Goal: Transaction & Acquisition: Obtain resource

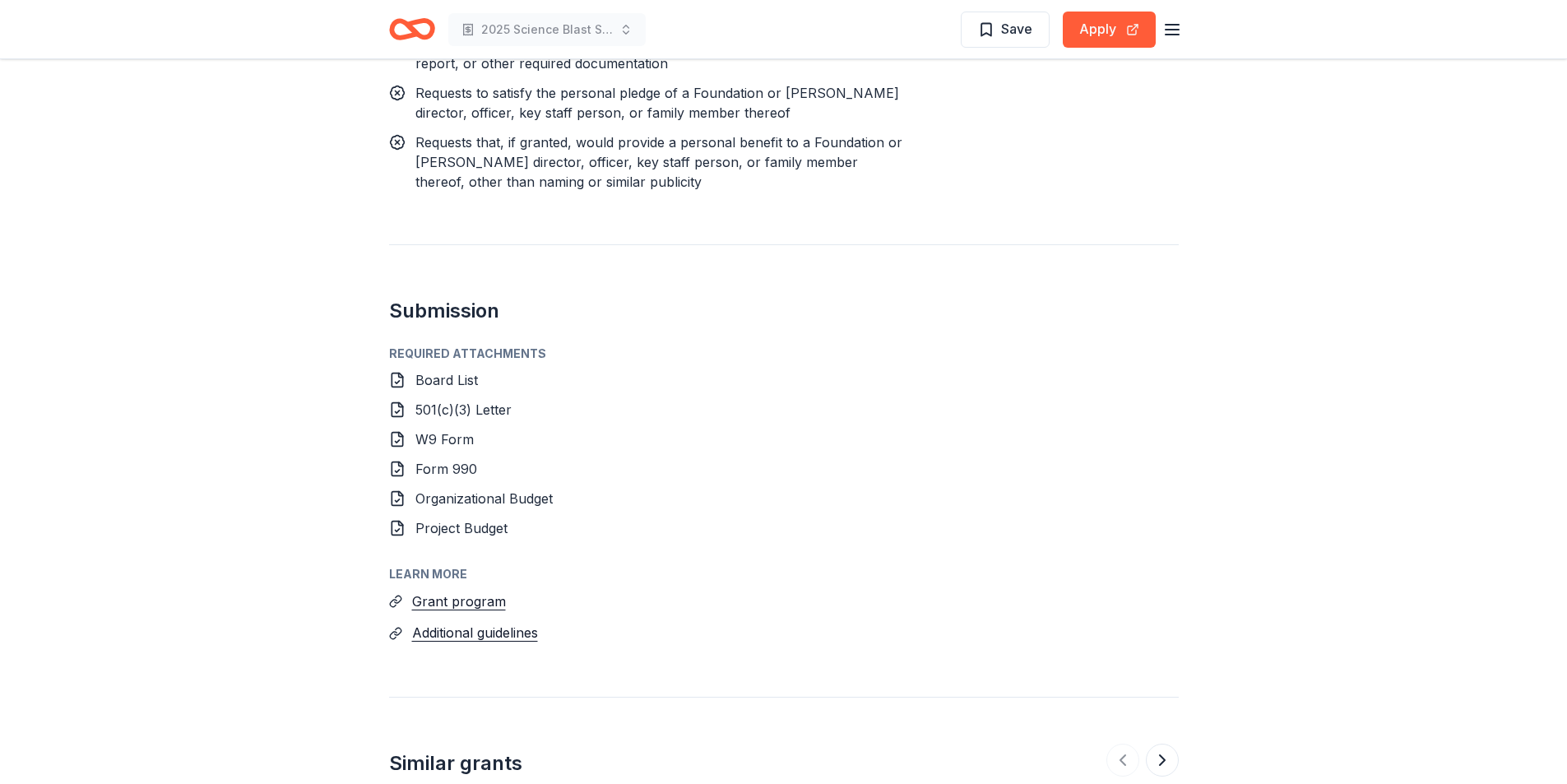
scroll to position [1791, 0]
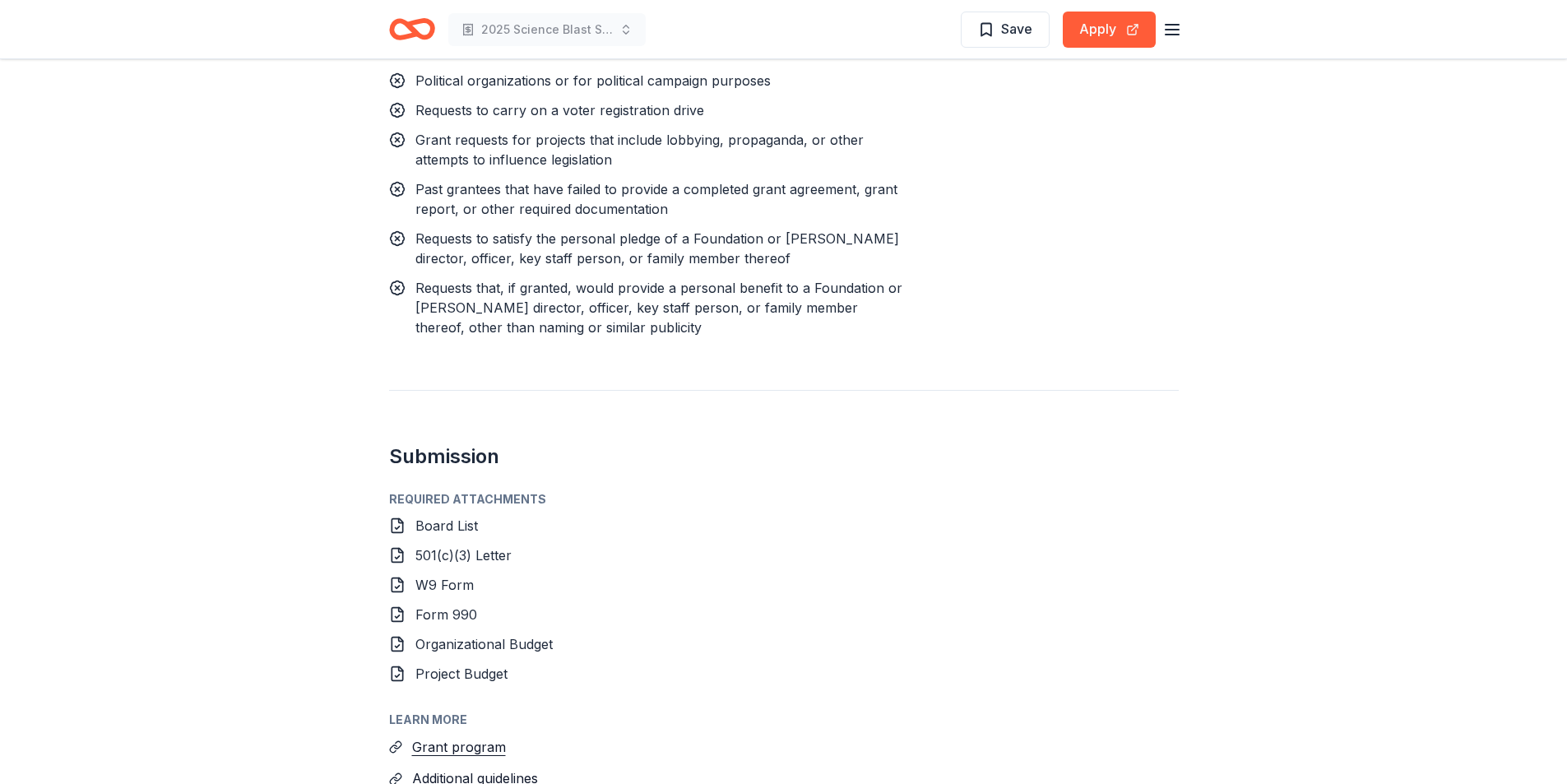
drag, startPoint x: 1071, startPoint y: 619, endPoint x: 1079, endPoint y: 815, distance: 196.2
drag, startPoint x: 1079, startPoint y: 815, endPoint x: 477, endPoint y: 647, distance: 625.0
click at [477, 736] on button "Grant program" at bounding box center [459, 746] width 94 height 22
click at [403, 519] on icon at bounding box center [396, 526] width 10 height 14
click at [395, 526] on icon at bounding box center [397, 527] width 4 height 3
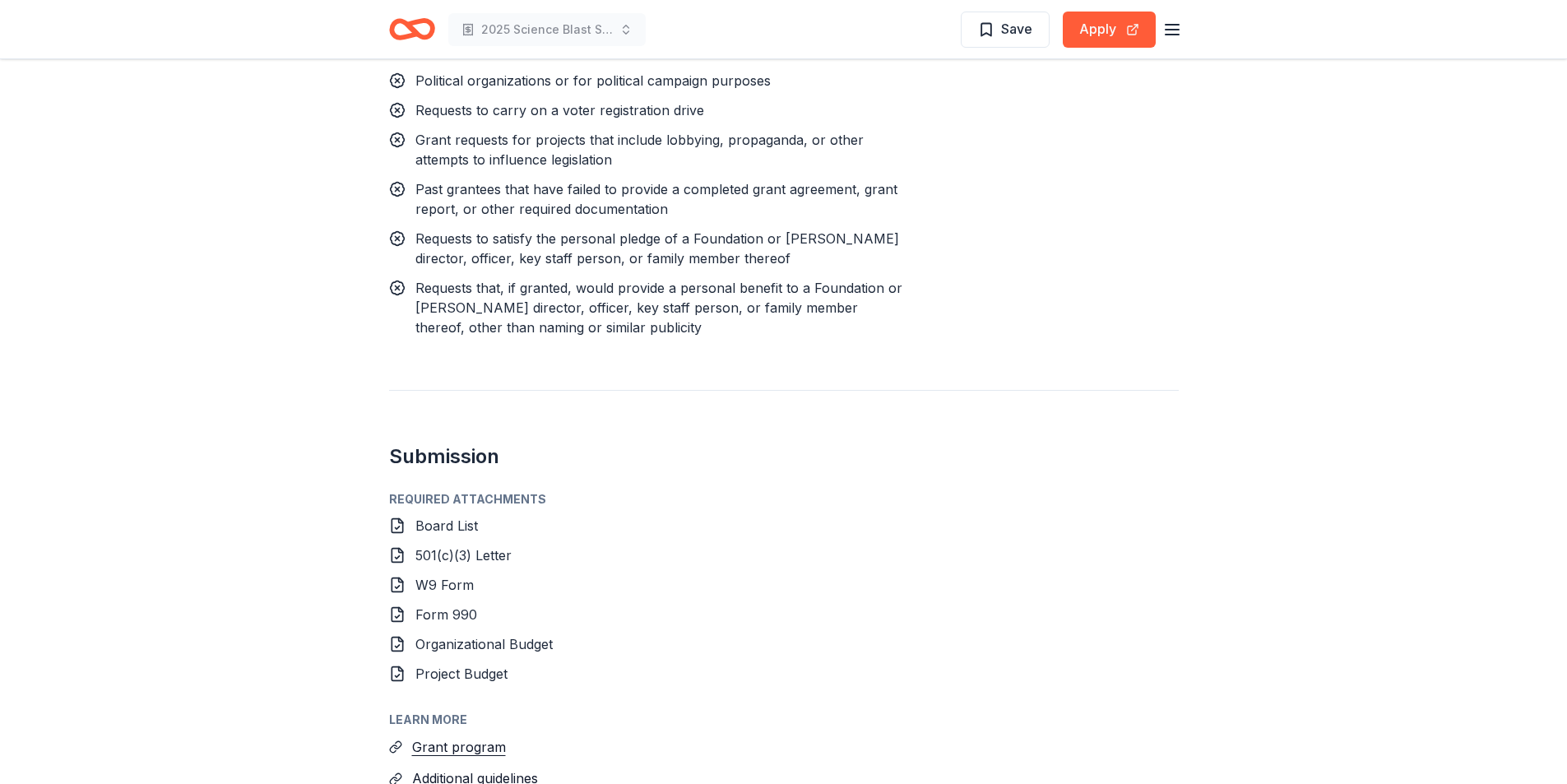
click at [397, 547] on icon at bounding box center [397, 555] width 16 height 16
click at [394, 577] on icon at bounding box center [397, 584] width 16 height 16
click at [394, 606] on icon at bounding box center [397, 614] width 16 height 16
click at [402, 635] on icon at bounding box center [397, 643] width 16 height 16
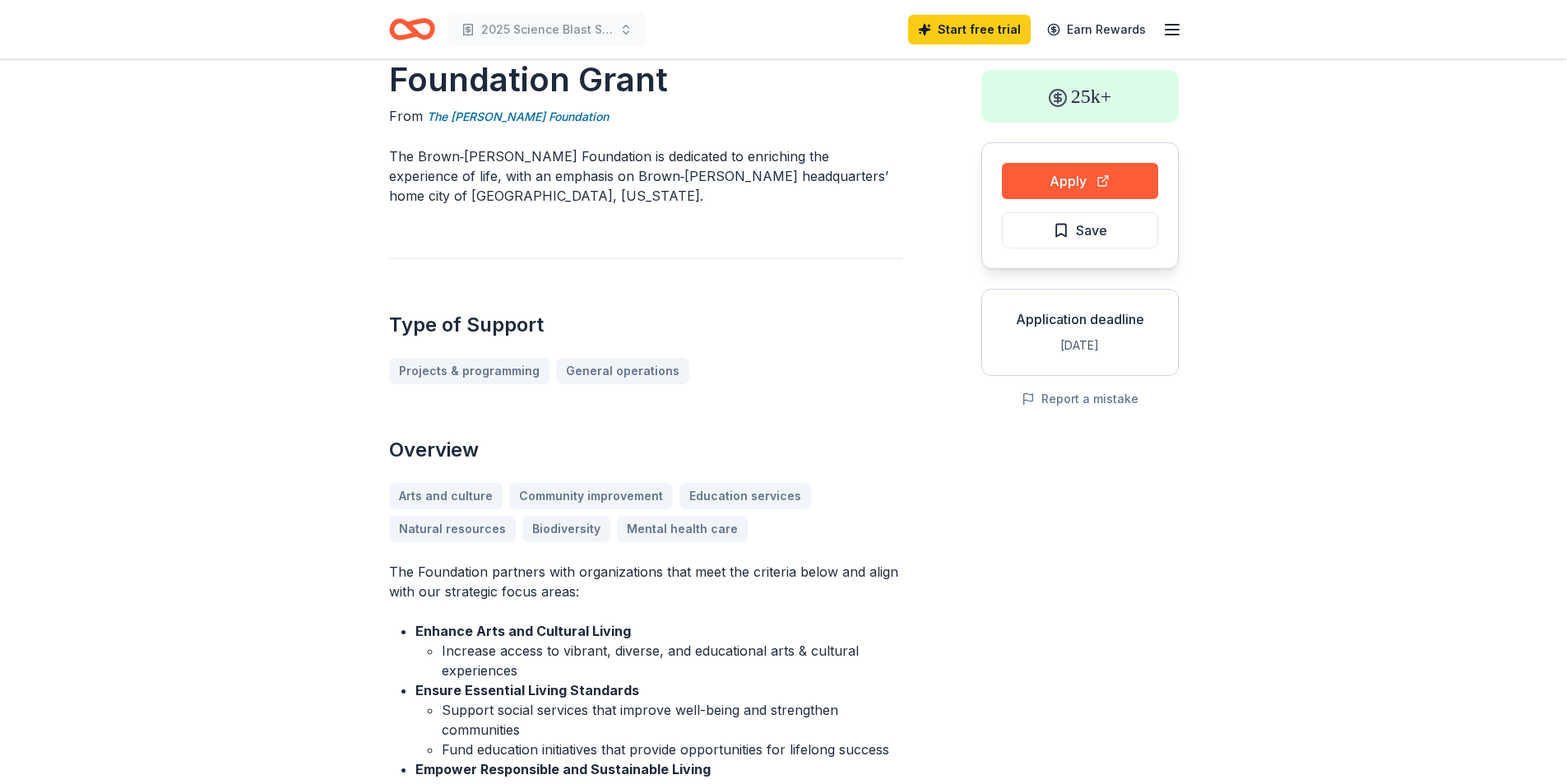
scroll to position [0, 0]
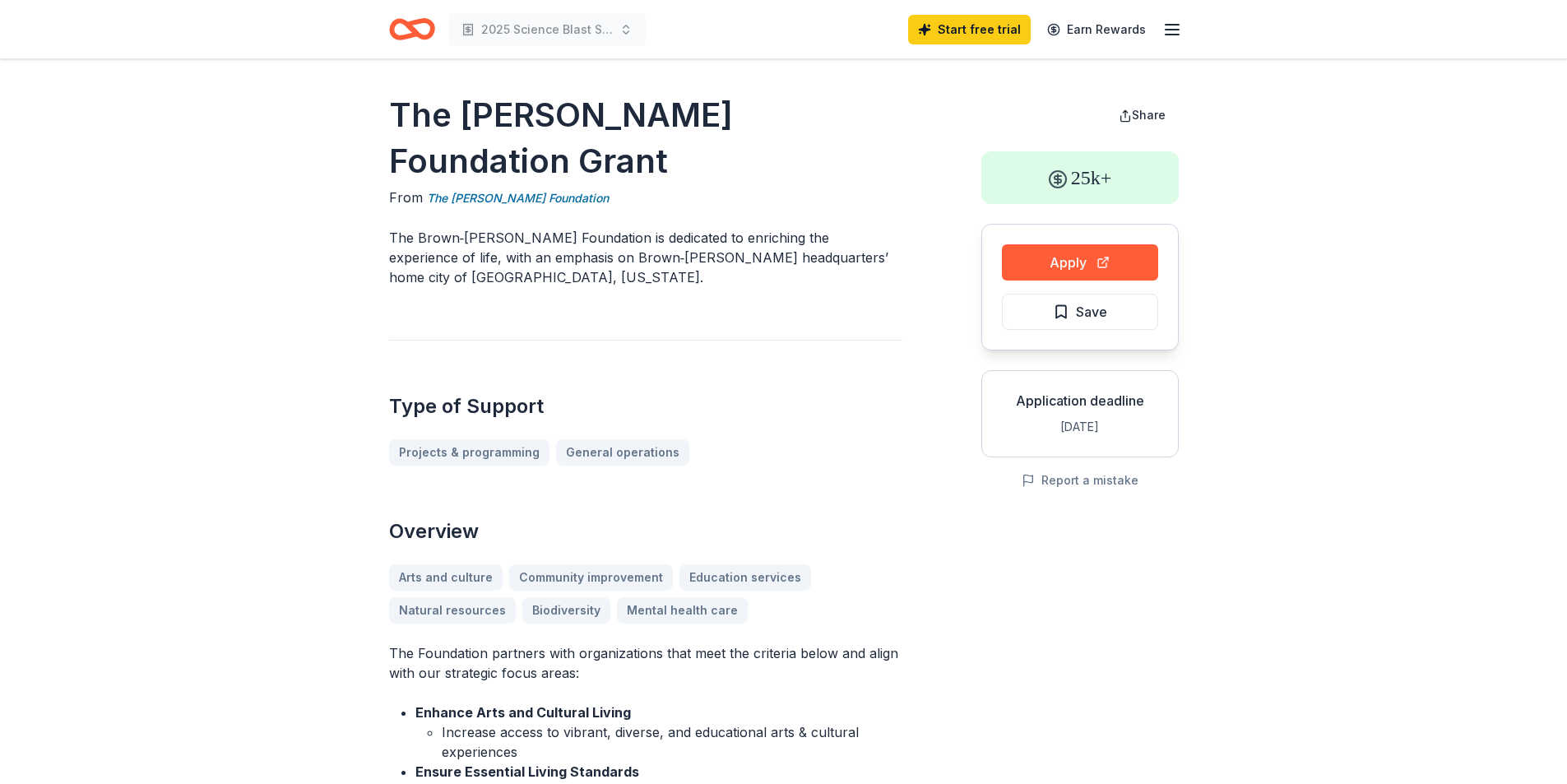
drag, startPoint x: 405, startPoint y: 255, endPoint x: 397, endPoint y: 241, distance: 16.1
drag, startPoint x: 397, startPoint y: 241, endPoint x: 395, endPoint y: 230, distance: 11.2
click at [395, 230] on p "The Brown‑Forman Foundation is dedicated to enriching the experience of life, w…" at bounding box center [646, 258] width 513 height 60
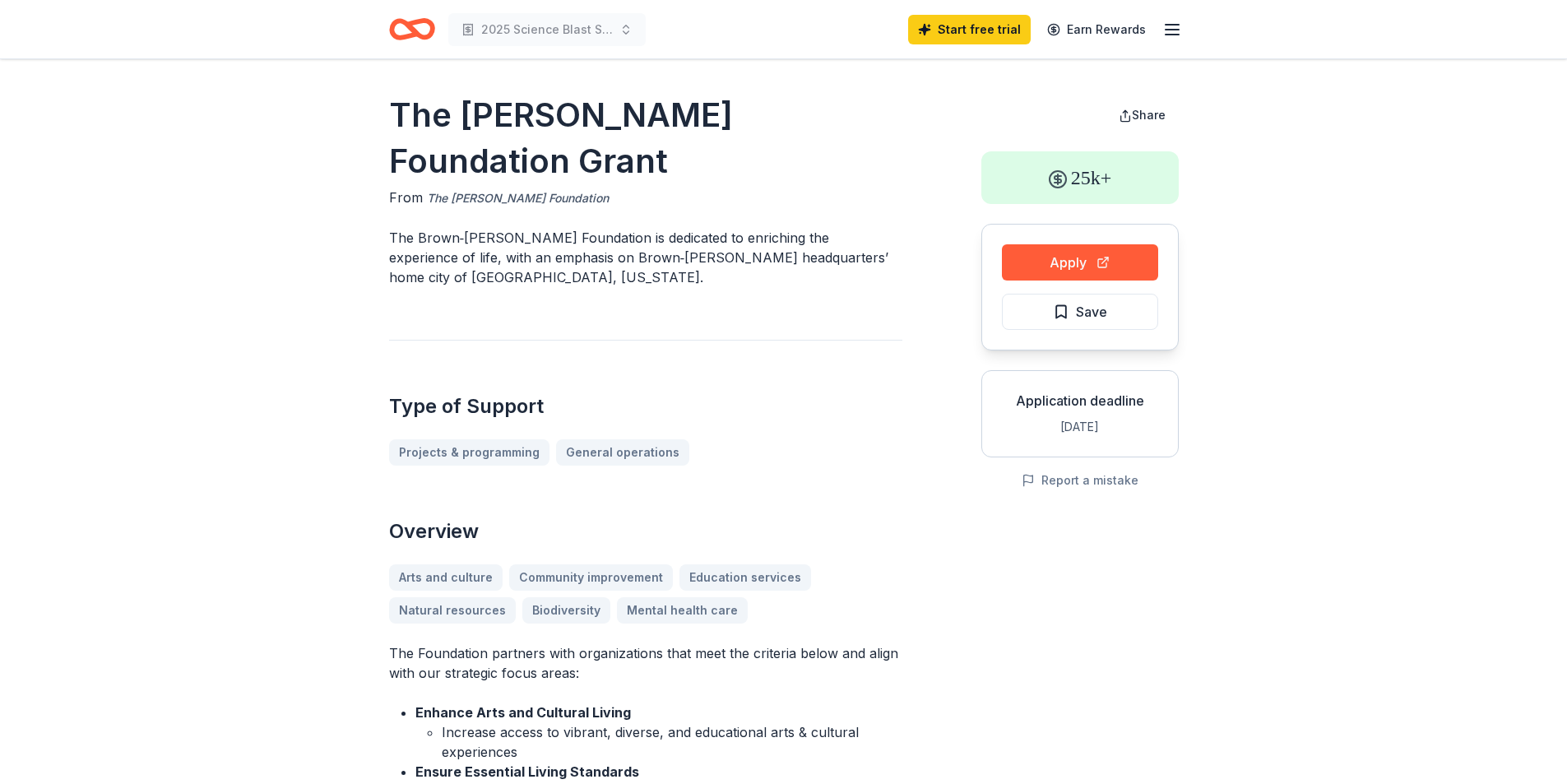
click at [535, 190] on link "The Brown-Forman Foundation" at bounding box center [518, 198] width 182 height 20
drag, startPoint x: 383, startPoint y: 235, endPoint x: 472, endPoint y: 290, distance: 104.6
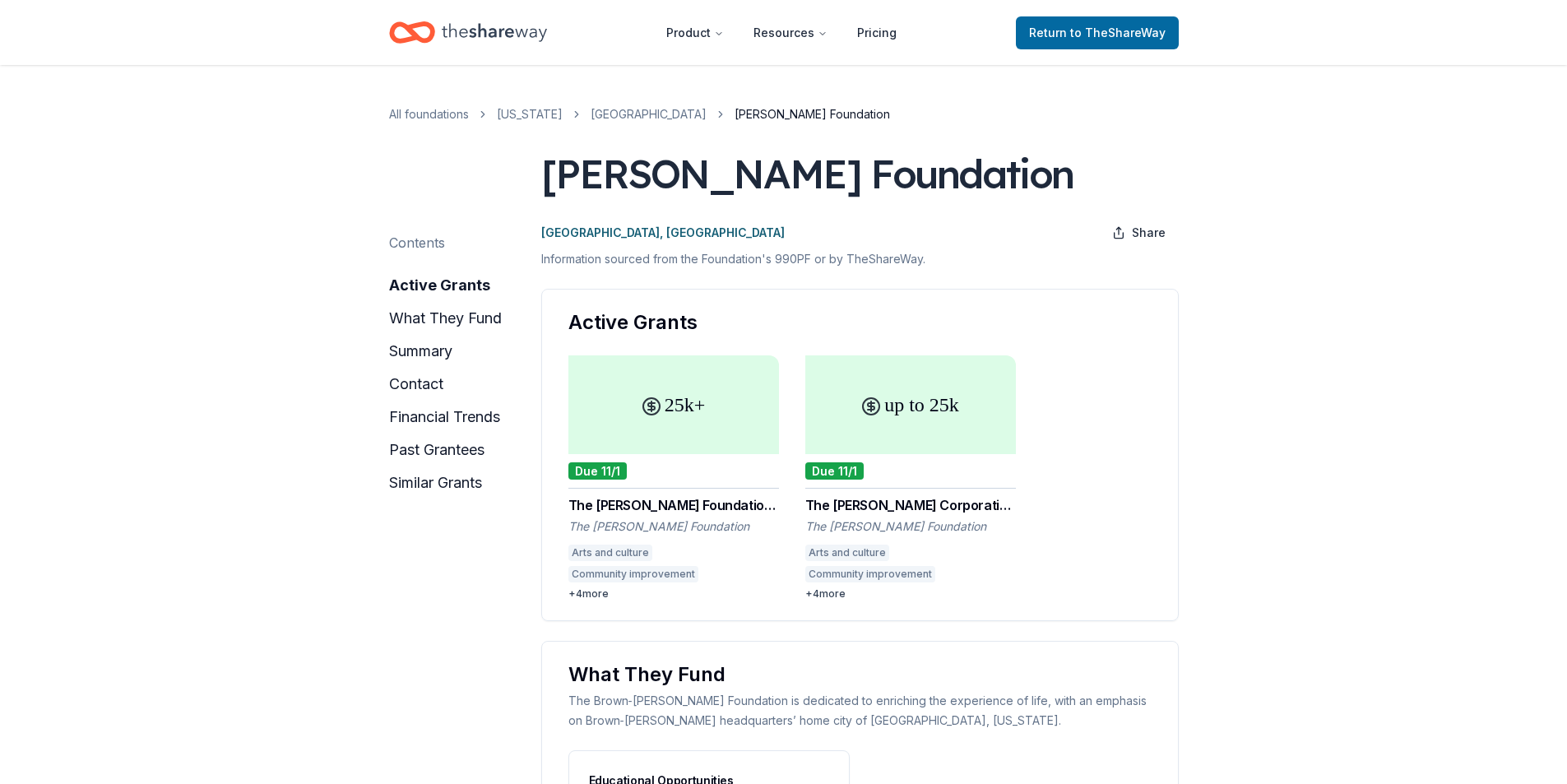
click at [609, 598] on div "+ 4 more" at bounding box center [674, 594] width 210 height 13
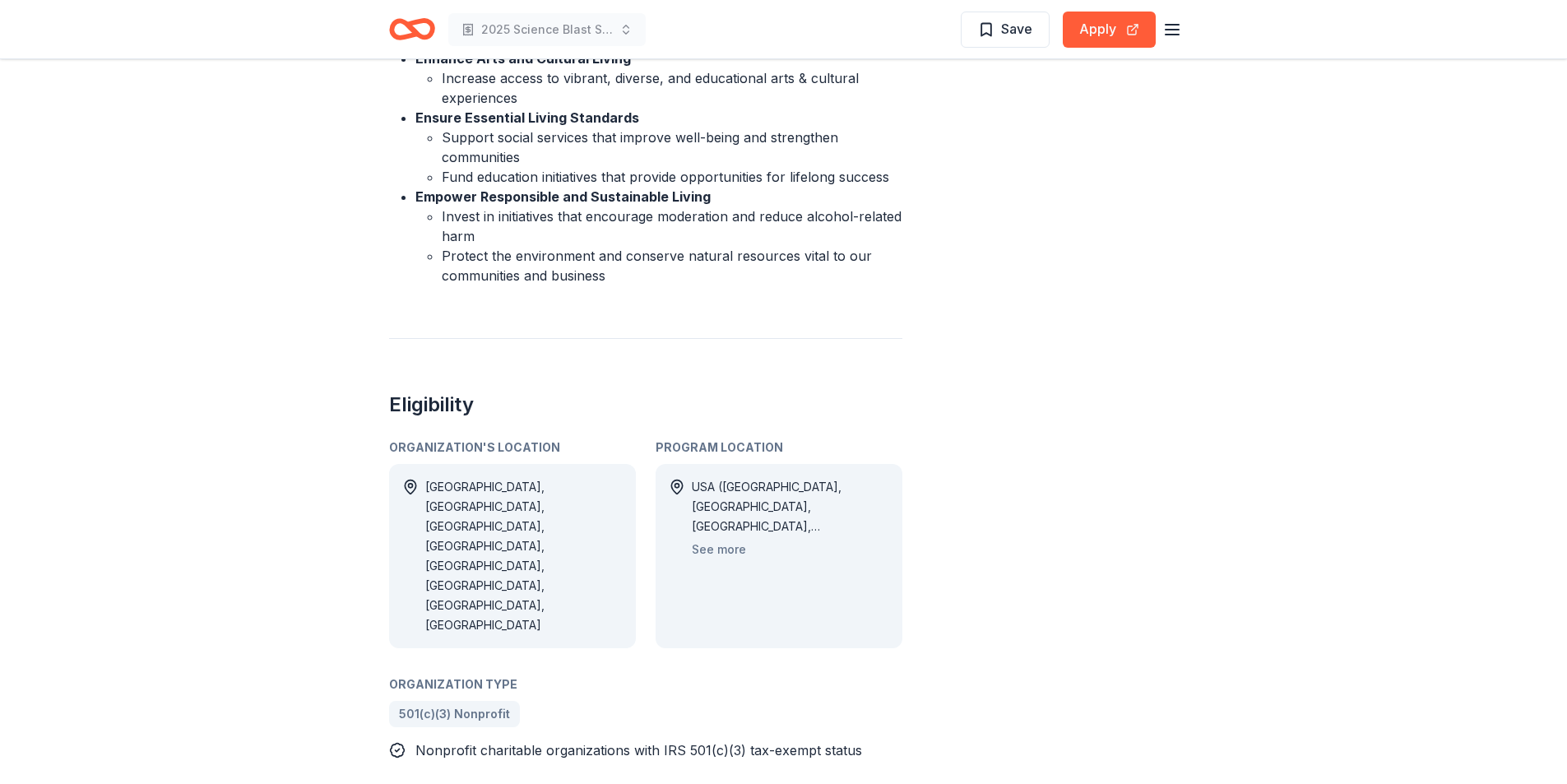
scroll to position [715, 0]
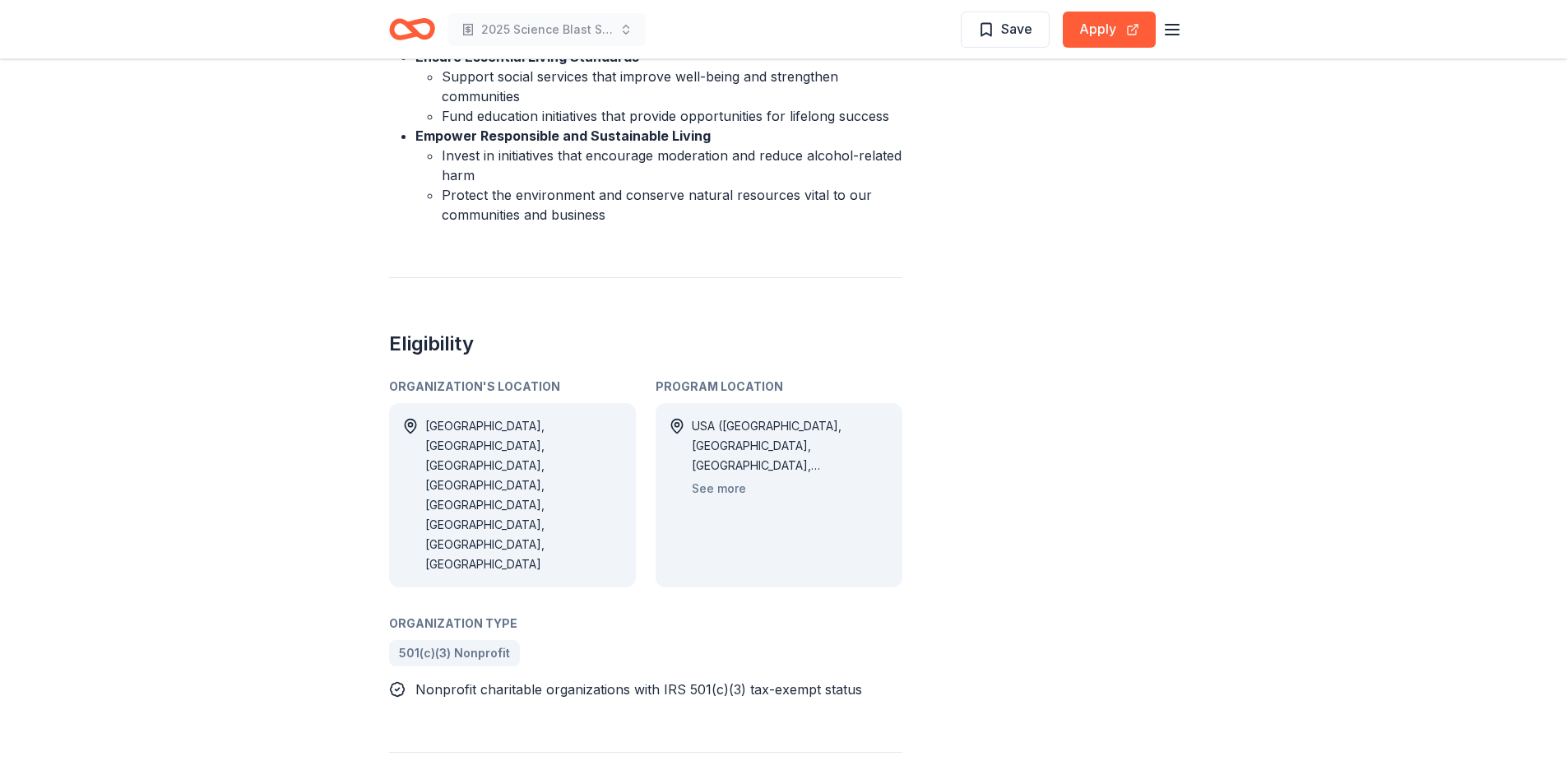
drag, startPoint x: 857, startPoint y: 633, endPoint x: 512, endPoint y: 334, distance: 456.5
click at [510, 338] on div "The Brown-Forman Foundation Grant From The Brown-Forman Foundation The Brown‑Fo…" at bounding box center [646, 396] width 513 height 2036
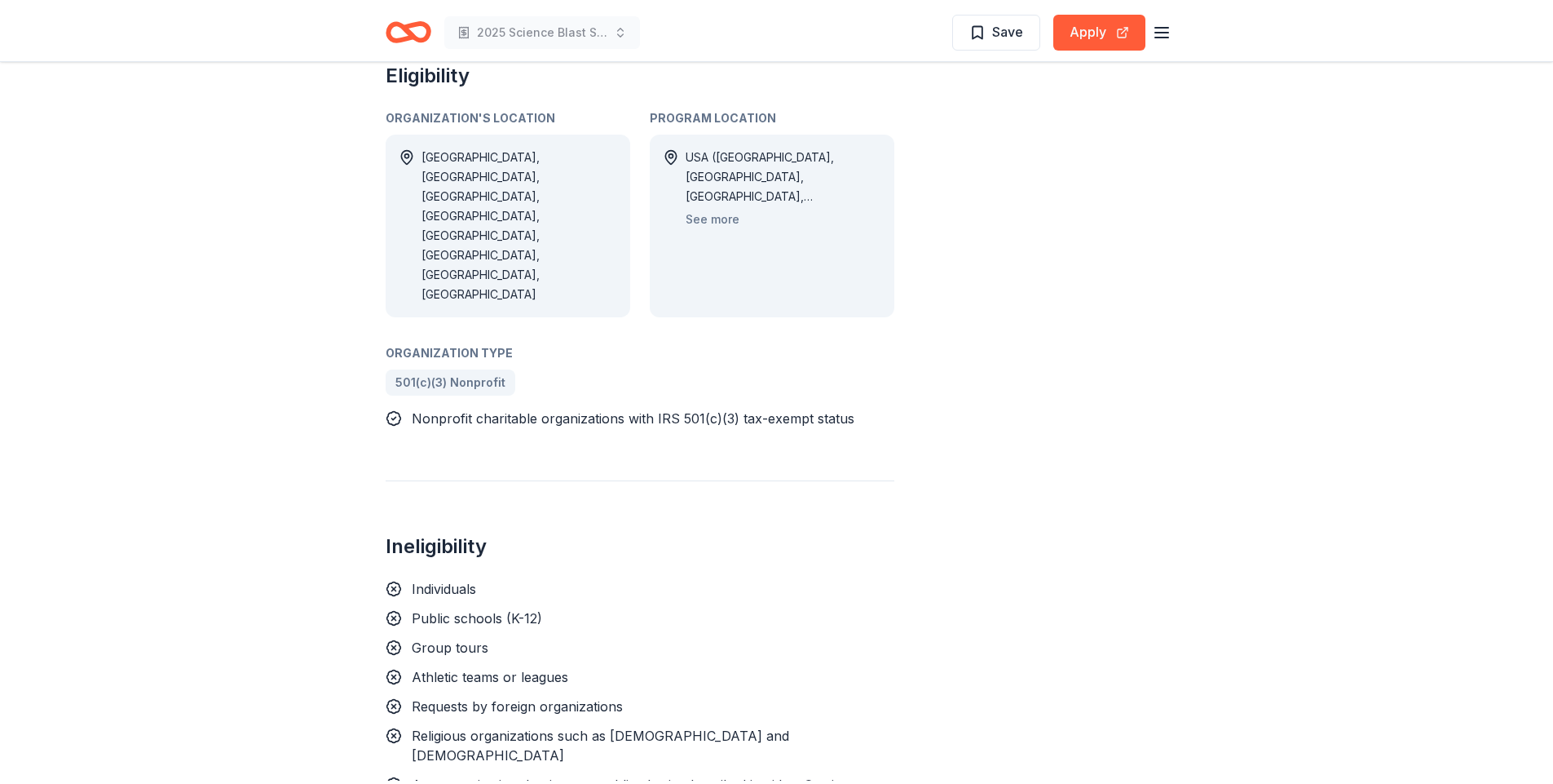
scroll to position [990, 0]
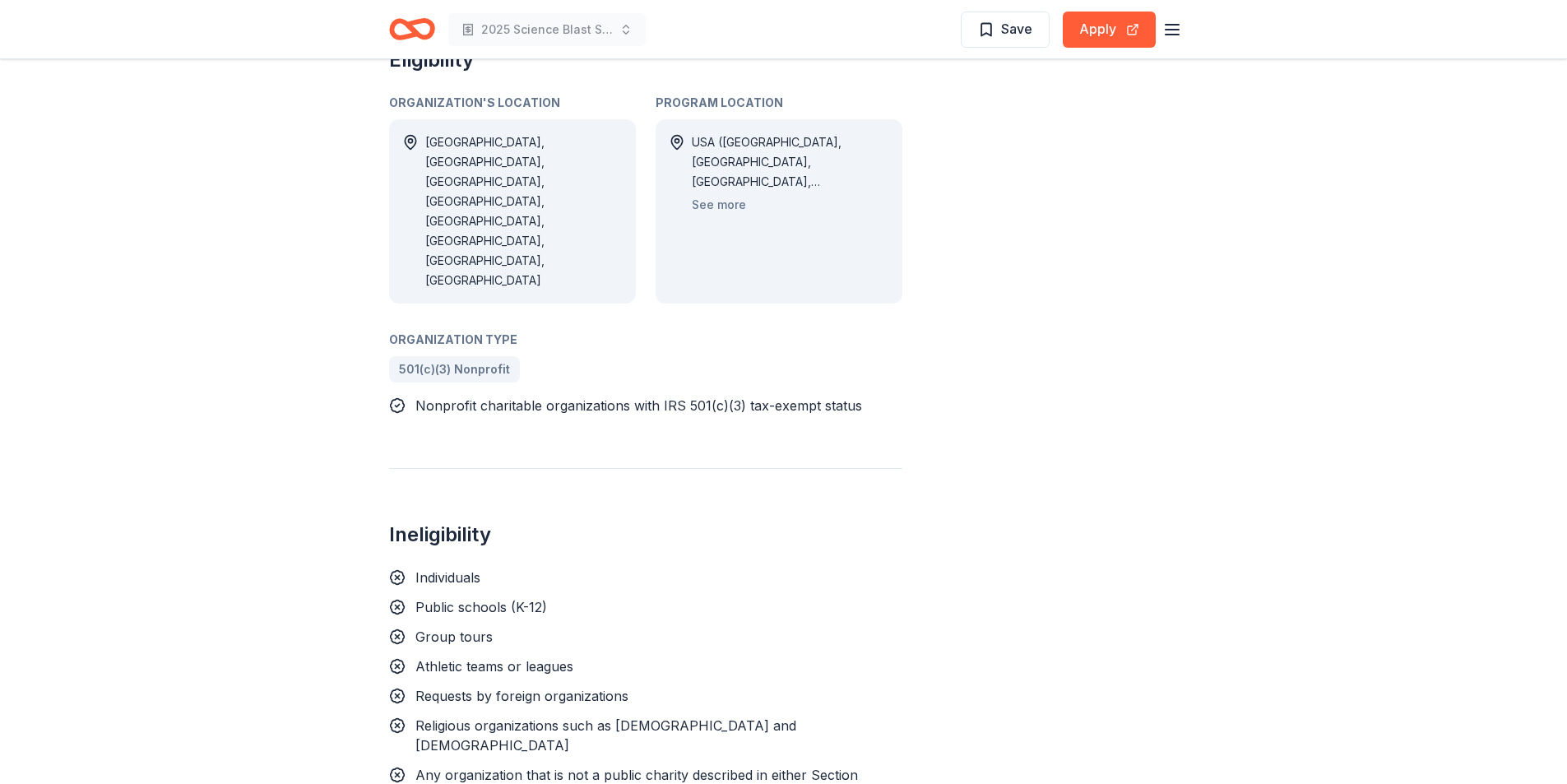
drag, startPoint x: 411, startPoint y: 499, endPoint x: 480, endPoint y: 521, distance: 72.4
click at [479, 522] on div "Ineligibility Individuals Public schools (K-12) Group tours Athletic teams or l…" at bounding box center [646, 798] width 513 height 662
drag, startPoint x: 477, startPoint y: 512, endPoint x: 330, endPoint y: 260, distance: 291.7
click at [320, 294] on div "The Brown-Forman Foundation Grant From The Brown-Forman Foundation The Brown‑Fo…" at bounding box center [784, 572] width 1567 height 3023
drag, startPoint x: 495, startPoint y: 266, endPoint x: 485, endPoint y: 278, distance: 15.6
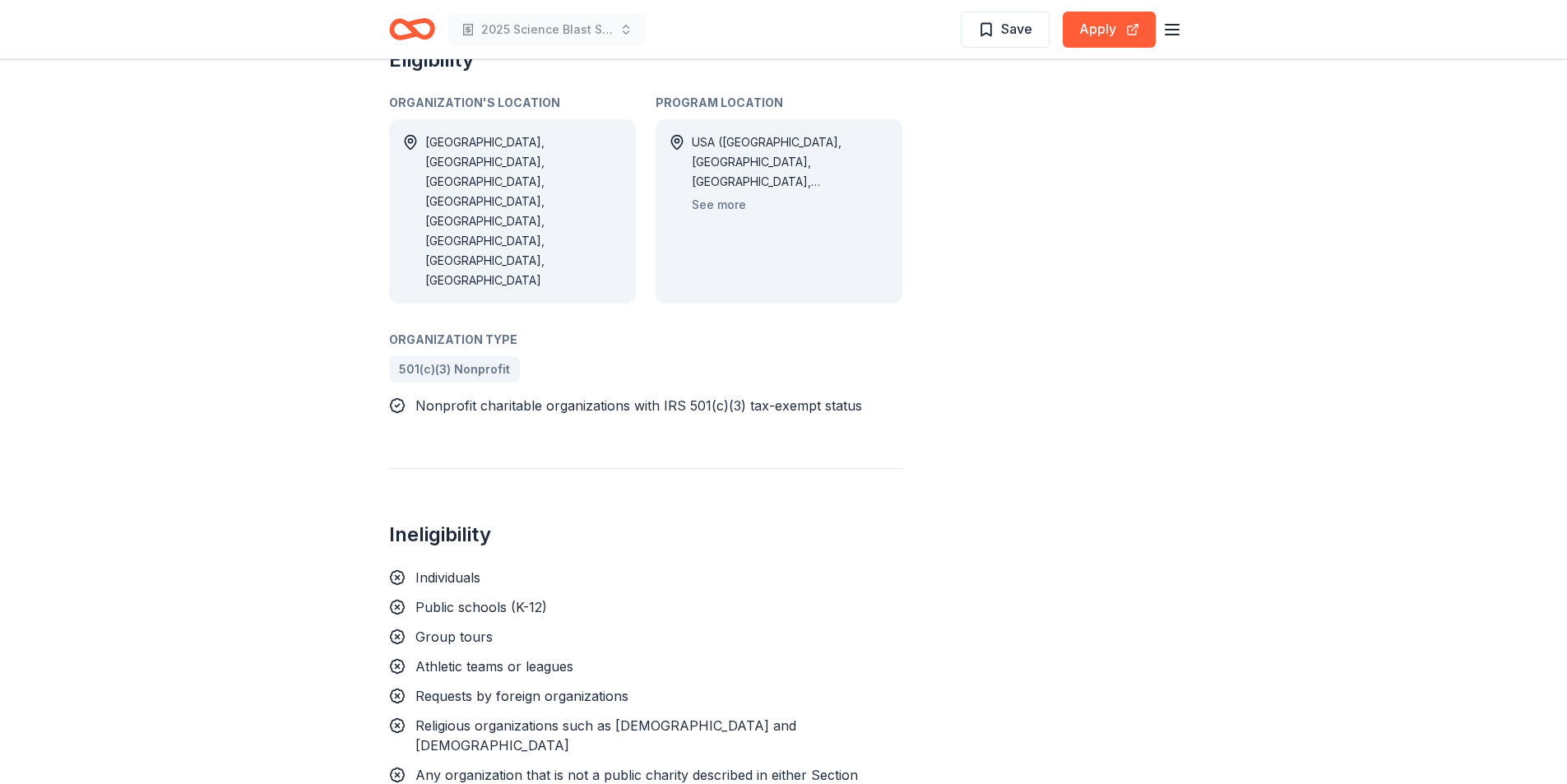
click at [485, 330] on div "Organization Type 501(c)(3) Nonprofit Nonprofit charitable organizations with I…" at bounding box center [646, 372] width 513 height 85
click at [476, 396] on div "Nonprofit charitable organizations with IRS 501(c)(3) tax-exempt status" at bounding box center [639, 405] width 447 height 20
click at [468, 397] on span "Nonprofit charitable organizations with IRS 501(c)(3) tax-exempt status" at bounding box center [639, 404] width 447 height 16
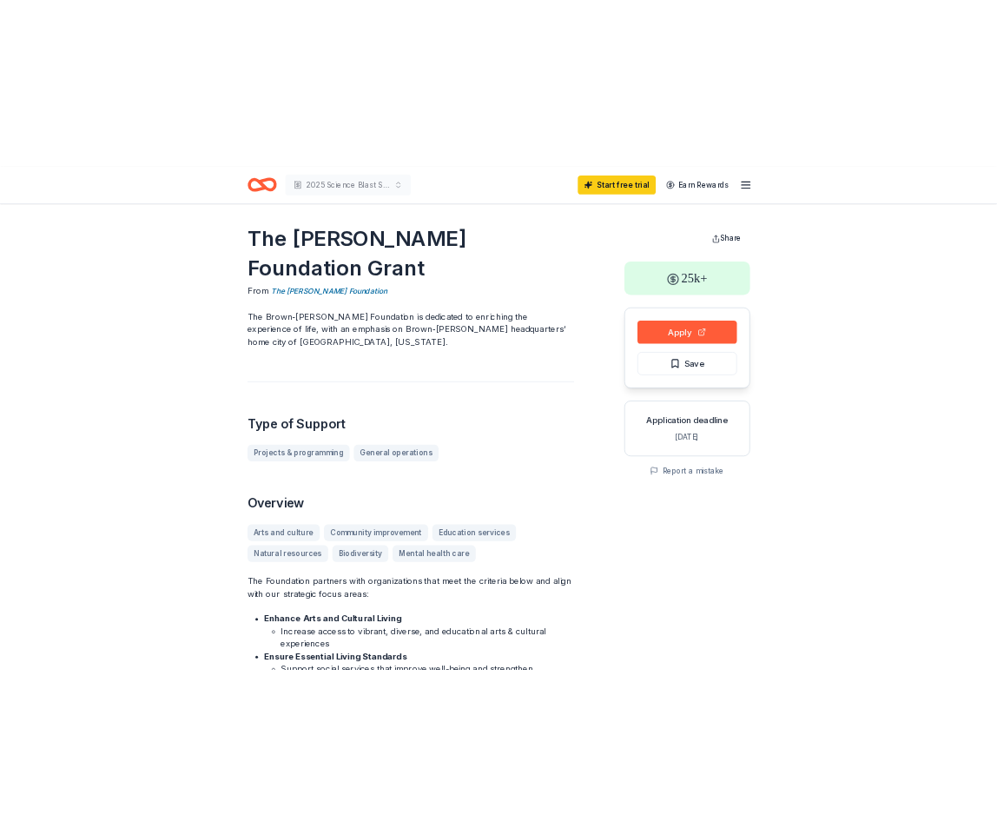
scroll to position [0, 0]
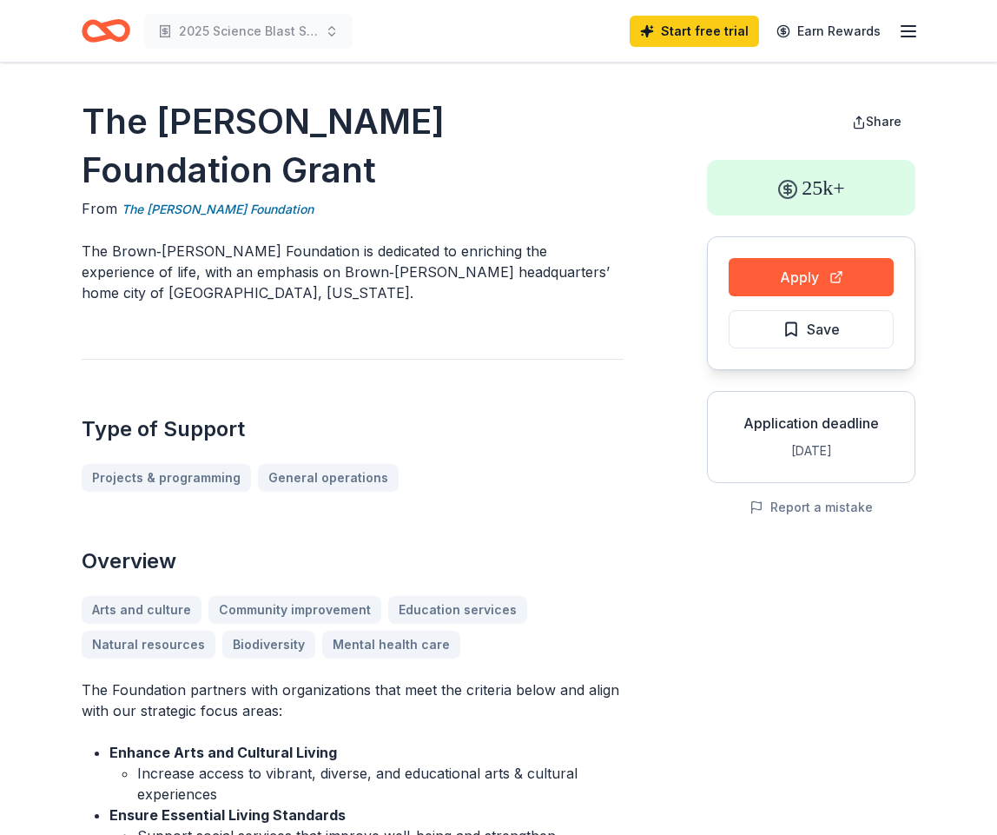
click at [393, 255] on p "The Brown‑Forman Foundation is dedicated to enriching the experience of life, w…" at bounding box center [353, 272] width 542 height 63
drag, startPoint x: 389, startPoint y: 255, endPoint x: 201, endPoint y: 287, distance: 191.2
click at [386, 258] on p "The Brown‑Forman Foundation is dedicated to enriching the experience of life, w…" at bounding box center [353, 272] width 542 height 63
drag, startPoint x: 161, startPoint y: 298, endPoint x: 108, endPoint y: 252, distance: 70.2
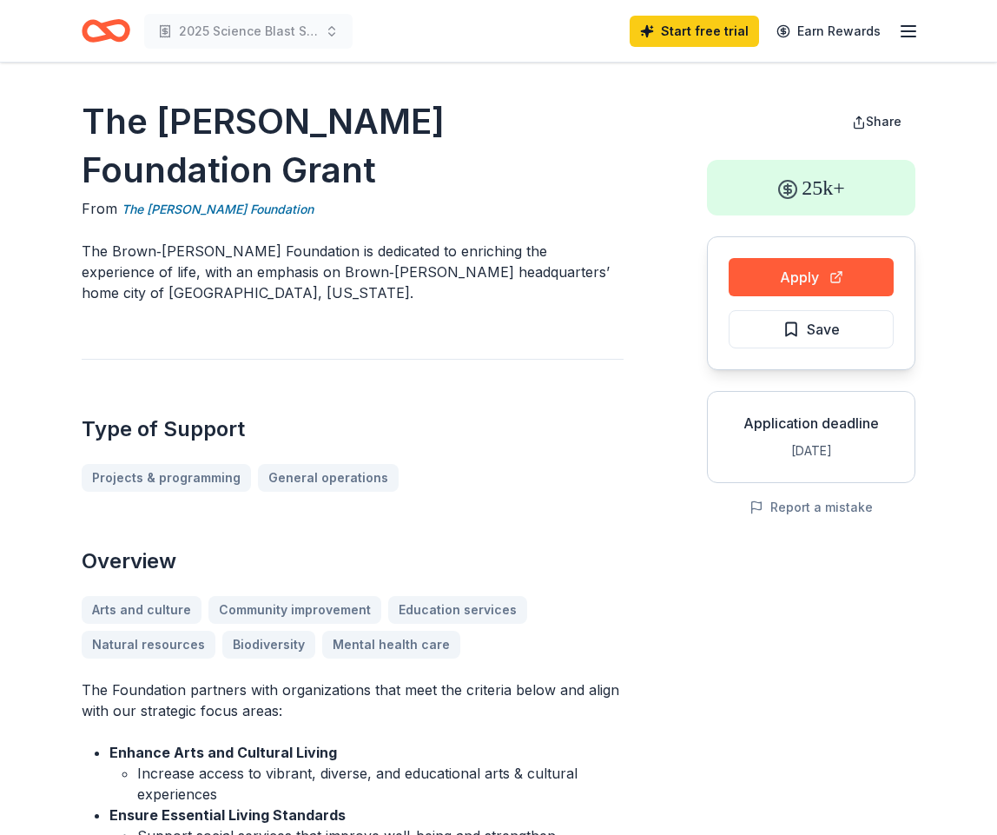
drag, startPoint x: 108, startPoint y: 252, endPoint x: 171, endPoint y: 301, distance: 80.4
click at [171, 301] on p "The Brown‑Forman Foundation is dedicated to enriching the experience of life, w…" at bounding box center [353, 272] width 542 height 63
click at [343, 472] on link "General operations" at bounding box center [335, 478] width 155 height 28
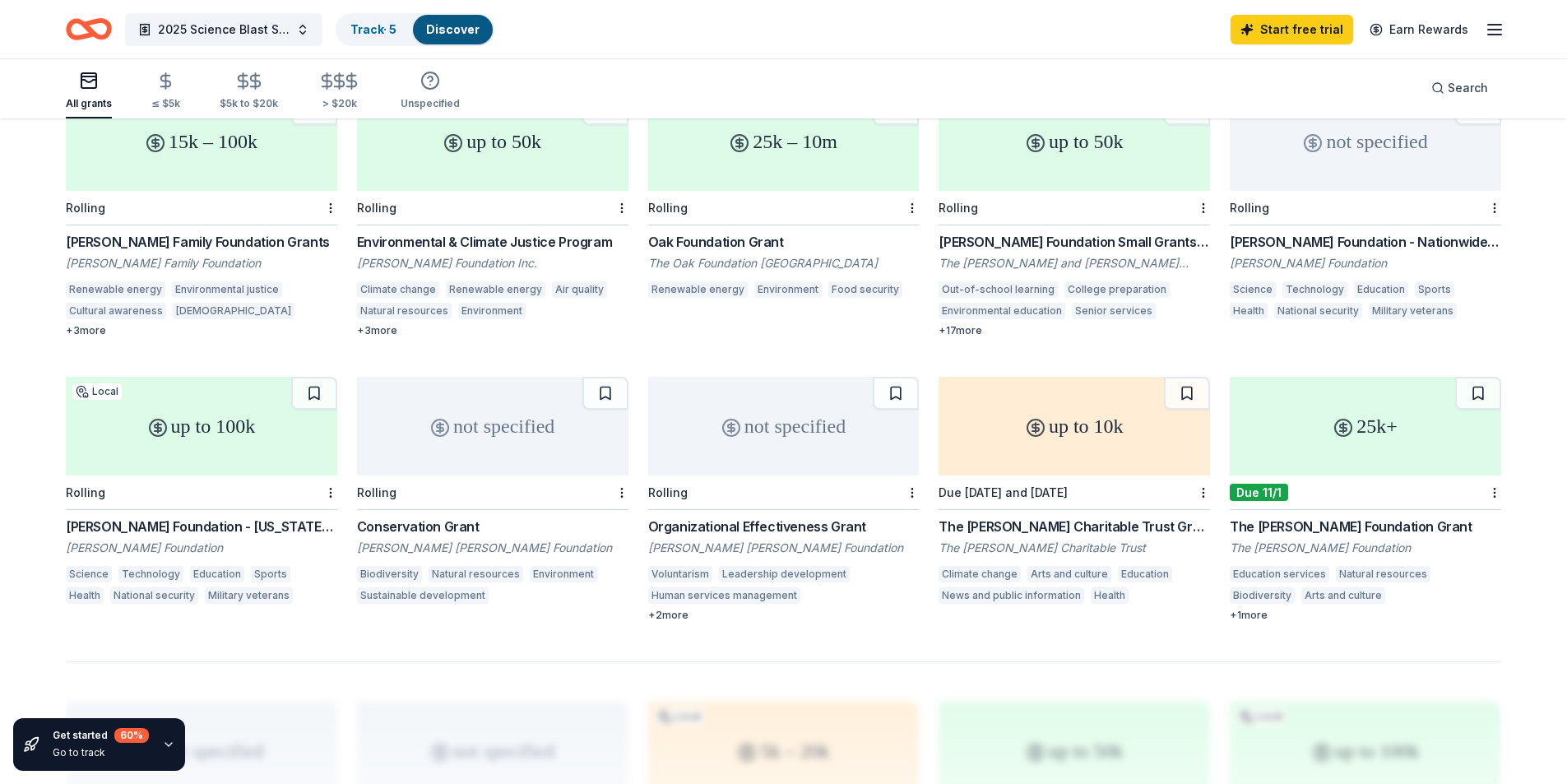
scroll to position [765, 0]
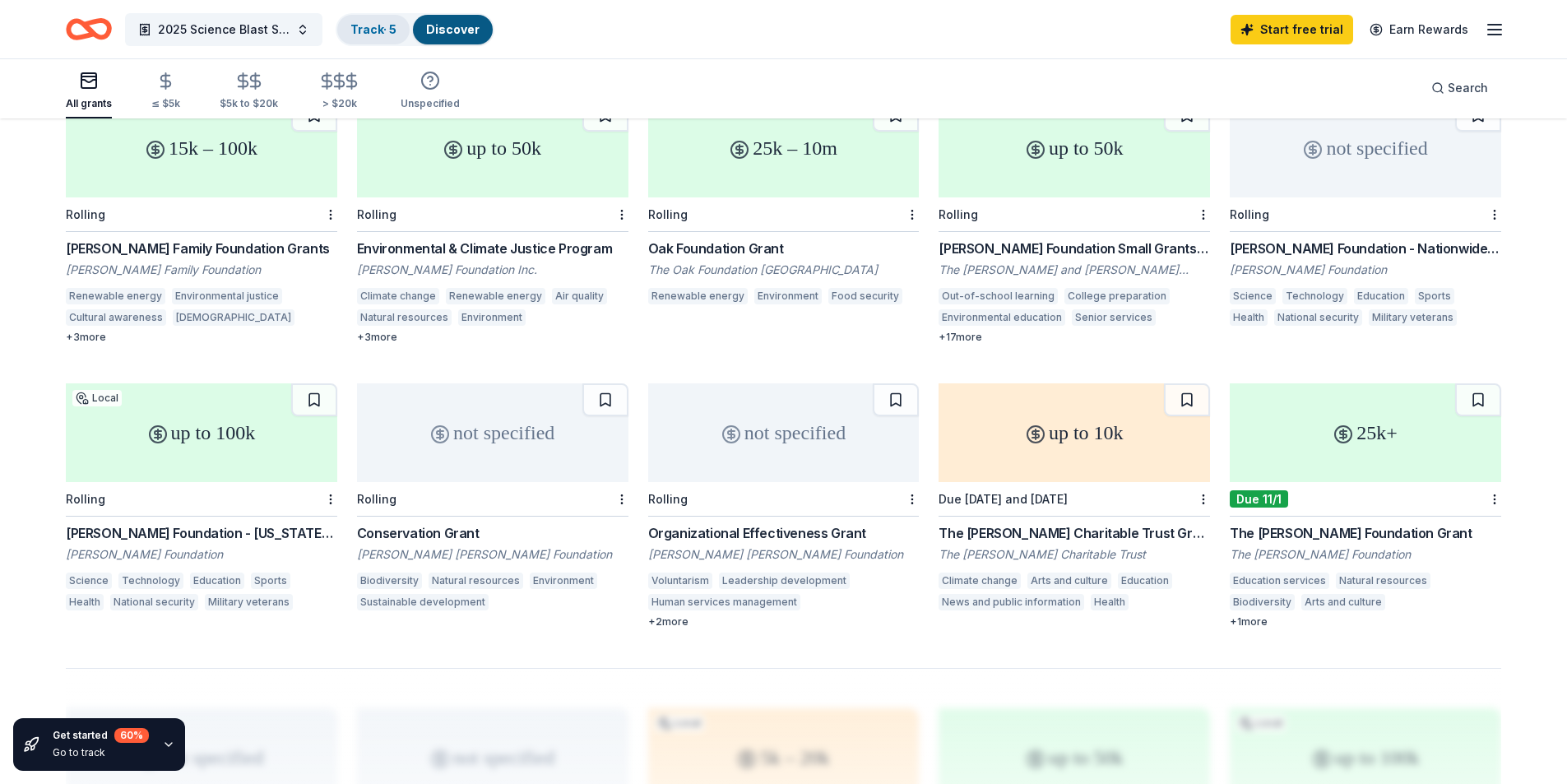
click at [380, 34] on link "Track · 5" at bounding box center [373, 28] width 46 height 14
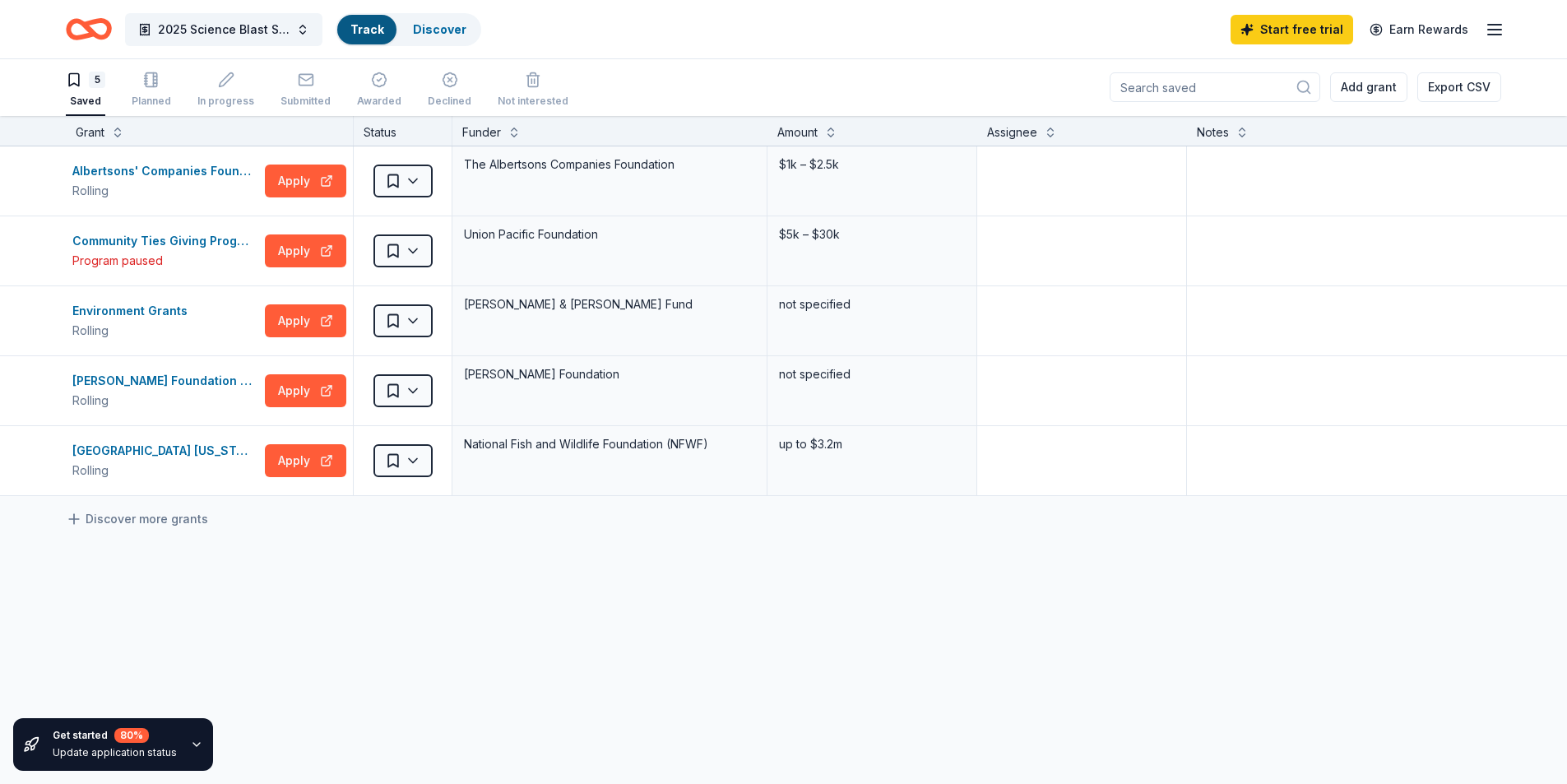
scroll to position [1, 0]
click at [659, 34] on div "2025 Science Blast STEAAM Initiative: "A Million Miles Away" Track · 5 Discover…" at bounding box center [783, 28] width 1435 height 39
click at [294, 466] on button "Apply" at bounding box center [306, 460] width 81 height 33
click at [149, 522] on link "Discover more grants" at bounding box center [136, 519] width 142 height 20
click at [148, 514] on link "Discover more grants" at bounding box center [136, 519] width 142 height 20
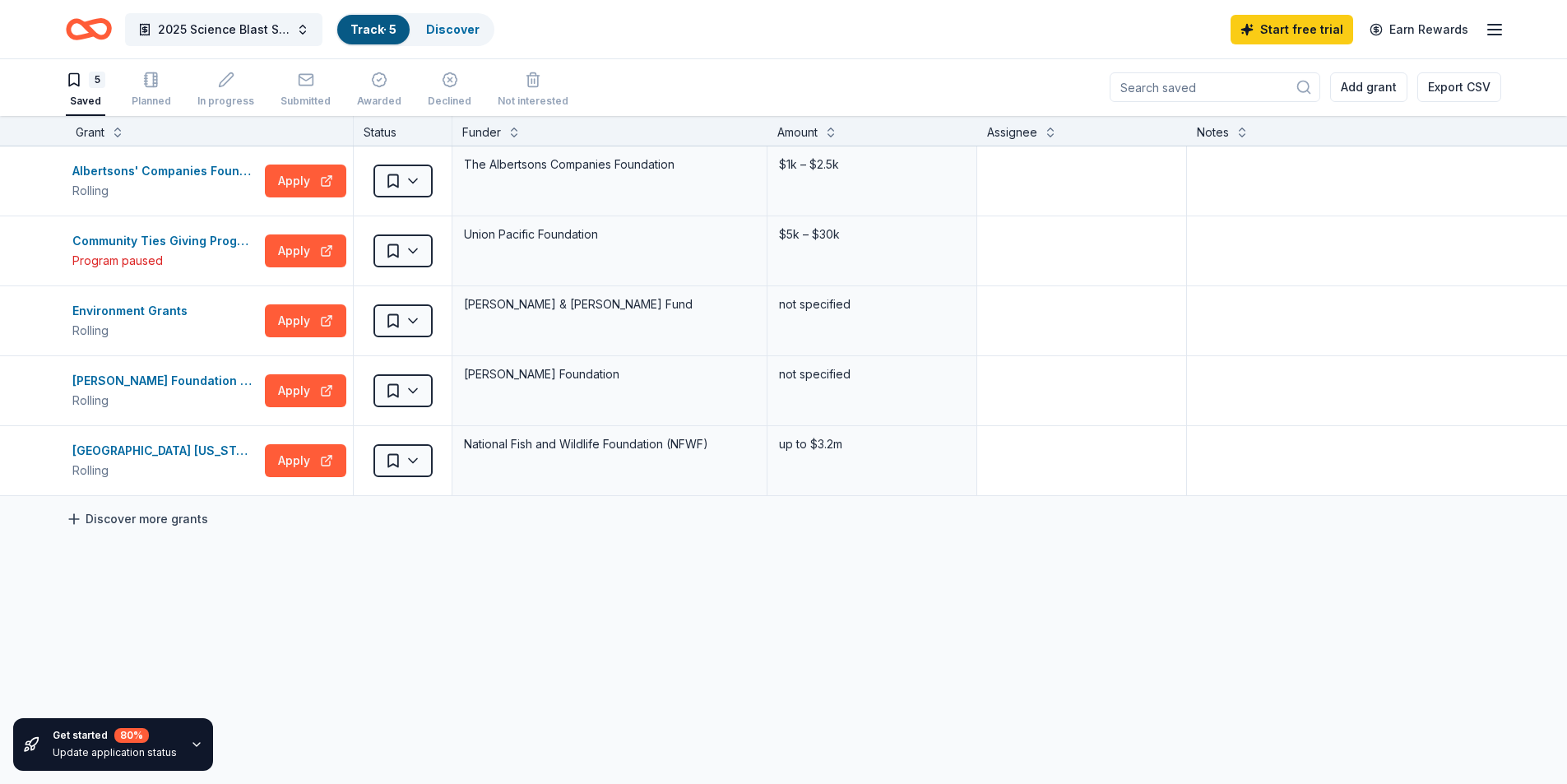
click at [77, 521] on icon at bounding box center [73, 518] width 16 height 16
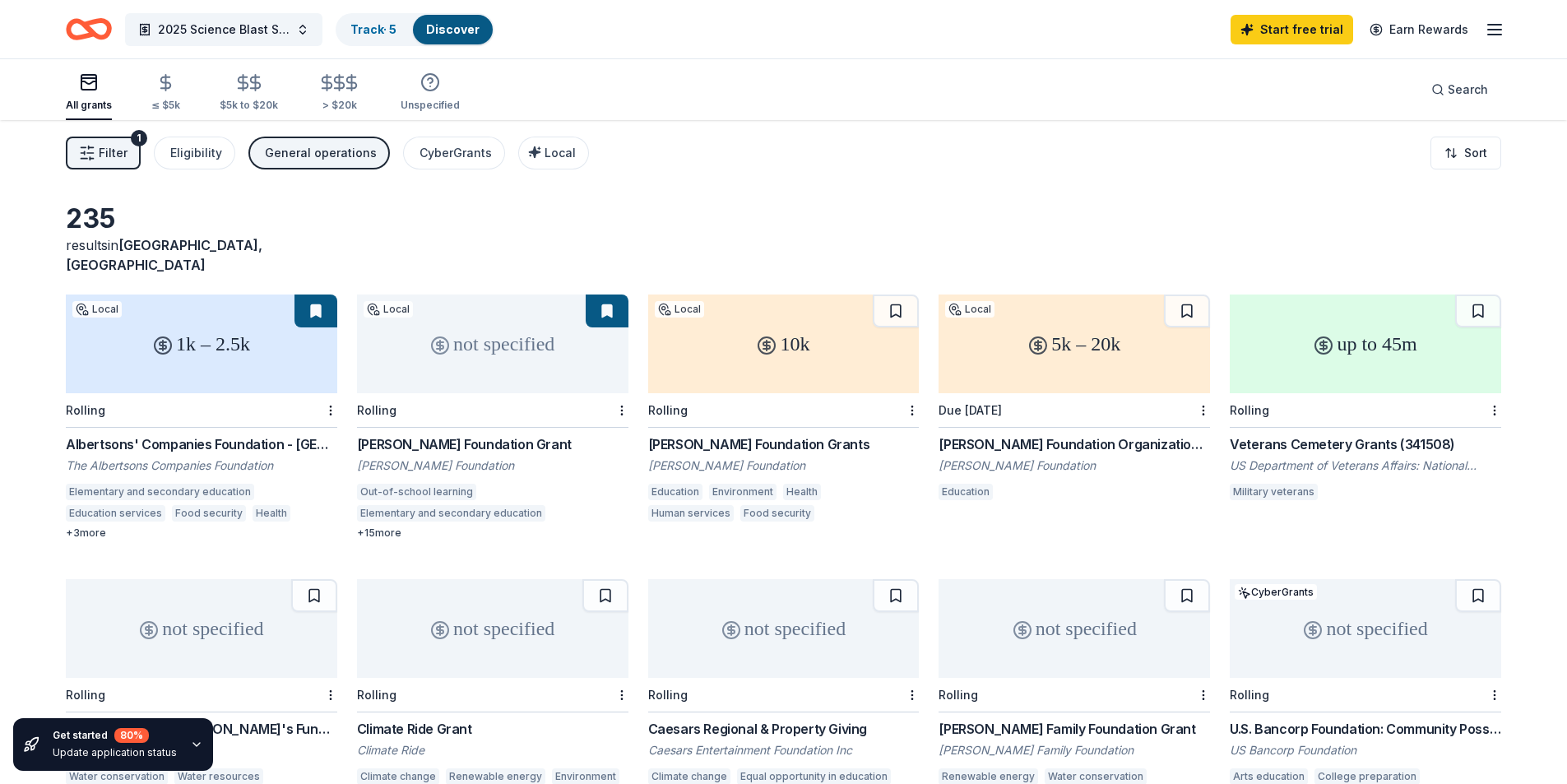
click at [390, 526] on div "+ 15 more" at bounding box center [493, 533] width 272 height 13
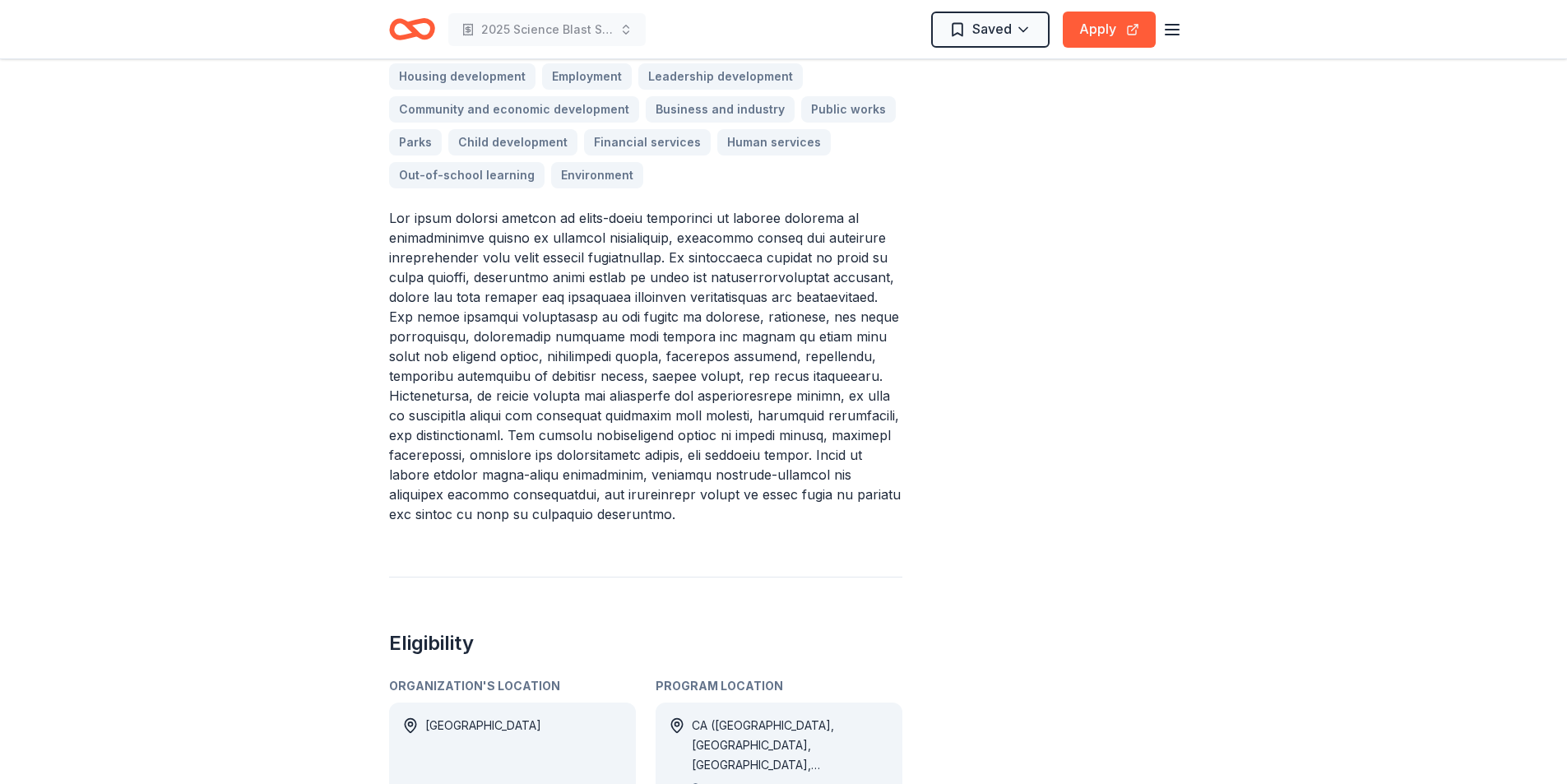
scroll to position [728, 0]
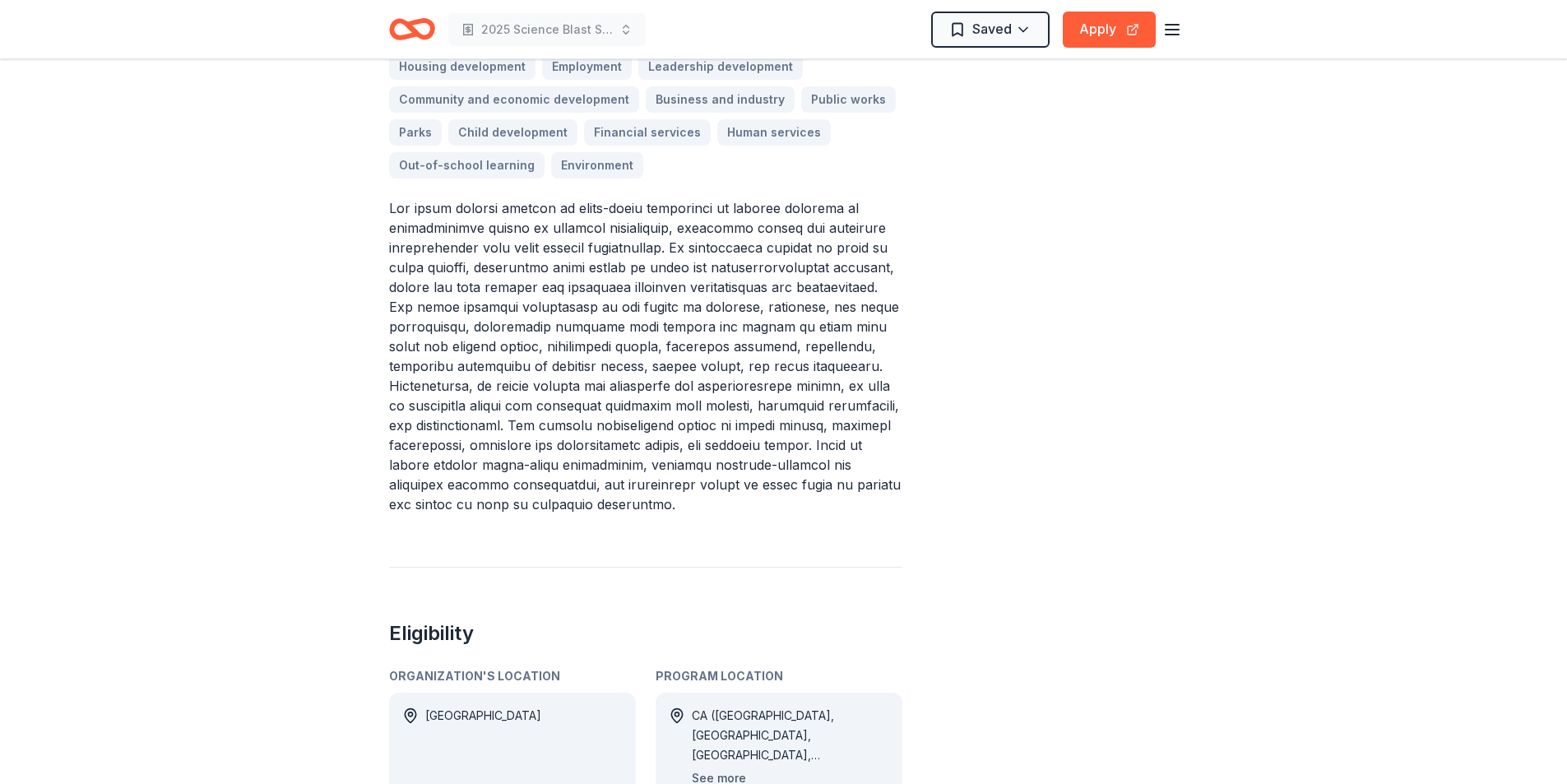
click at [728, 768] on button "See more" at bounding box center [718, 777] width 54 height 20
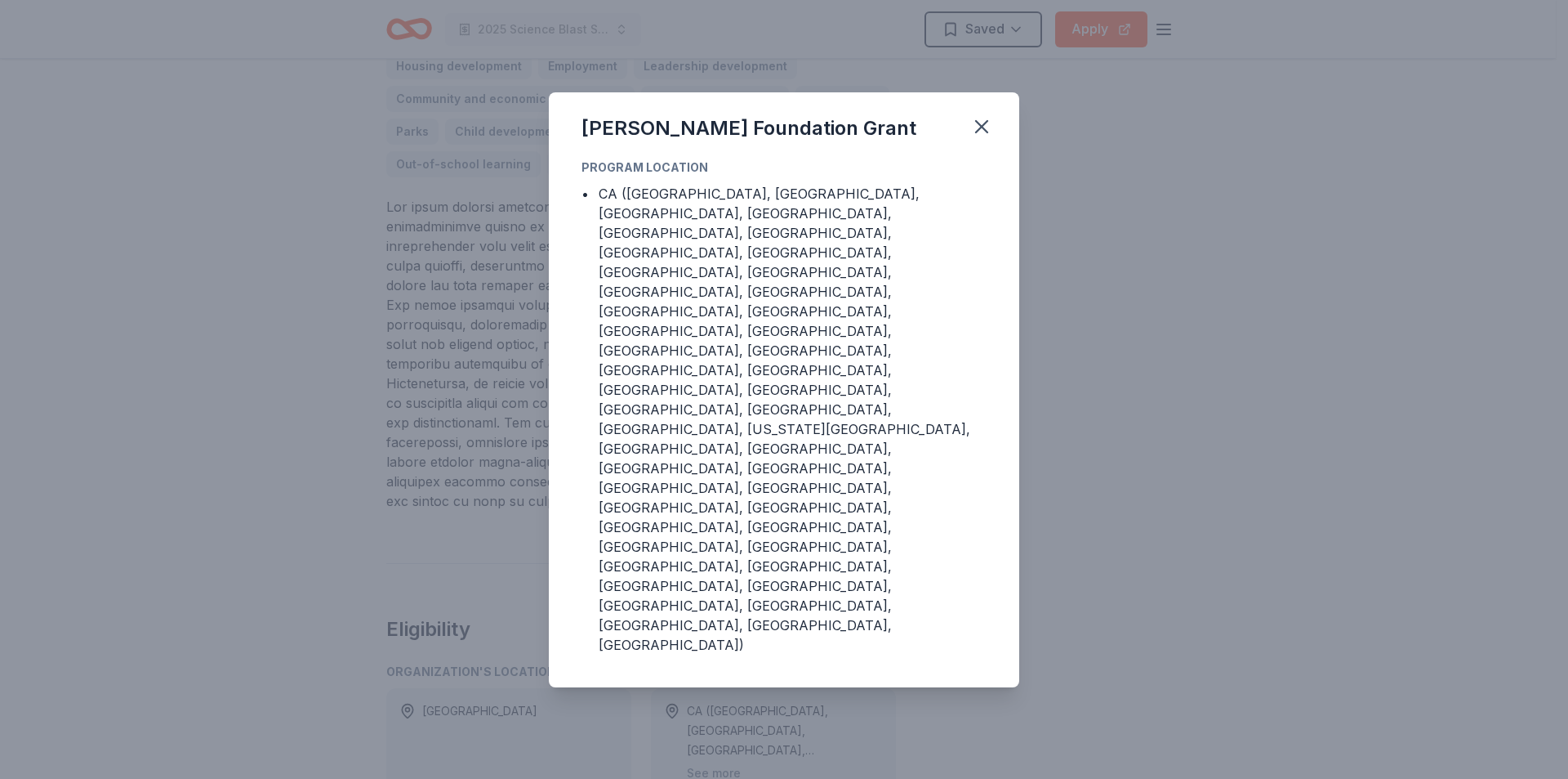
click at [975, 158] on div "[PERSON_NAME] Foundation Grant" at bounding box center [784, 124] width 470 height 65
click at [967, 158] on div "S. H. Cowell Foundation Grant" at bounding box center [784, 124] width 470 height 65
drag, startPoint x: 980, startPoint y: 229, endPoint x: 1008, endPoint y: 231, distance: 28.1
click at [981, 138] on icon "button" at bounding box center [982, 126] width 23 height 23
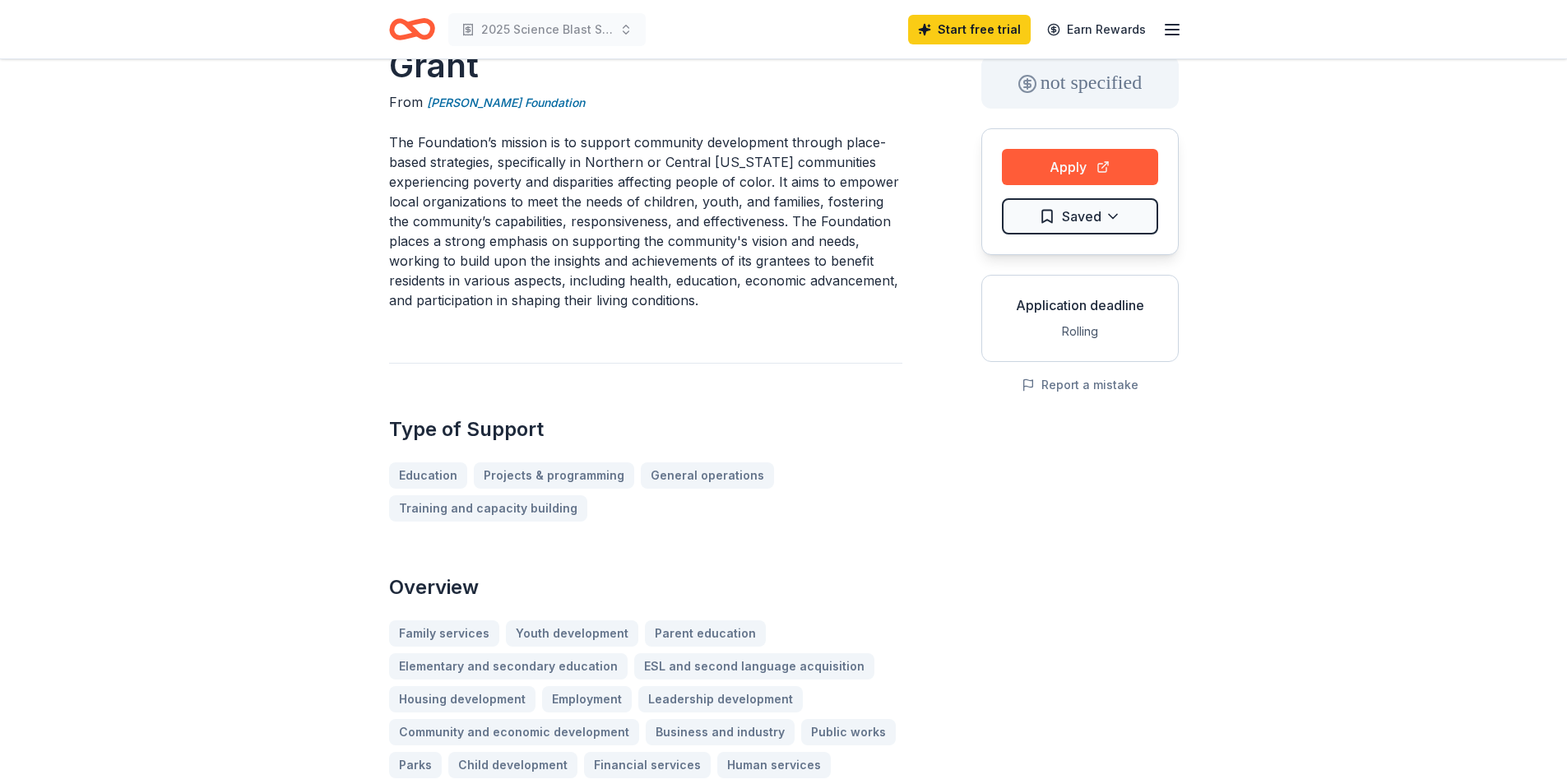
scroll to position [0, 0]
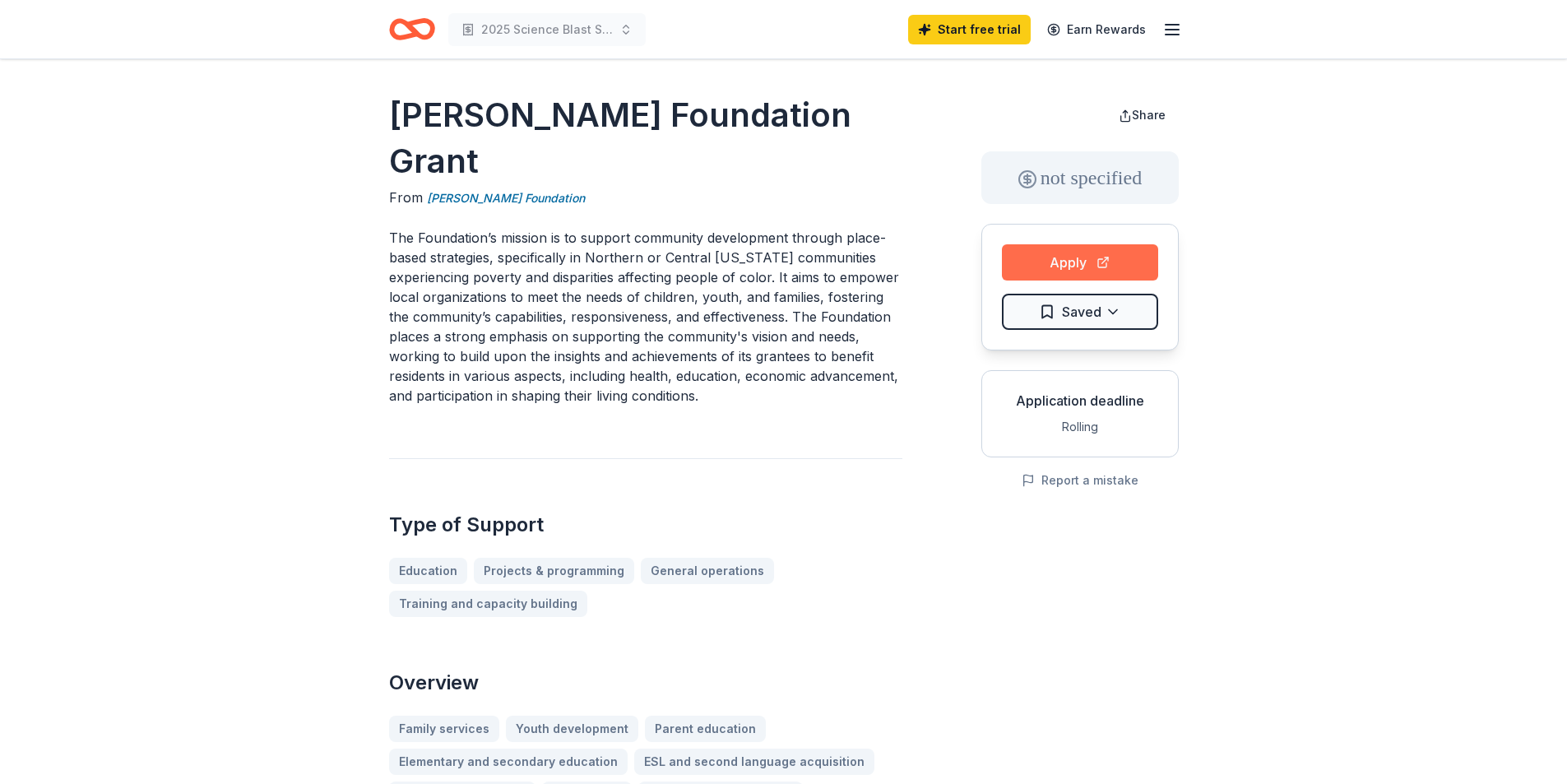
click at [1035, 259] on button "Apply" at bounding box center [1080, 262] width 156 height 36
click at [1072, 428] on div "Rolling" at bounding box center [1080, 426] width 170 height 20
click at [1076, 264] on button "Apply" at bounding box center [1080, 262] width 156 height 36
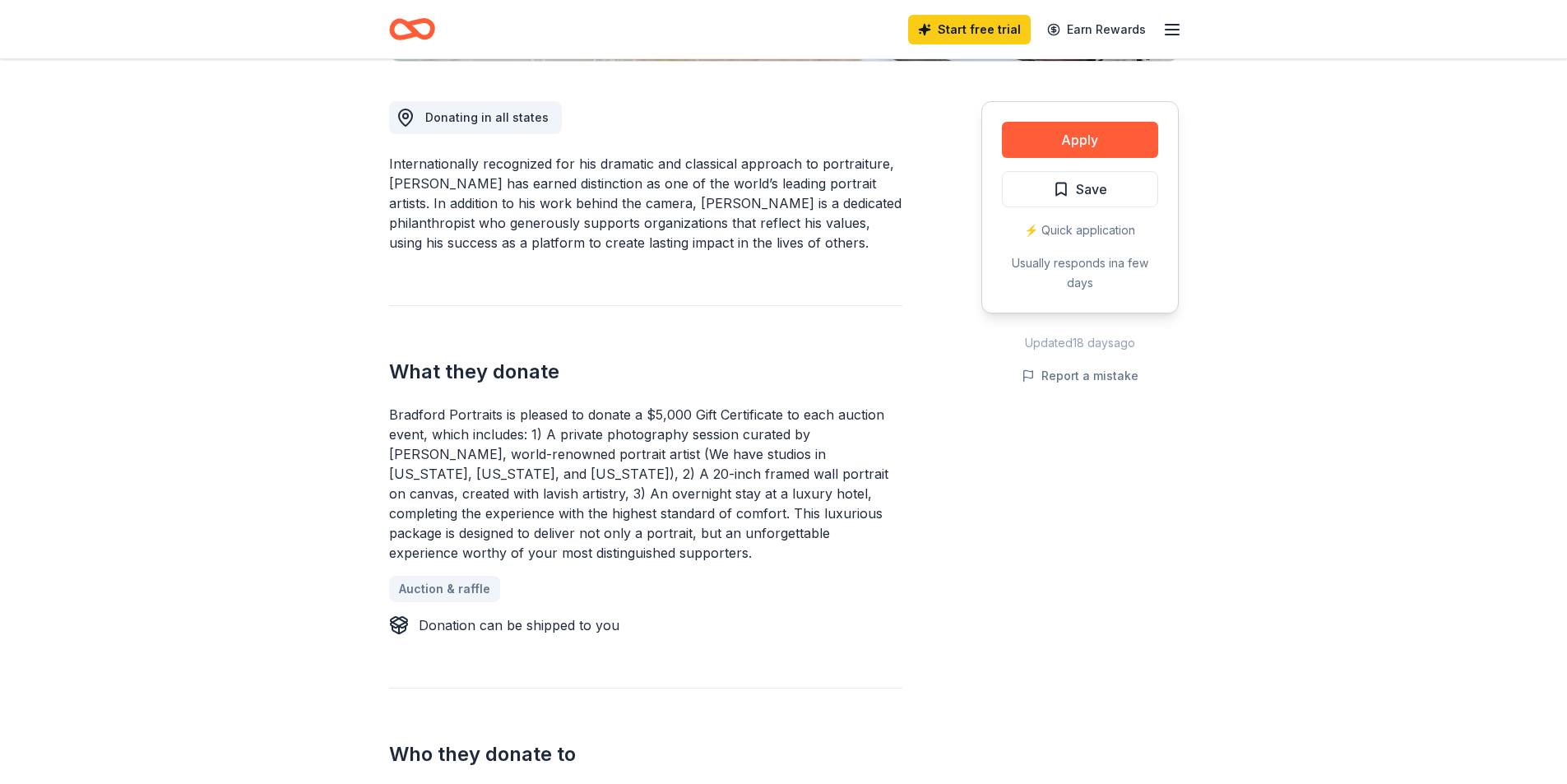
scroll to position [440, 0]
drag, startPoint x: 1578, startPoint y: 214, endPoint x: 1079, endPoint y: 140, distance: 504.5
click at [1079, 140] on button "Apply" at bounding box center [1080, 137] width 156 height 36
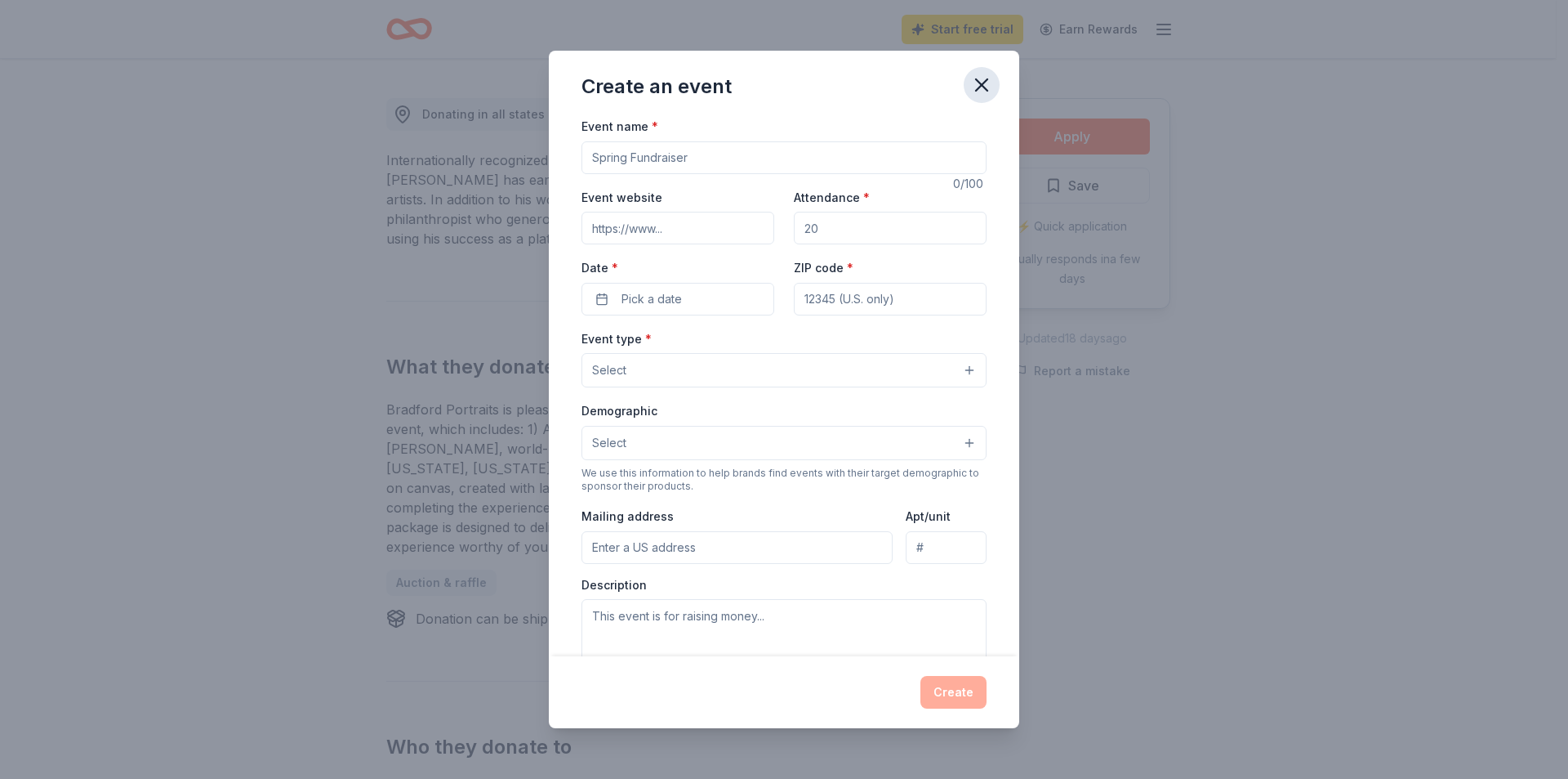
click at [985, 78] on icon "button" at bounding box center [982, 85] width 23 height 23
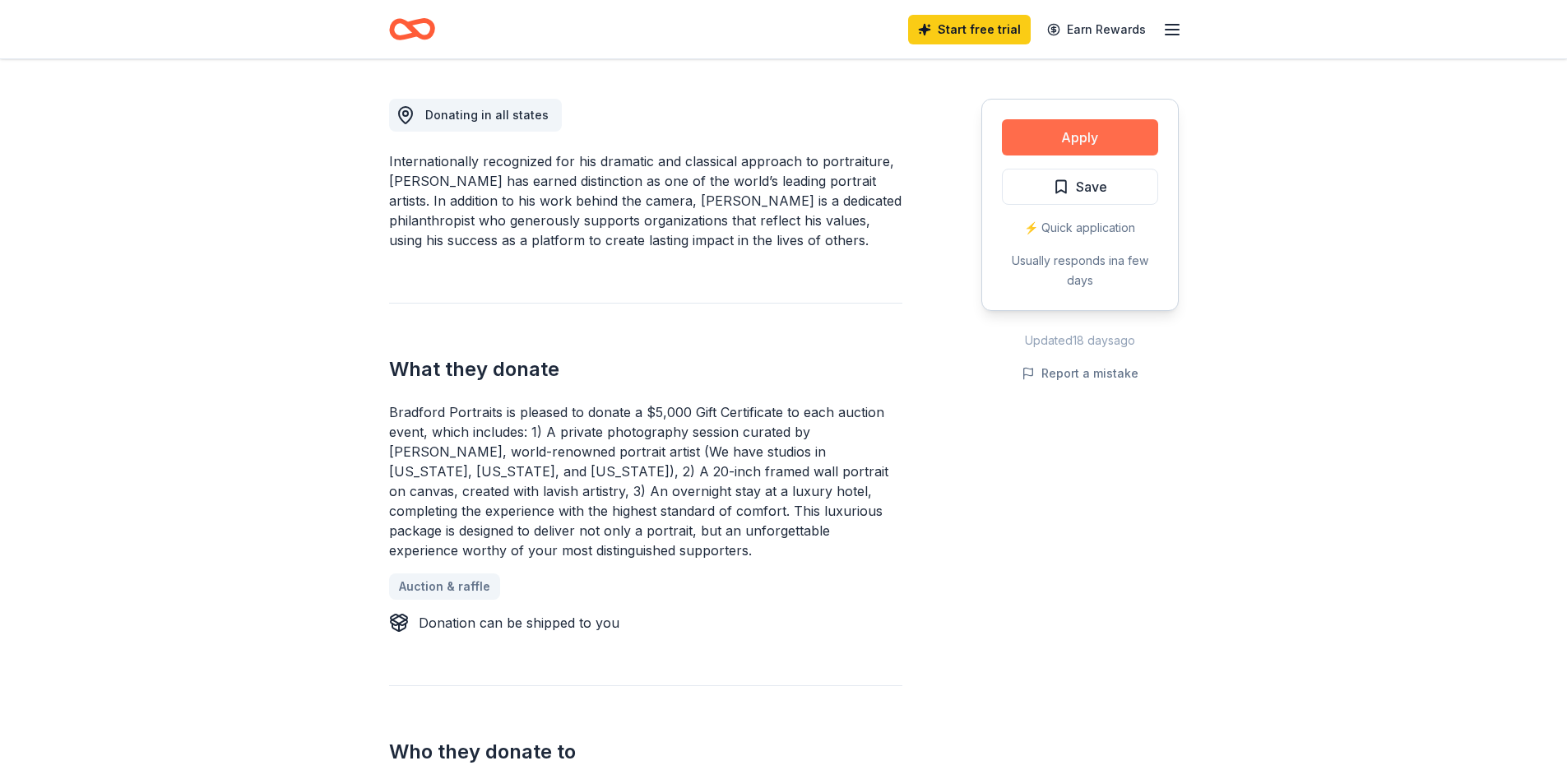
click at [1051, 135] on button "Apply" at bounding box center [1080, 137] width 156 height 36
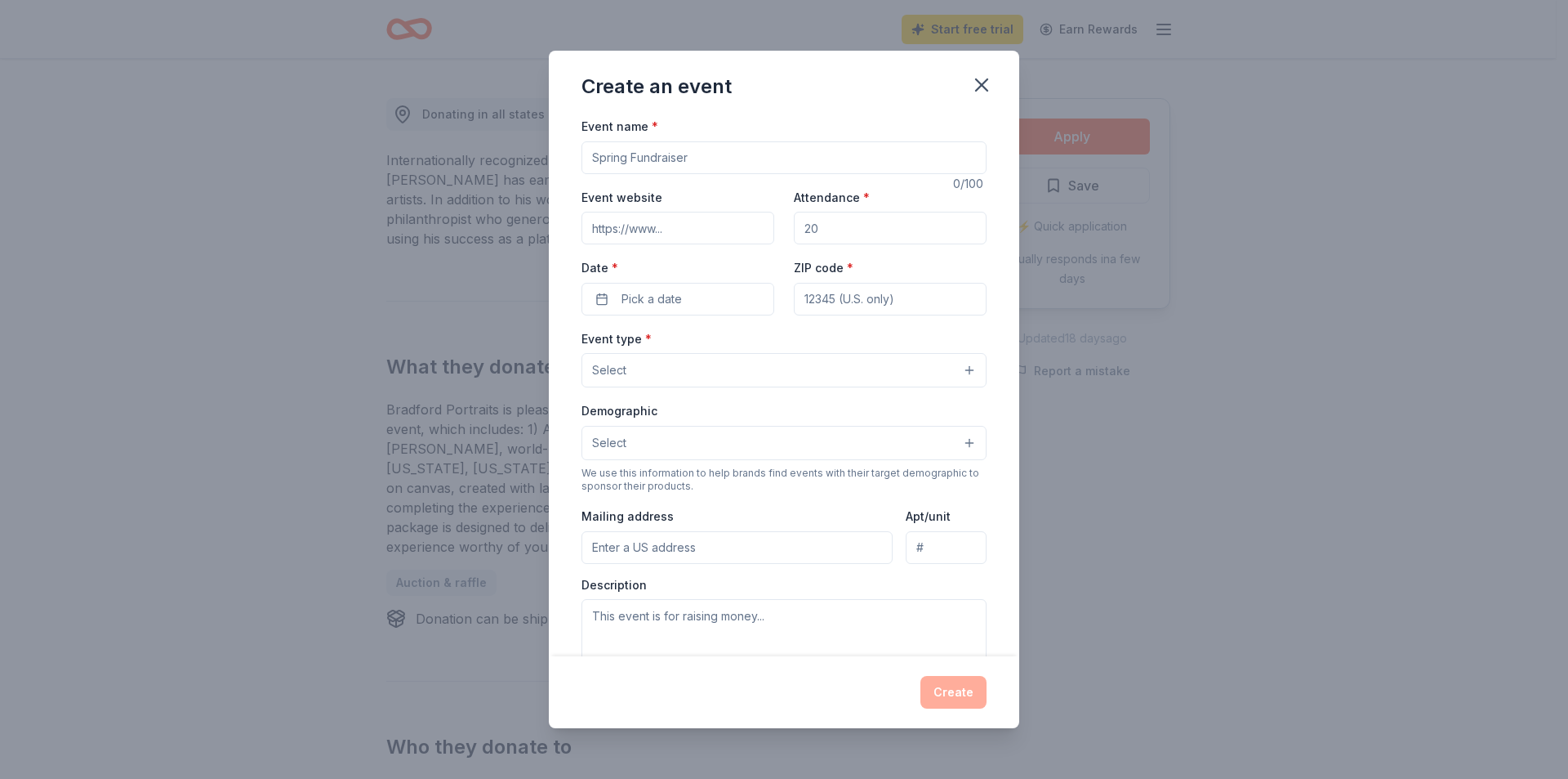
click at [750, 158] on input "Event name *" at bounding box center [784, 157] width 405 height 33
click at [989, 89] on icon "button" at bounding box center [982, 85] width 23 height 23
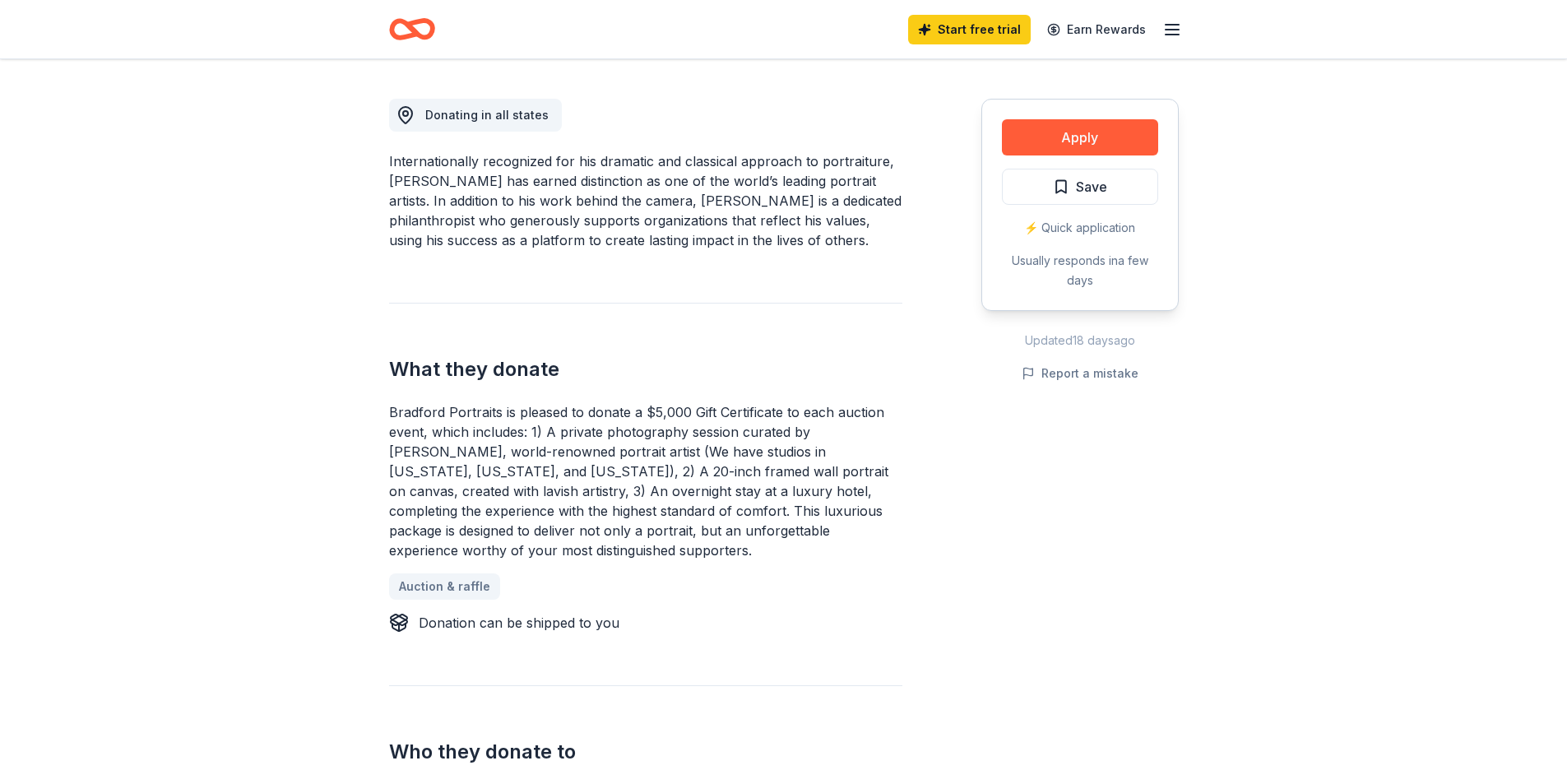
drag, startPoint x: 464, startPoint y: 554, endPoint x: 386, endPoint y: 238, distance: 325.5
click at [386, 254] on div "Bradford Portraits New 26 applies last week approval rate donation value Share …" at bounding box center [784, 793] width 842 height 2349
drag, startPoint x: 391, startPoint y: 157, endPoint x: 466, endPoint y: 320, distance: 179.4
click at [466, 320] on div "Bradford Portraits New 26 applies last week approval rate donation value Share …" at bounding box center [784, 793] width 842 height 2349
click at [528, 475] on div "Bradford Portraits is pleased to donate a $5,000 Gift Certificate to each aucti…" at bounding box center [646, 481] width 513 height 158
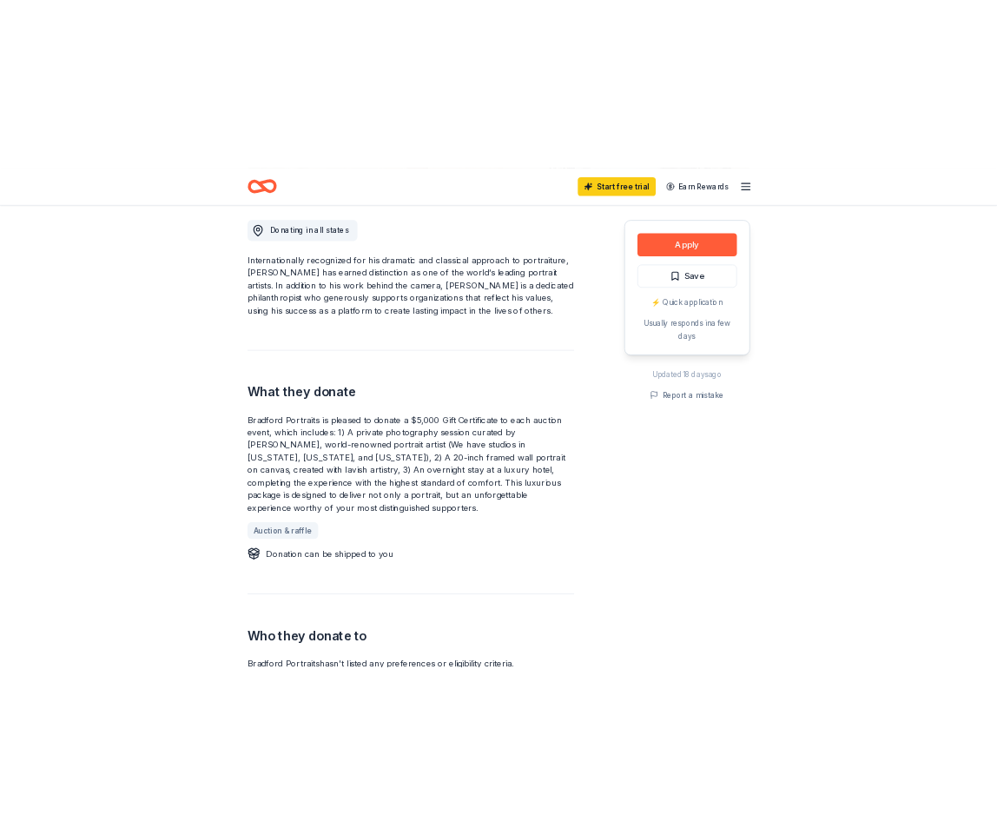
scroll to position [485, 0]
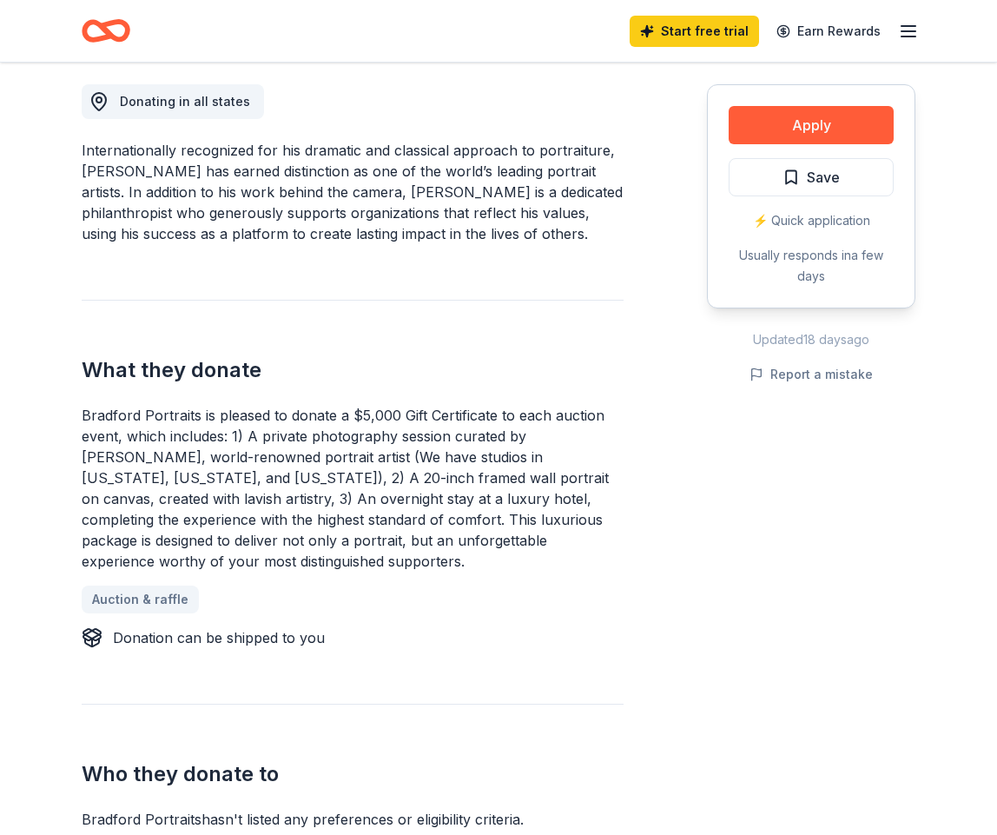
click at [501, 698] on div "Donating in all states Internationally recognized for his dramatic and classica…" at bounding box center [353, 436] width 542 height 787
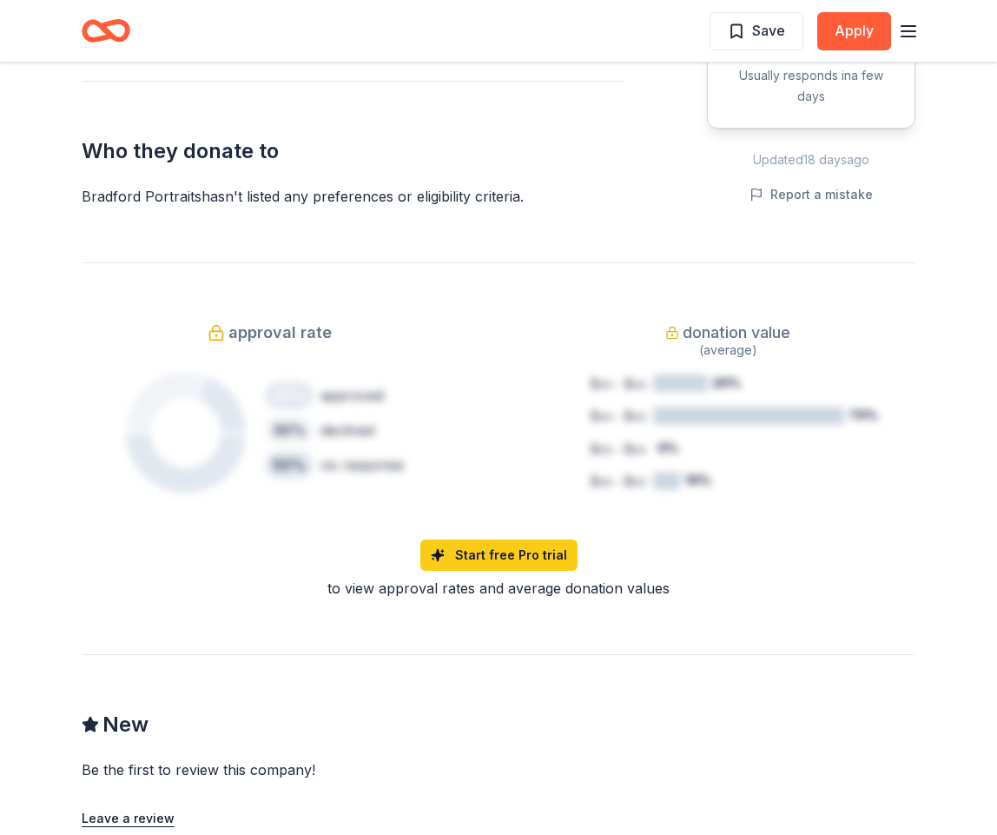
scroll to position [1139, 0]
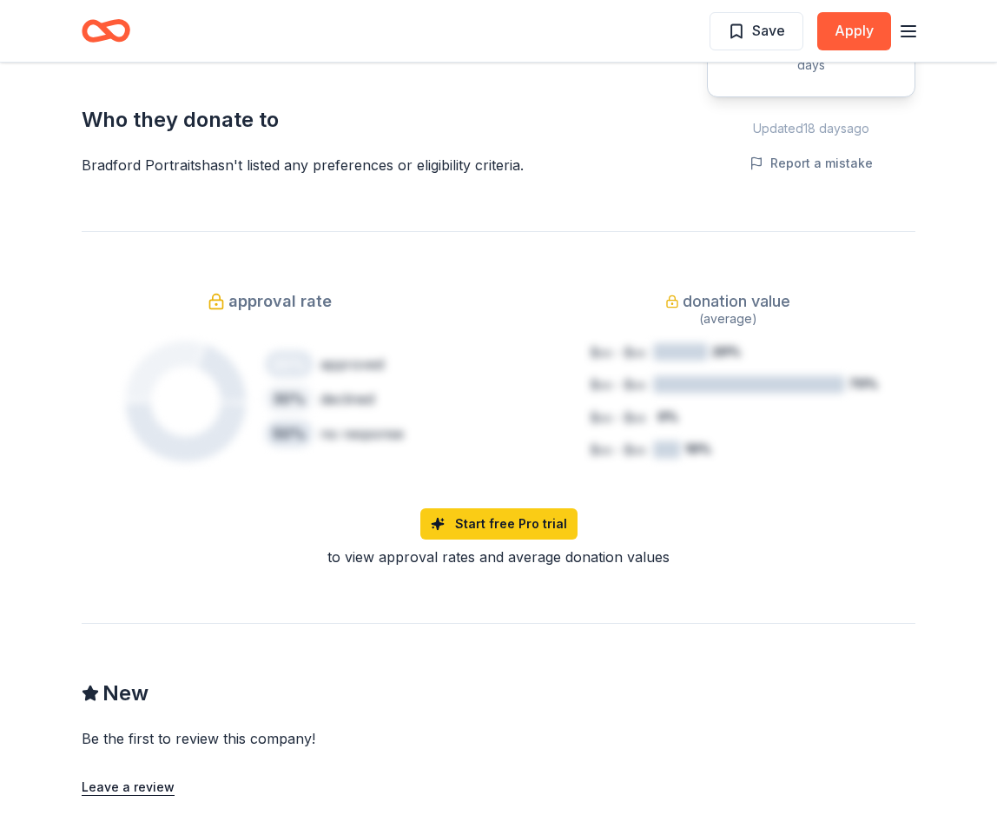
click at [436, 17] on div "Save Apply" at bounding box center [499, 30] width 834 height 41
drag, startPoint x: 996, startPoint y: 387, endPoint x: 990, endPoint y: 257, distance: 130.4
click at [990, 257] on div "Share Bradford Portraits New 26 applies last week approval rate donation value …" at bounding box center [498, 142] width 997 height 2439
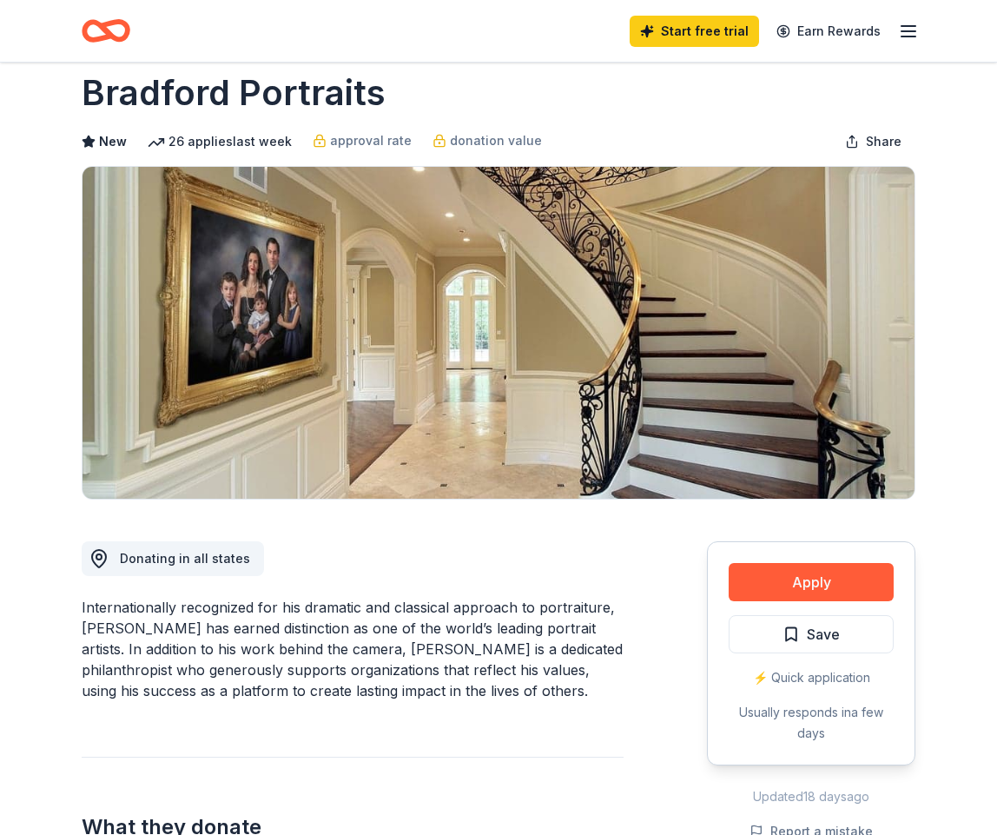
scroll to position [0, 0]
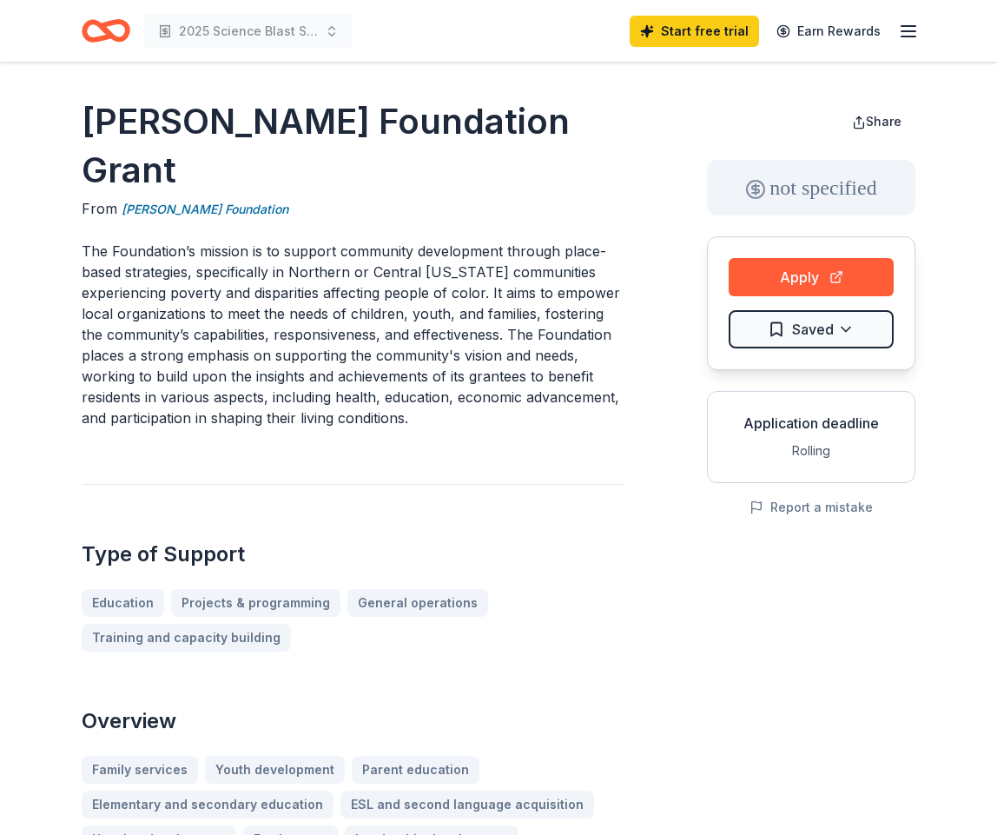
drag, startPoint x: 553, startPoint y: 240, endPoint x: 365, endPoint y: 257, distance: 189.3
click at [364, 241] on p "The Foundation’s mission is to support community development through place-base…" at bounding box center [353, 335] width 542 height 188
drag, startPoint x: 380, startPoint y: 273, endPoint x: 519, endPoint y: 308, distance: 144.3
click at [519, 308] on p "The Foundation’s mission is to support community development through place-base…" at bounding box center [353, 335] width 542 height 188
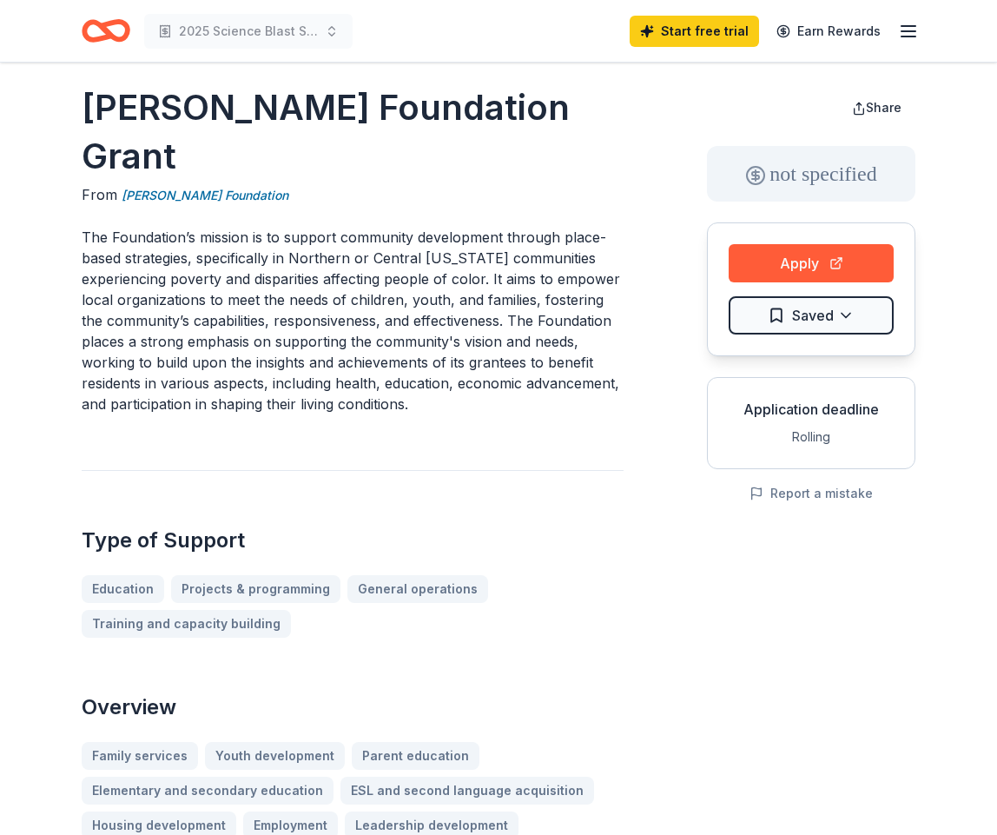
scroll to position [28, 0]
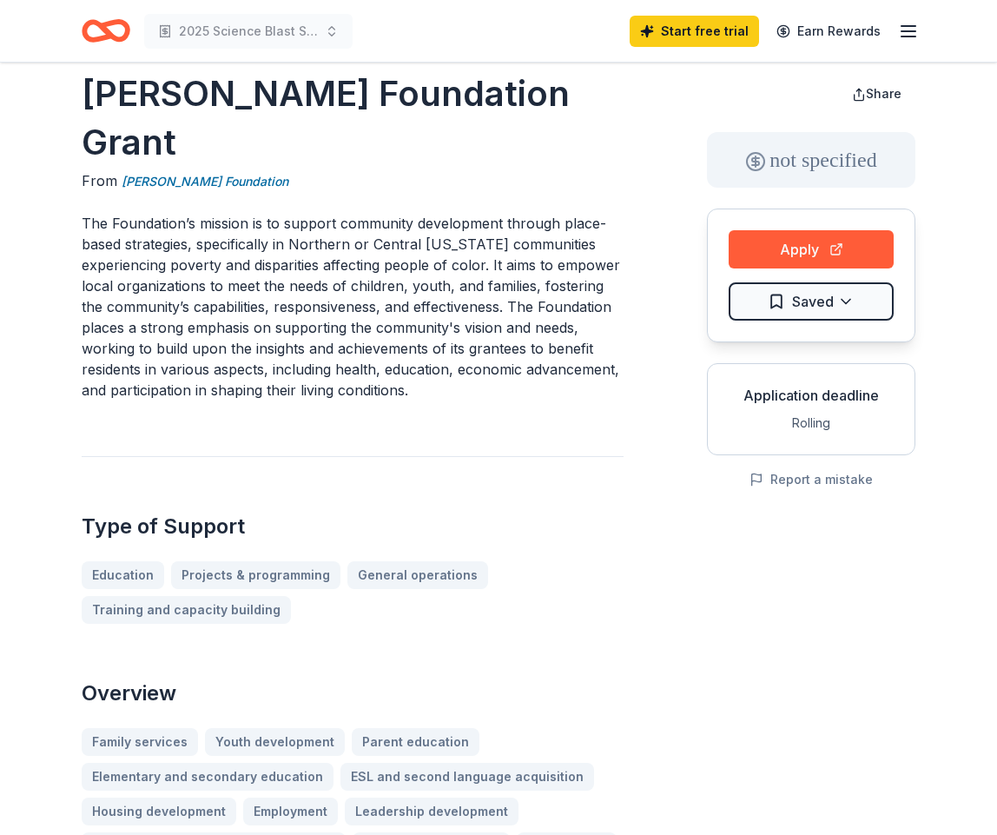
click at [597, 512] on h2 "Type of Support" at bounding box center [353, 526] width 542 height 28
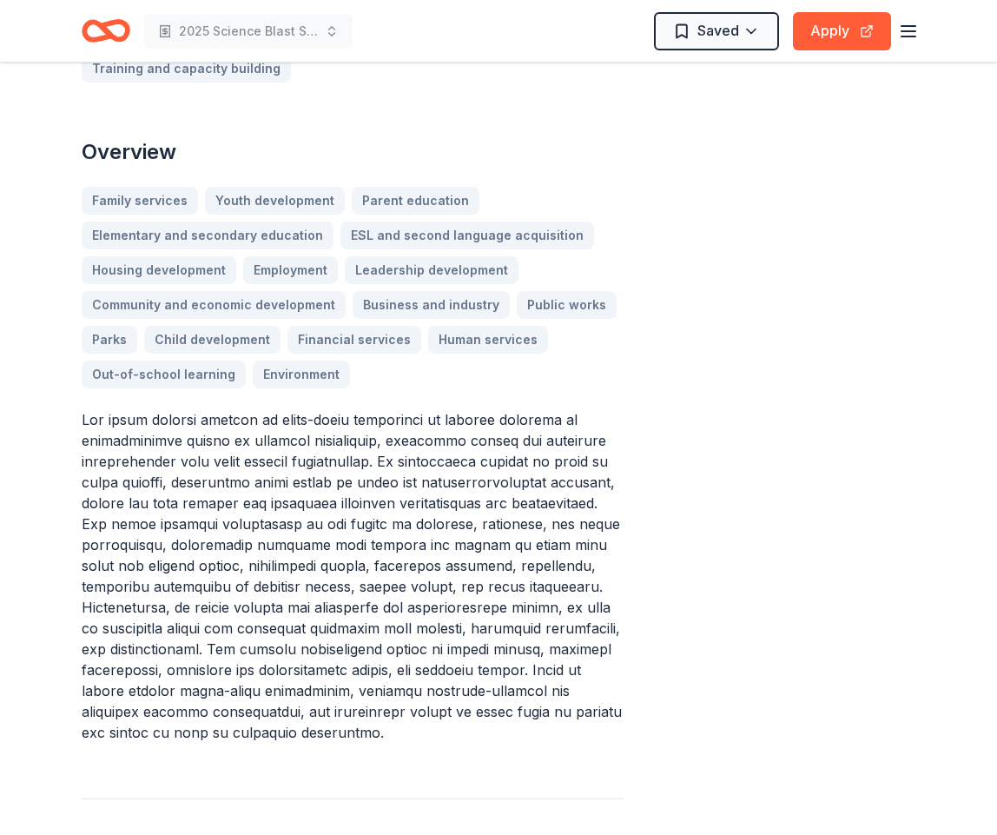
scroll to position [572, 0]
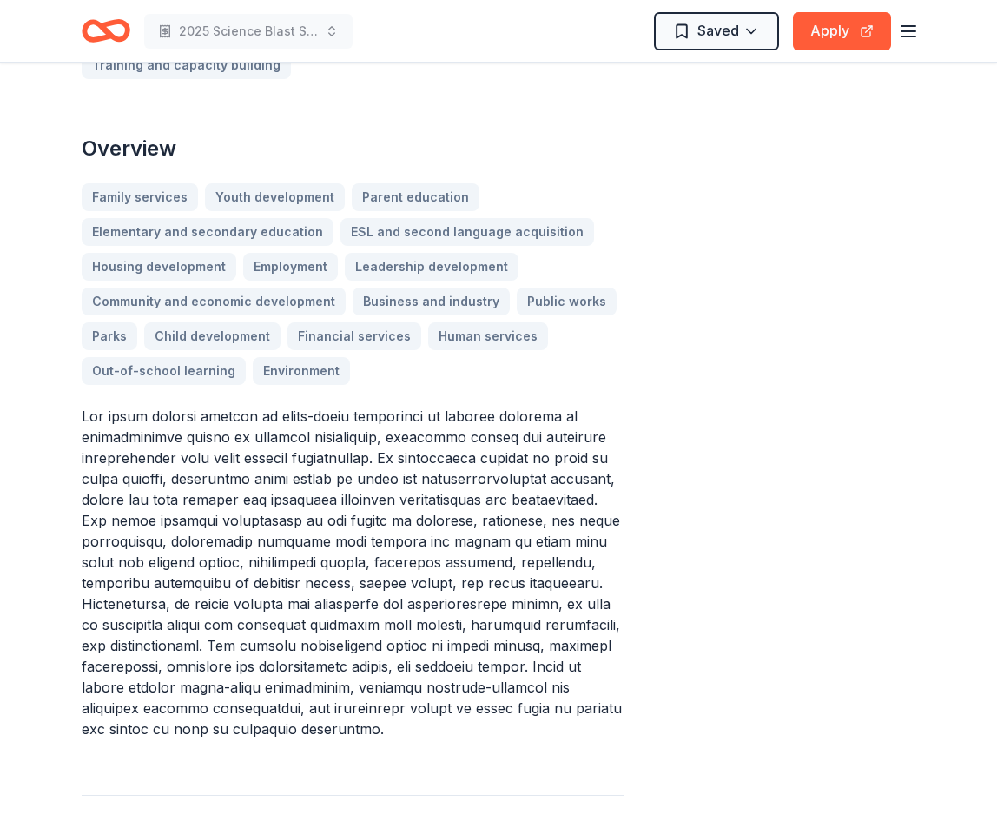
click at [681, 304] on div "S. H. Cowell Foundation Grant From S H Cowell Foundation The Foundation’s missi…" at bounding box center [499, 635] width 834 height 2220
click at [596, 267] on div "Family services Youth development Parent education Elementary and secondary edu…" at bounding box center [353, 283] width 542 height 201
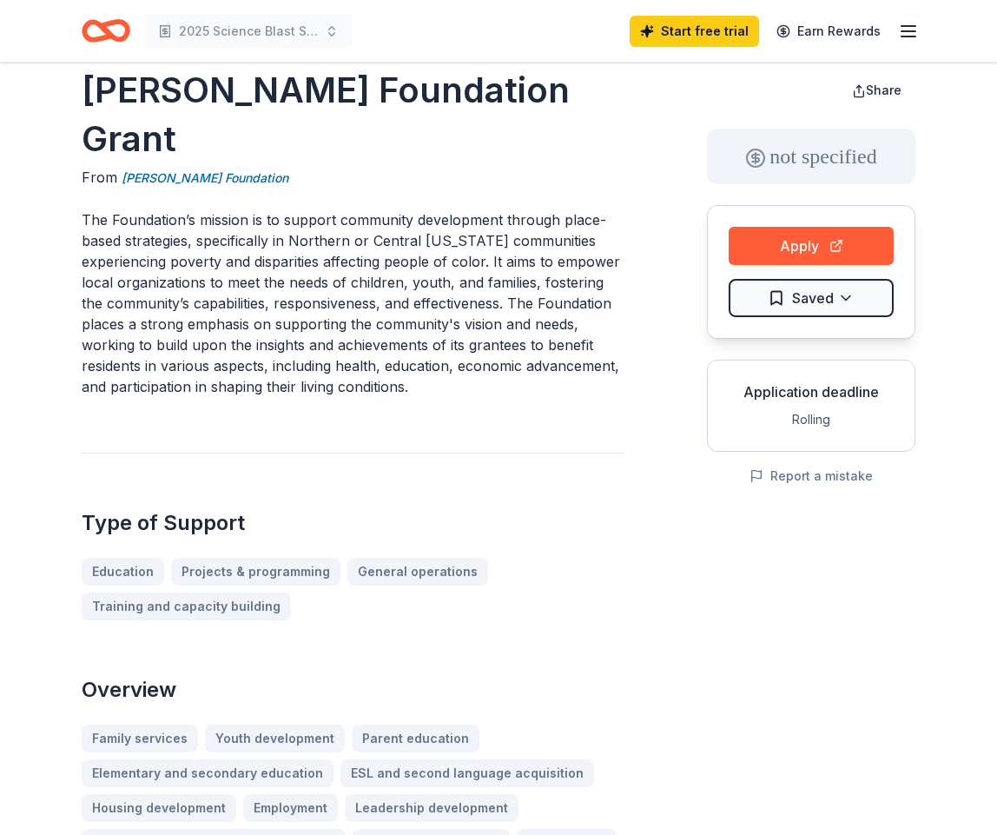
scroll to position [0, 0]
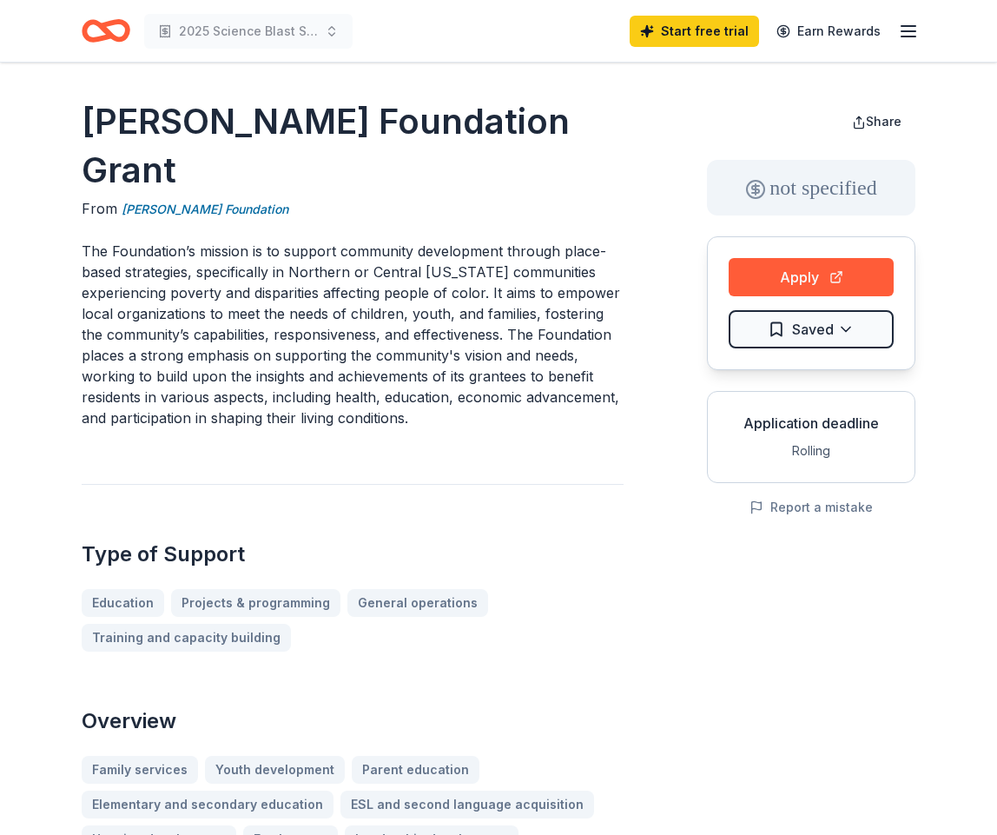
click at [531, 540] on h2 "Type of Support" at bounding box center [353, 554] width 542 height 28
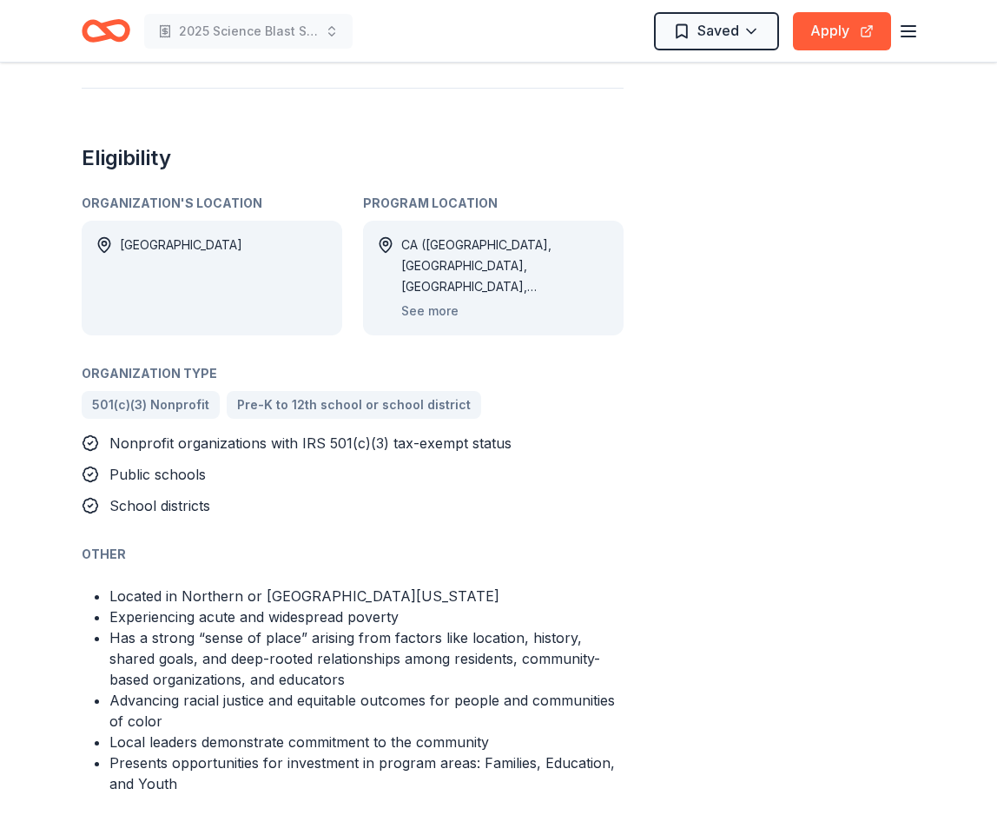
scroll to position [1283, 0]
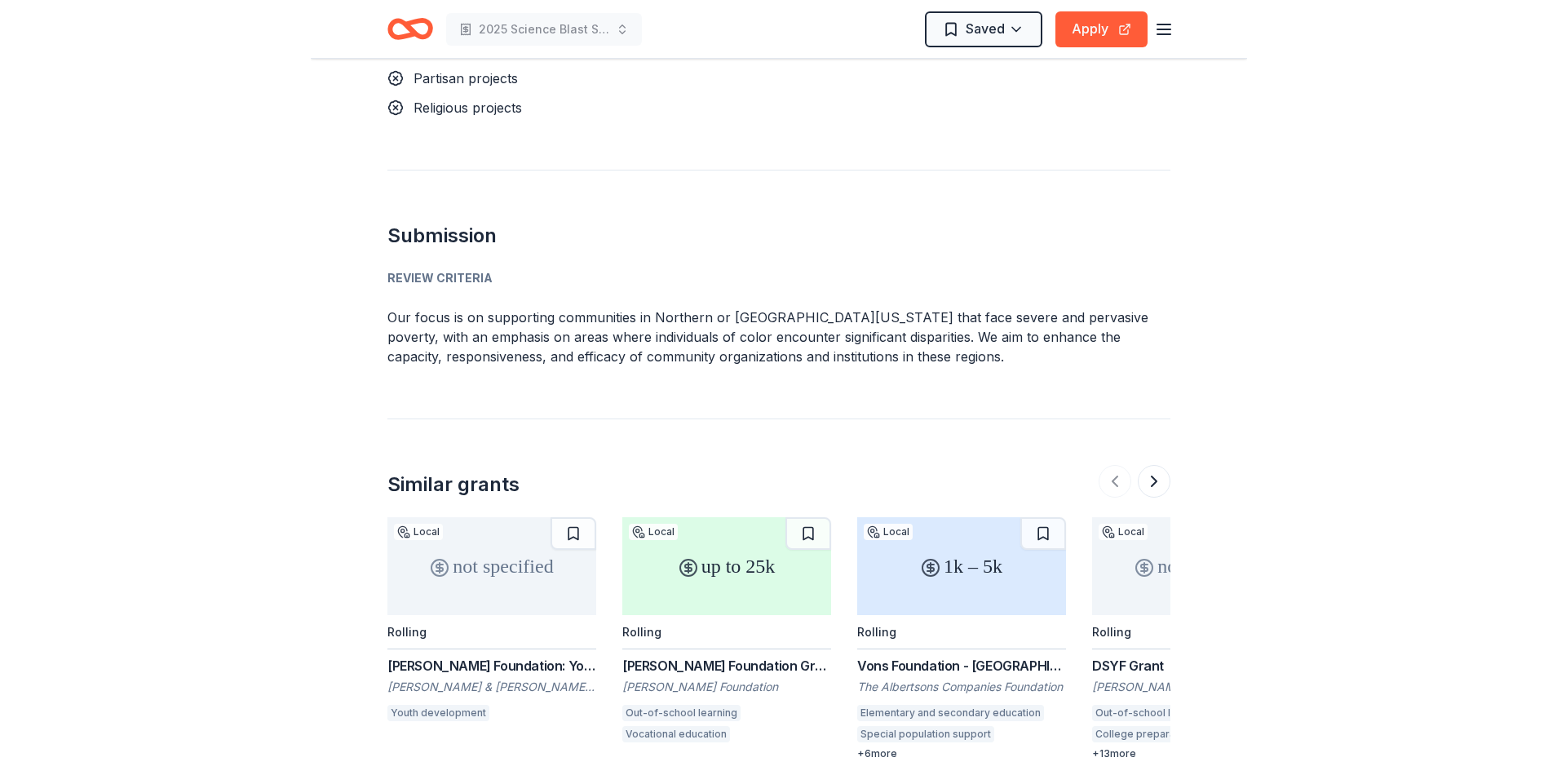
scroll to position [2084, 0]
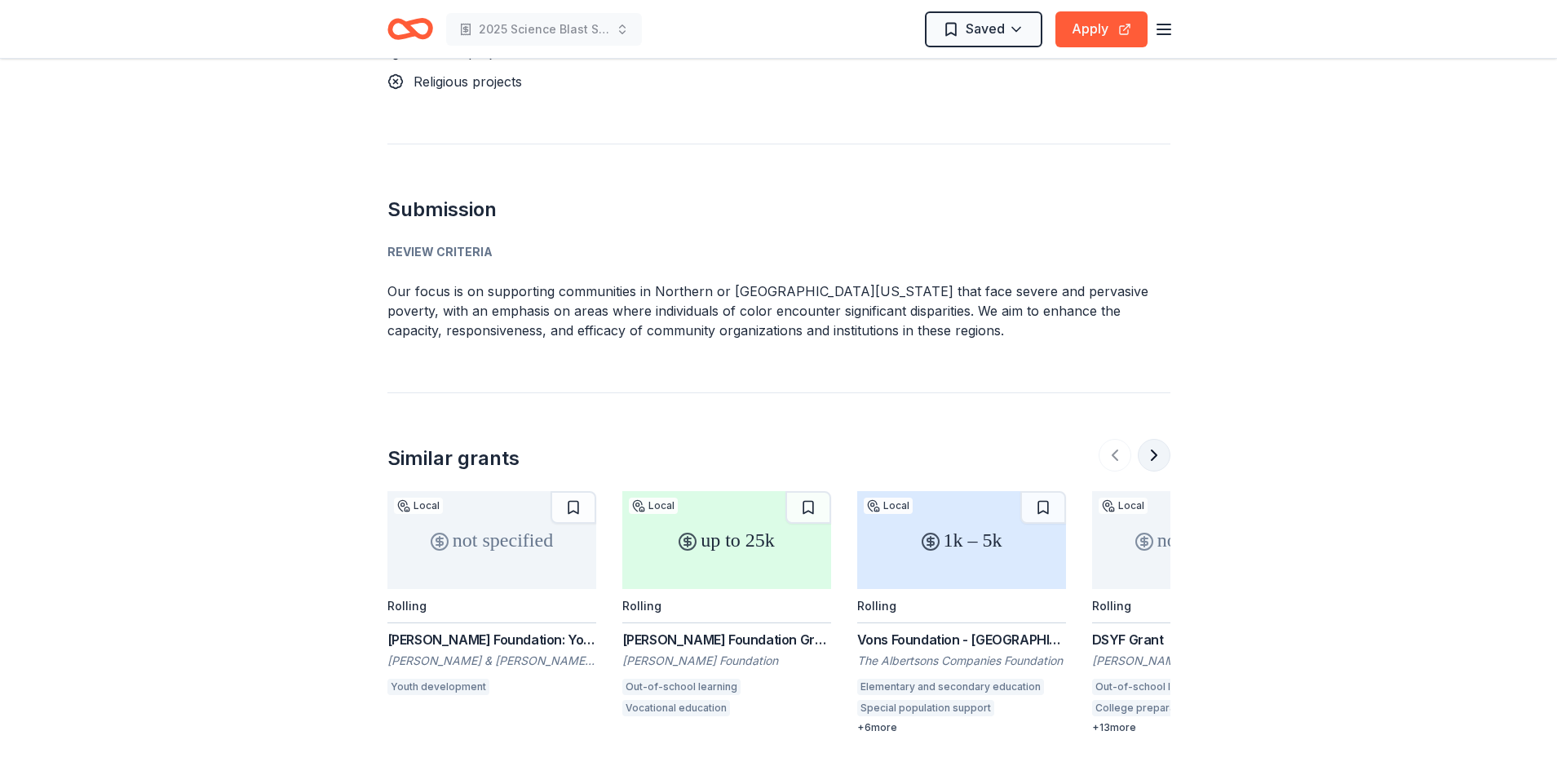
click at [1151, 438] on button at bounding box center [1153, 454] width 33 height 33
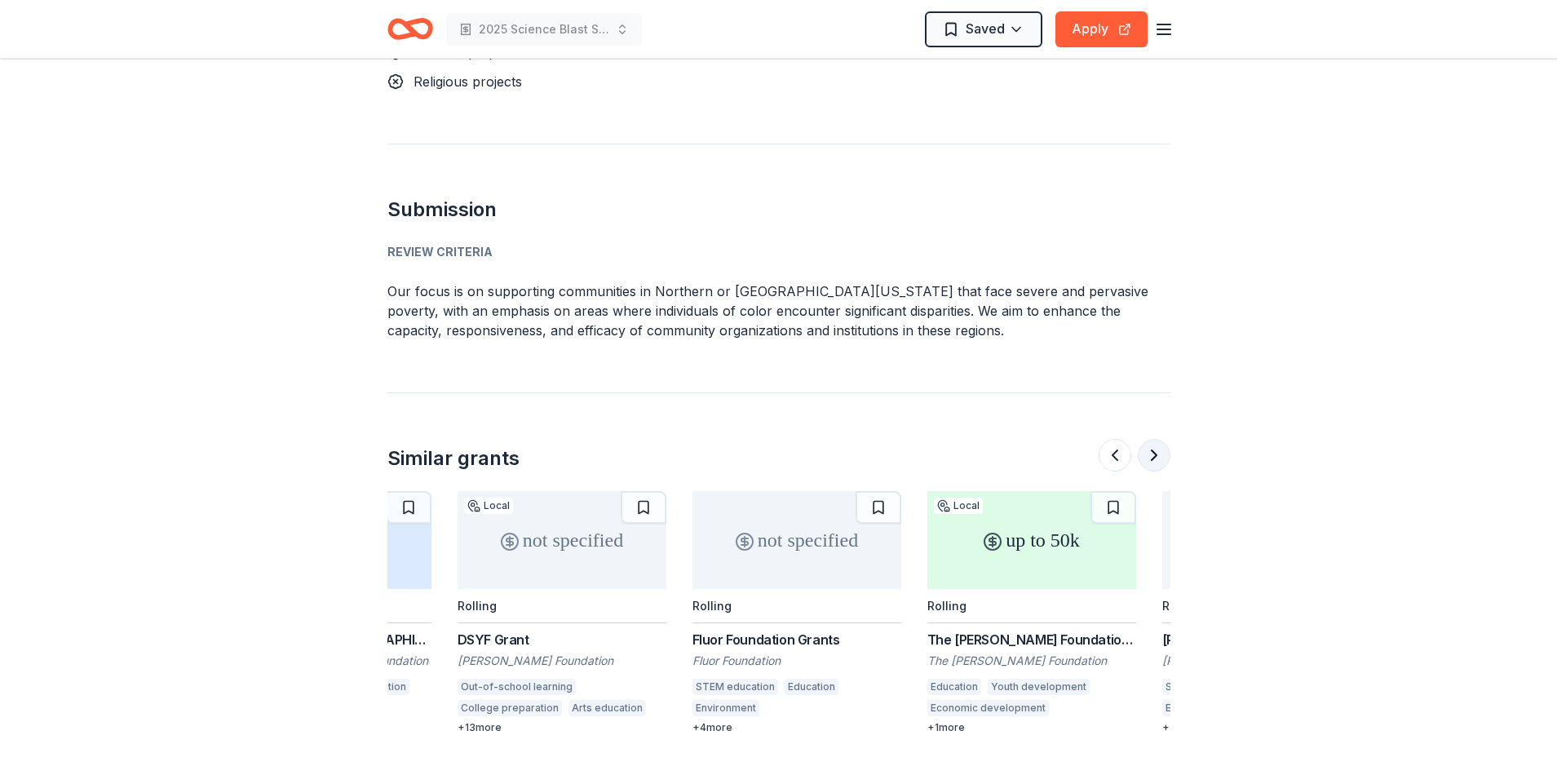
click at [1151, 438] on button at bounding box center [1153, 454] width 33 height 33
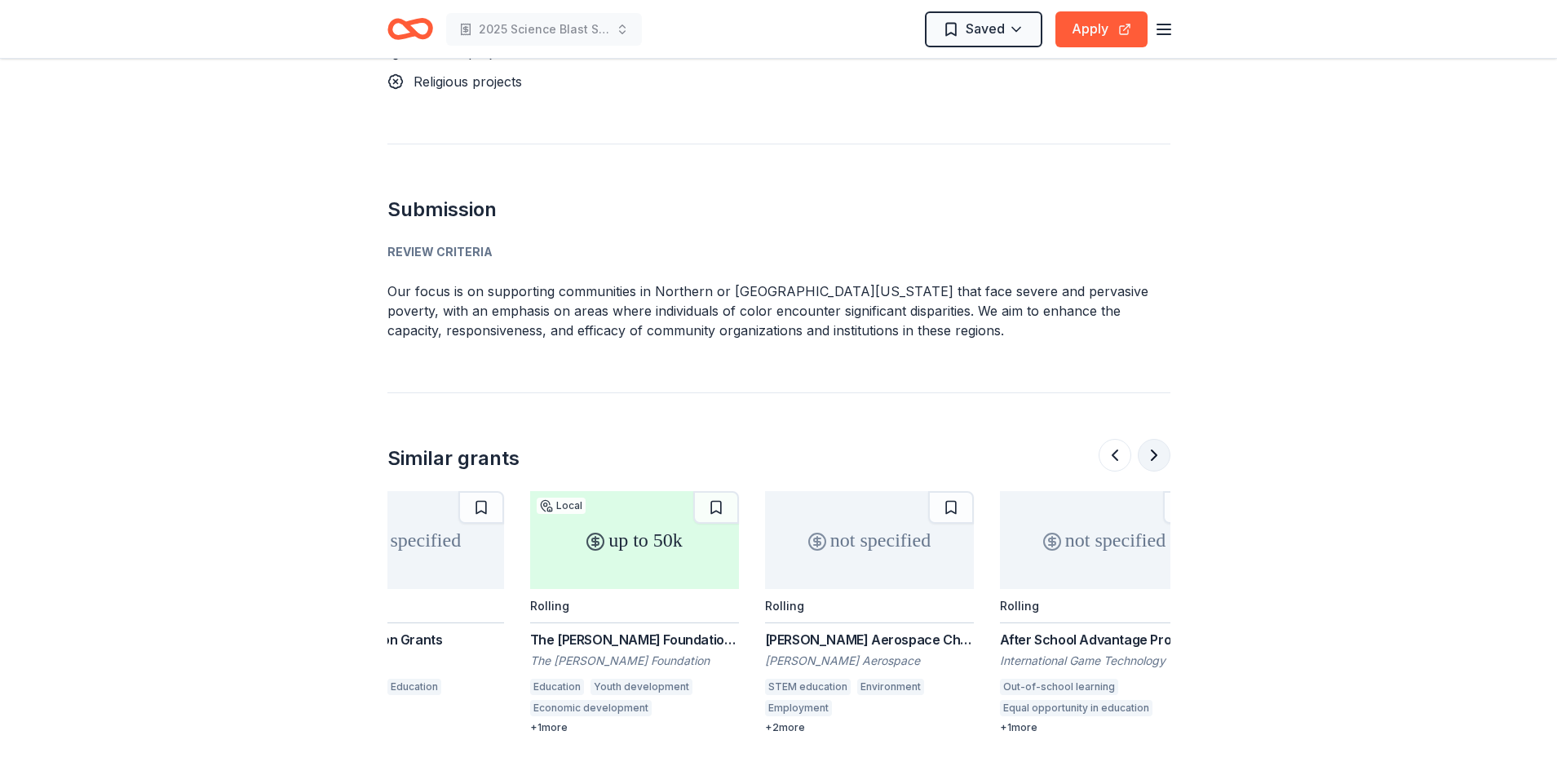
click at [1151, 438] on button at bounding box center [1153, 454] width 33 height 33
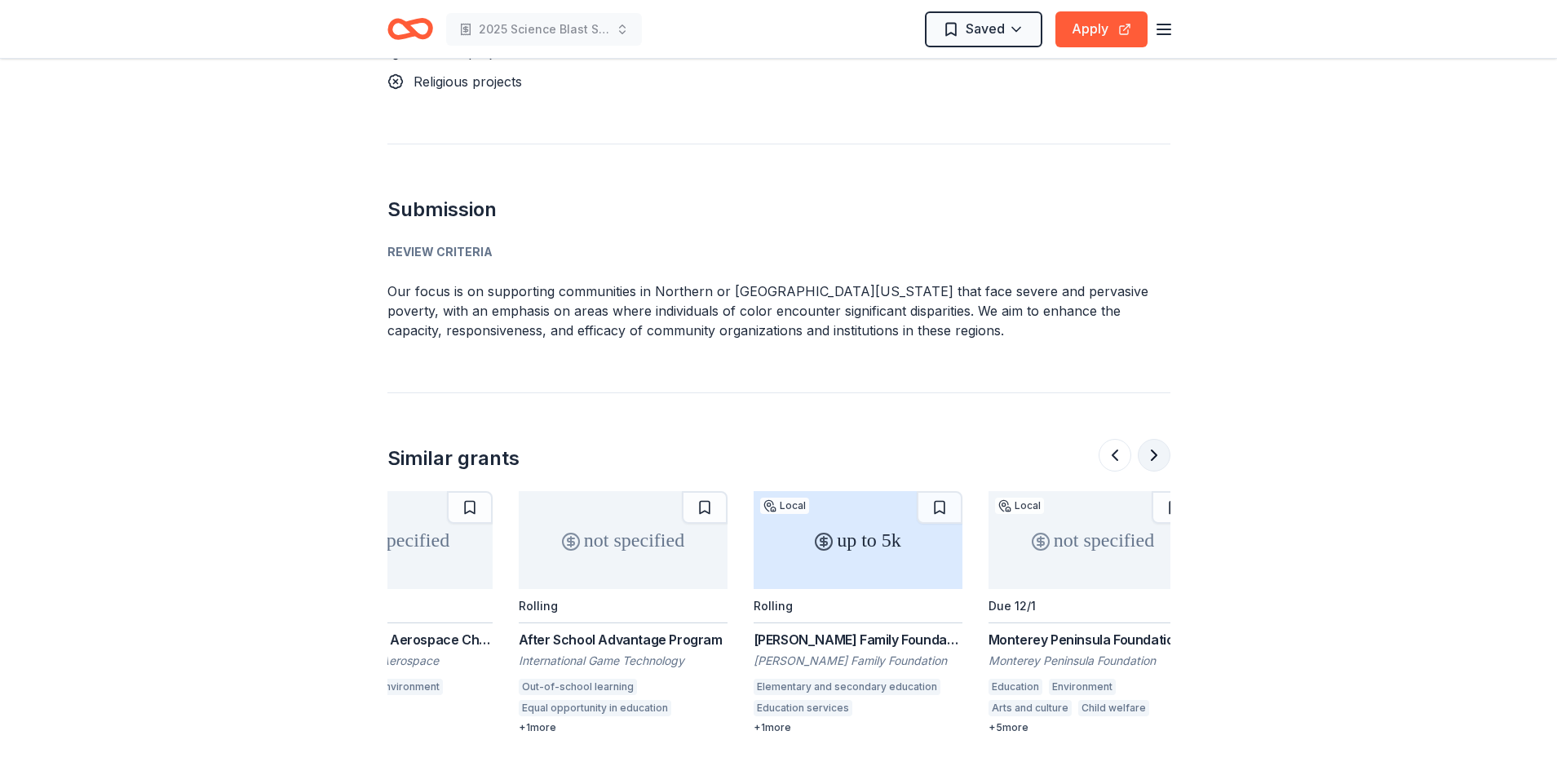
click at [1151, 438] on button at bounding box center [1153, 454] width 33 height 33
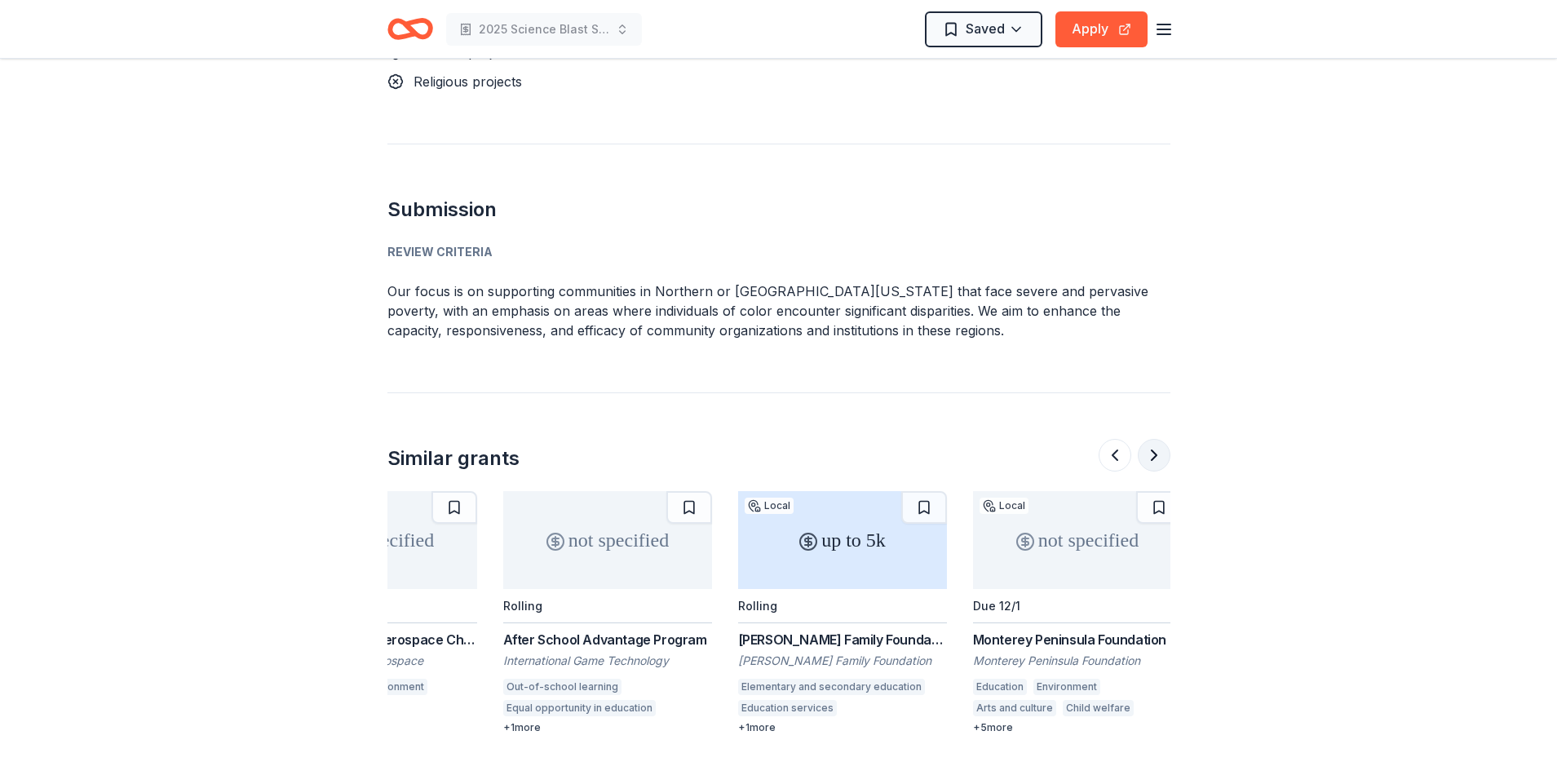
scroll to position [0, 1540]
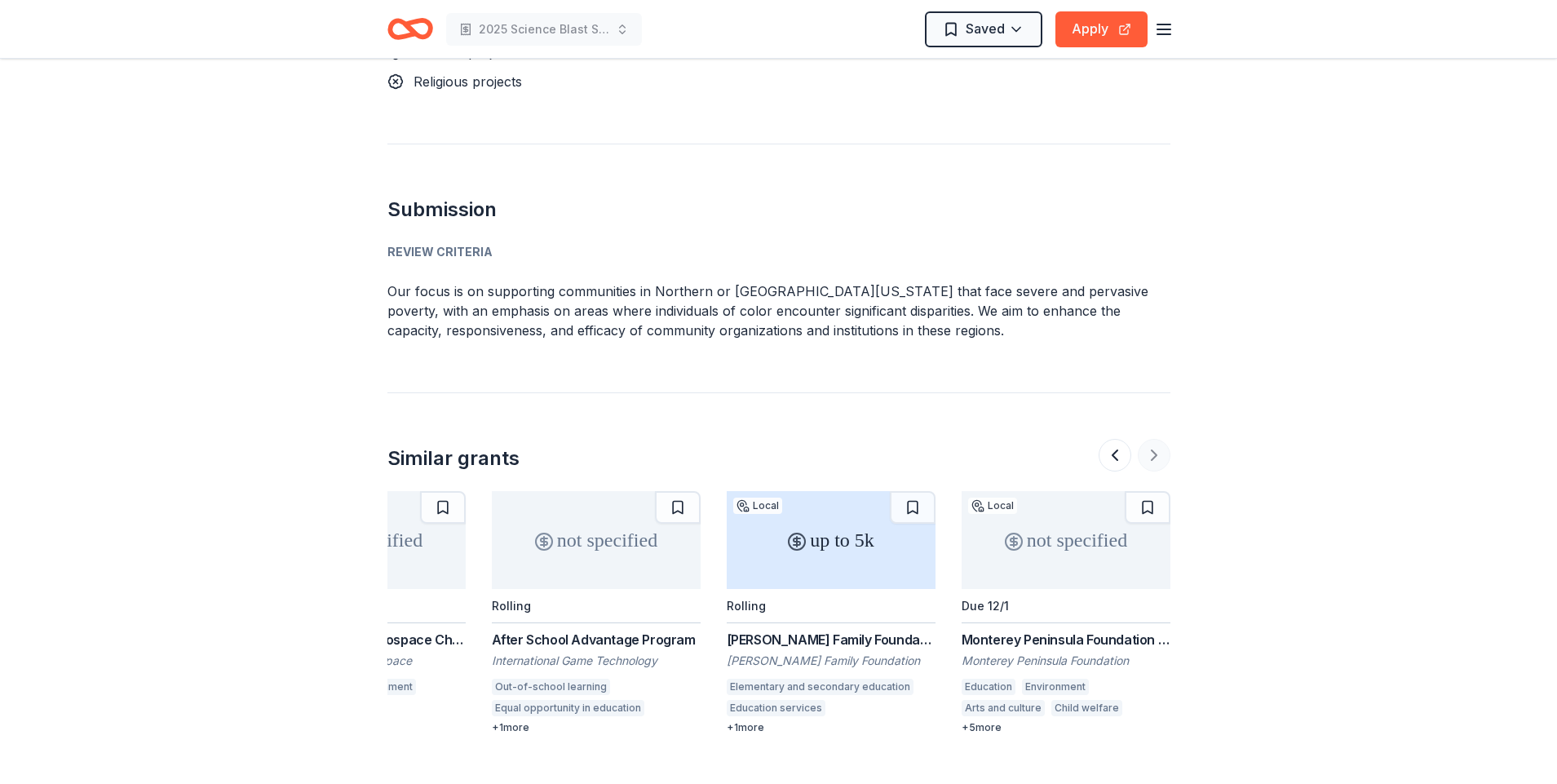
click at [1151, 438] on div at bounding box center [1134, 454] width 71 height 33
click at [1118, 438] on button at bounding box center [1115, 454] width 33 height 33
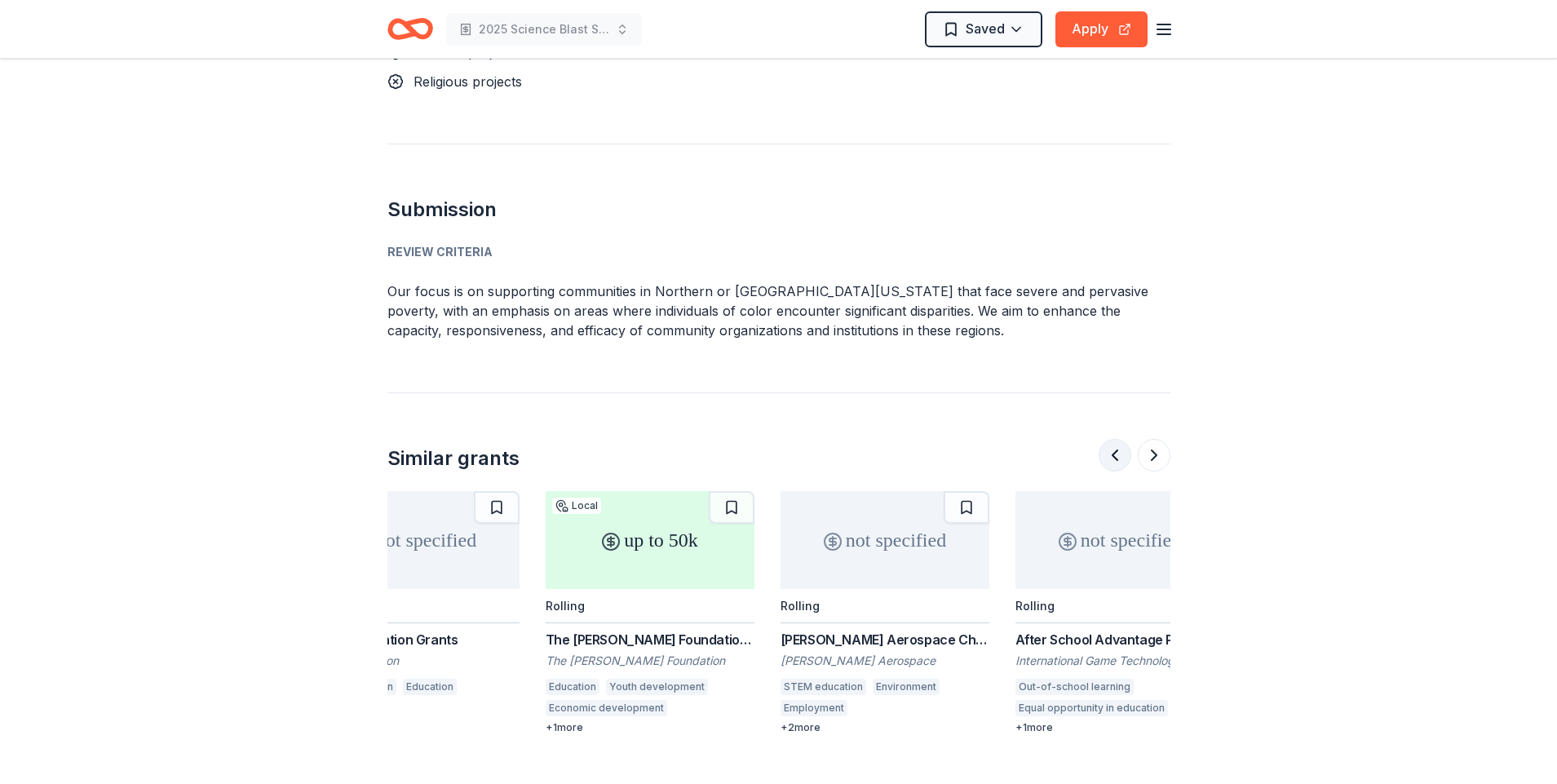
click at [1118, 438] on button at bounding box center [1115, 454] width 33 height 33
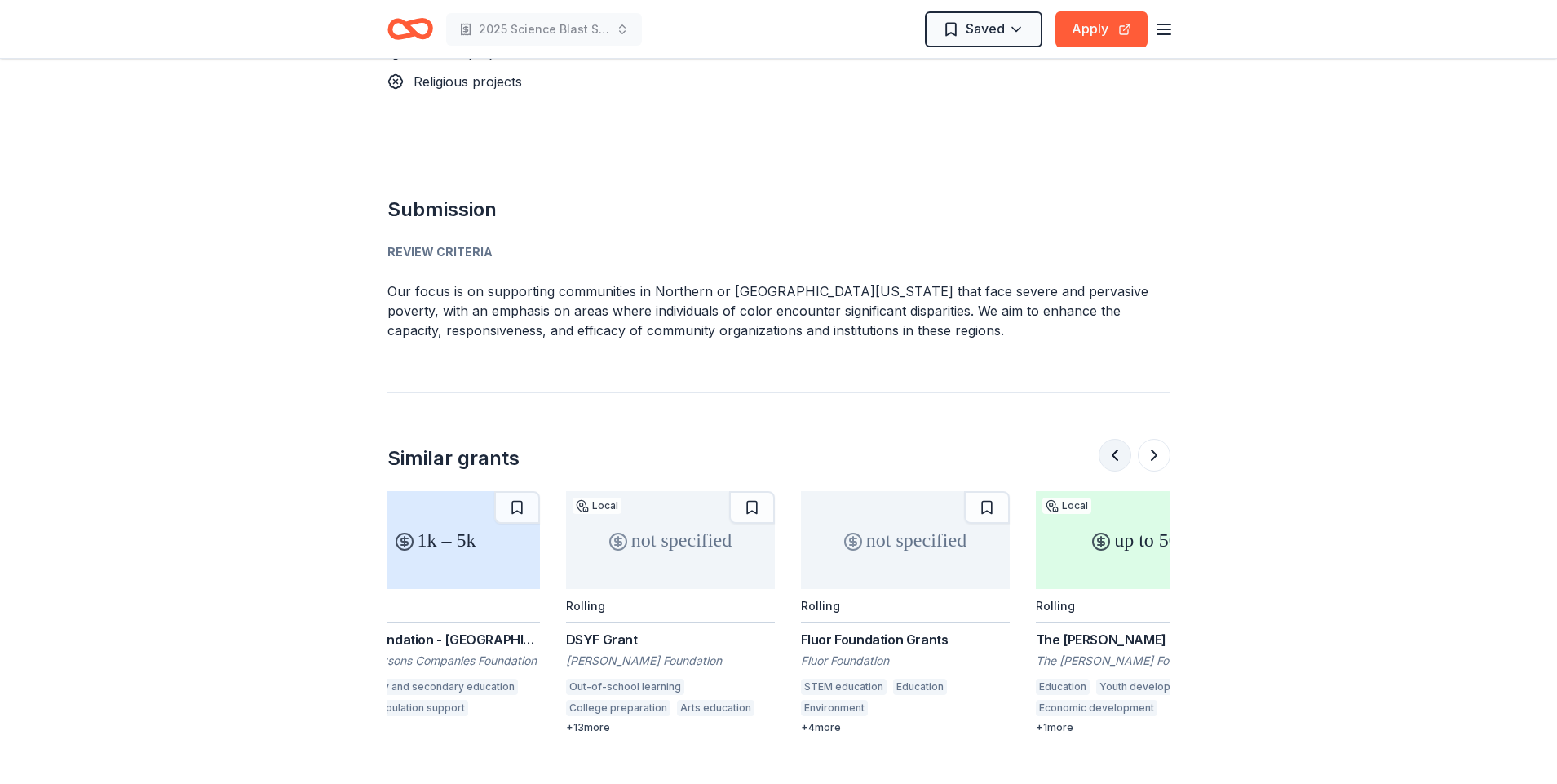
click at [1118, 438] on button at bounding box center [1115, 454] width 33 height 33
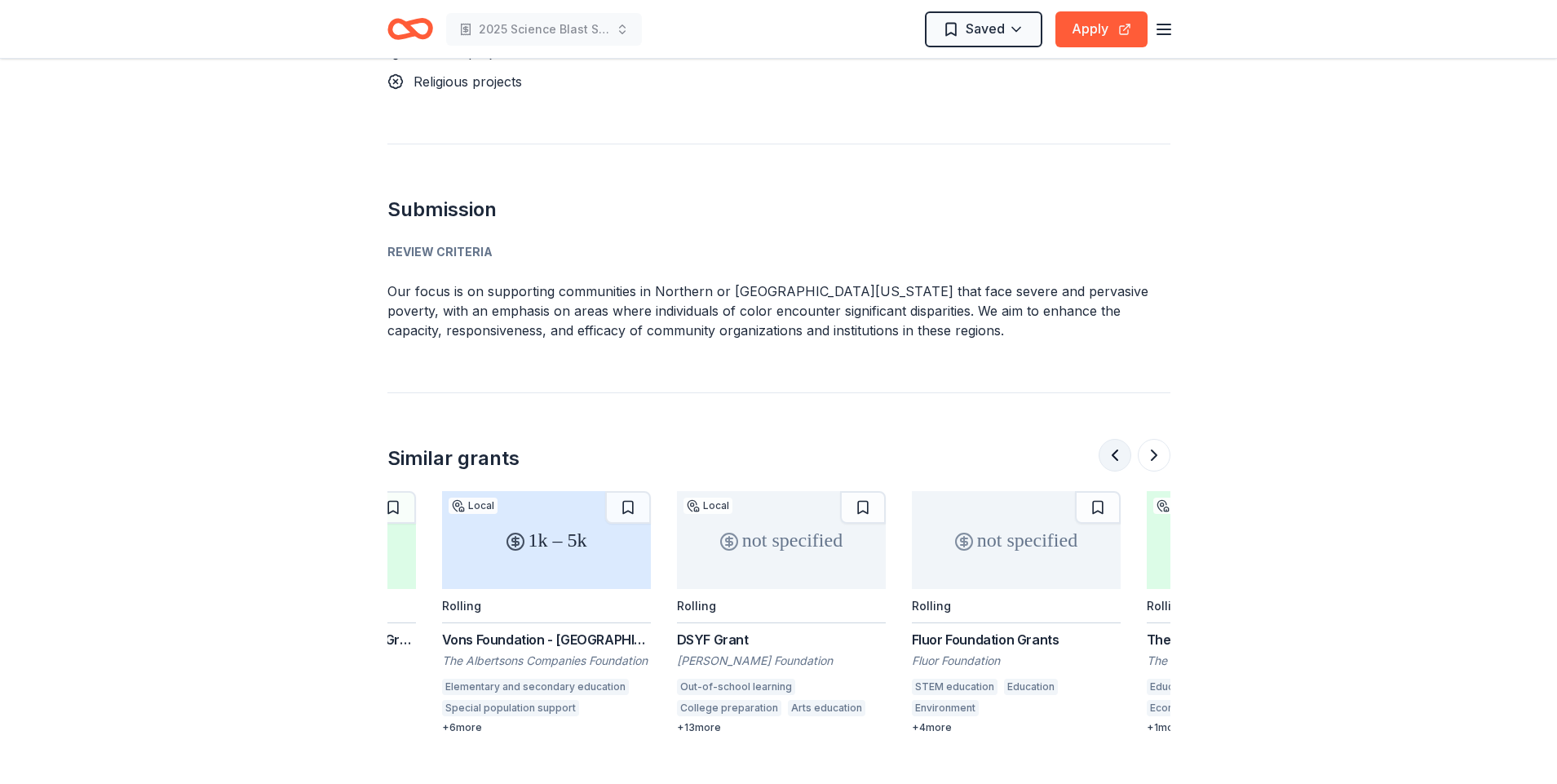
scroll to position [0, 13]
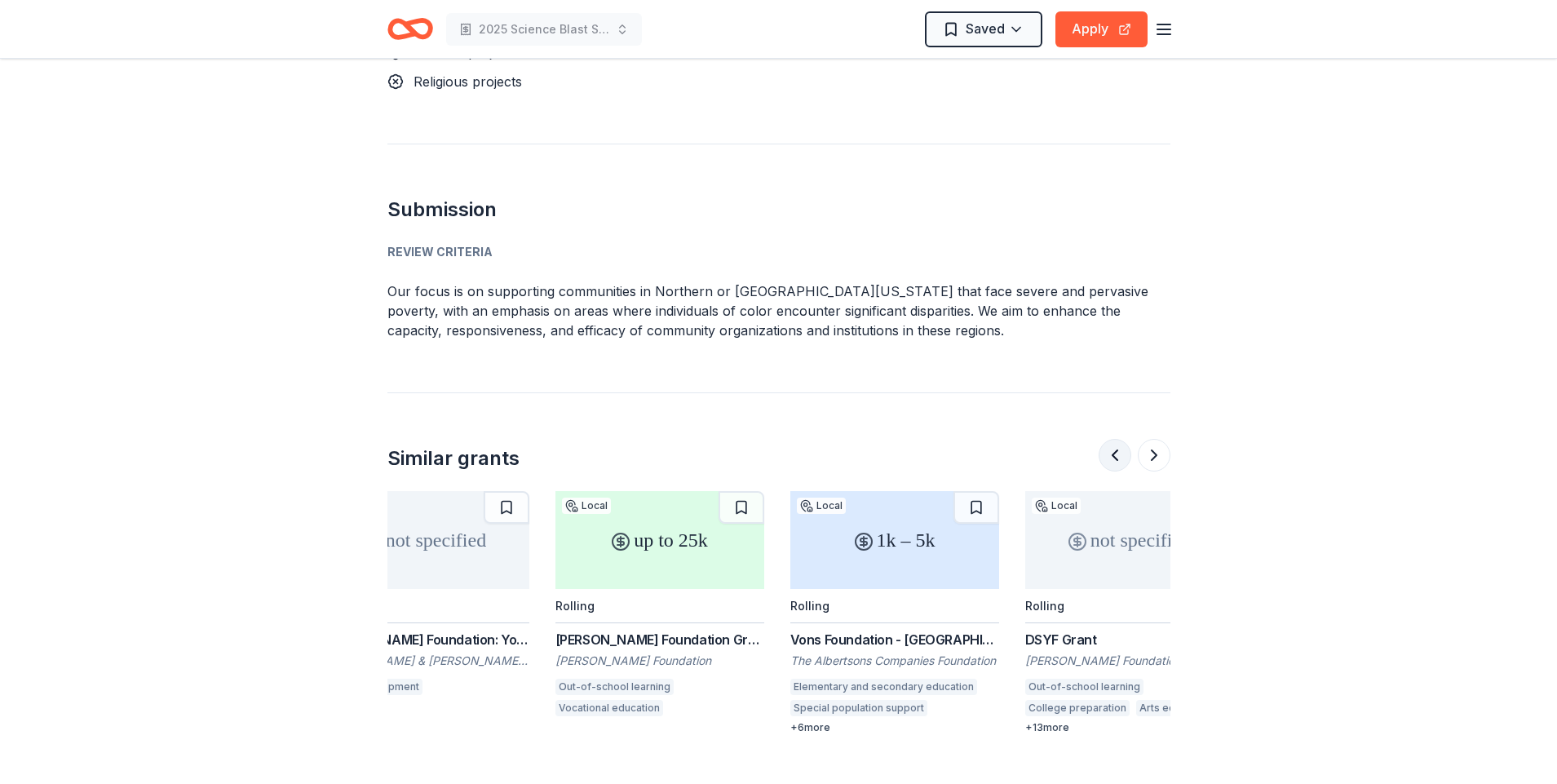
click at [1118, 438] on button at bounding box center [1115, 454] width 33 height 33
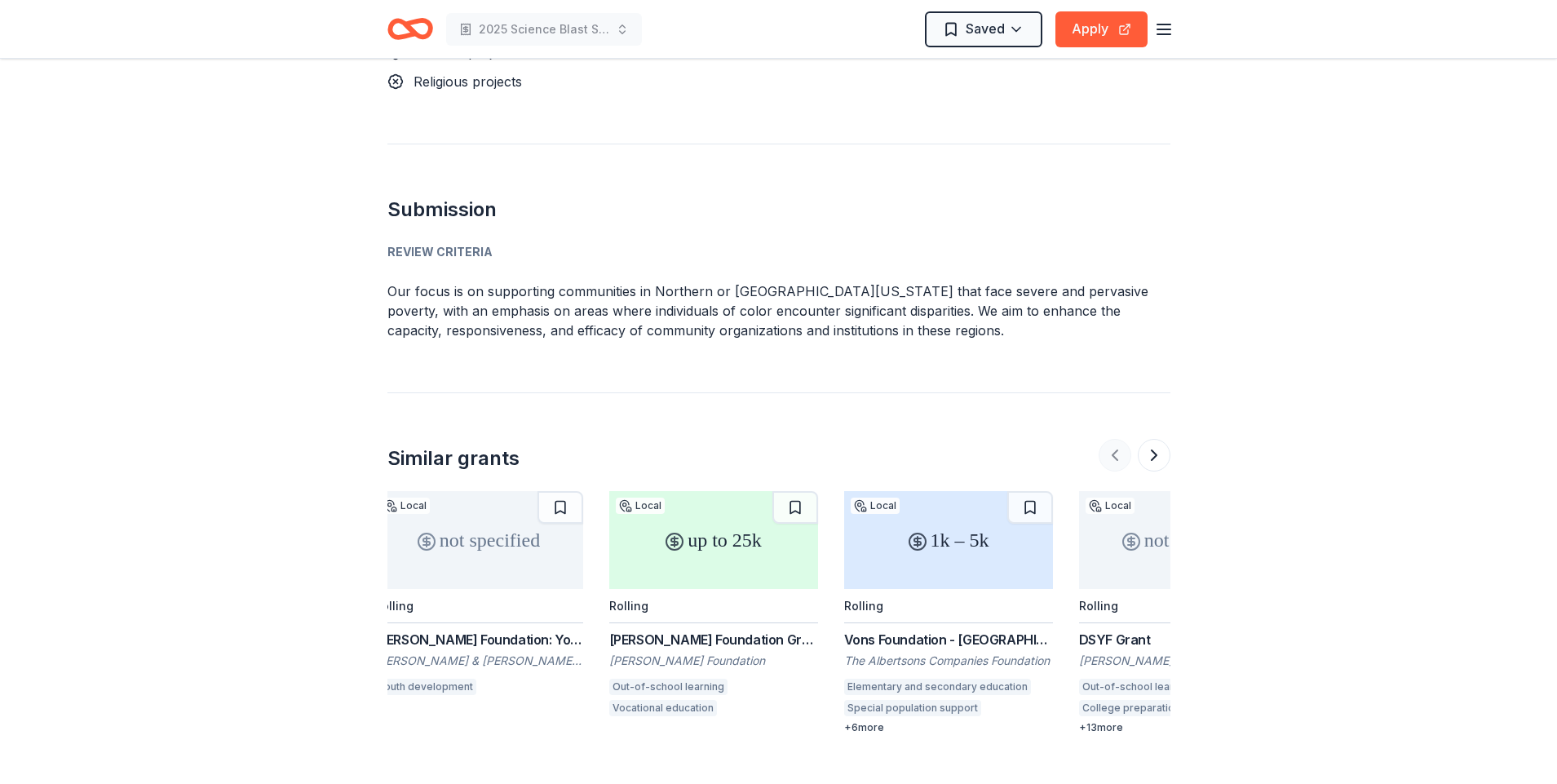
scroll to position [0, 0]
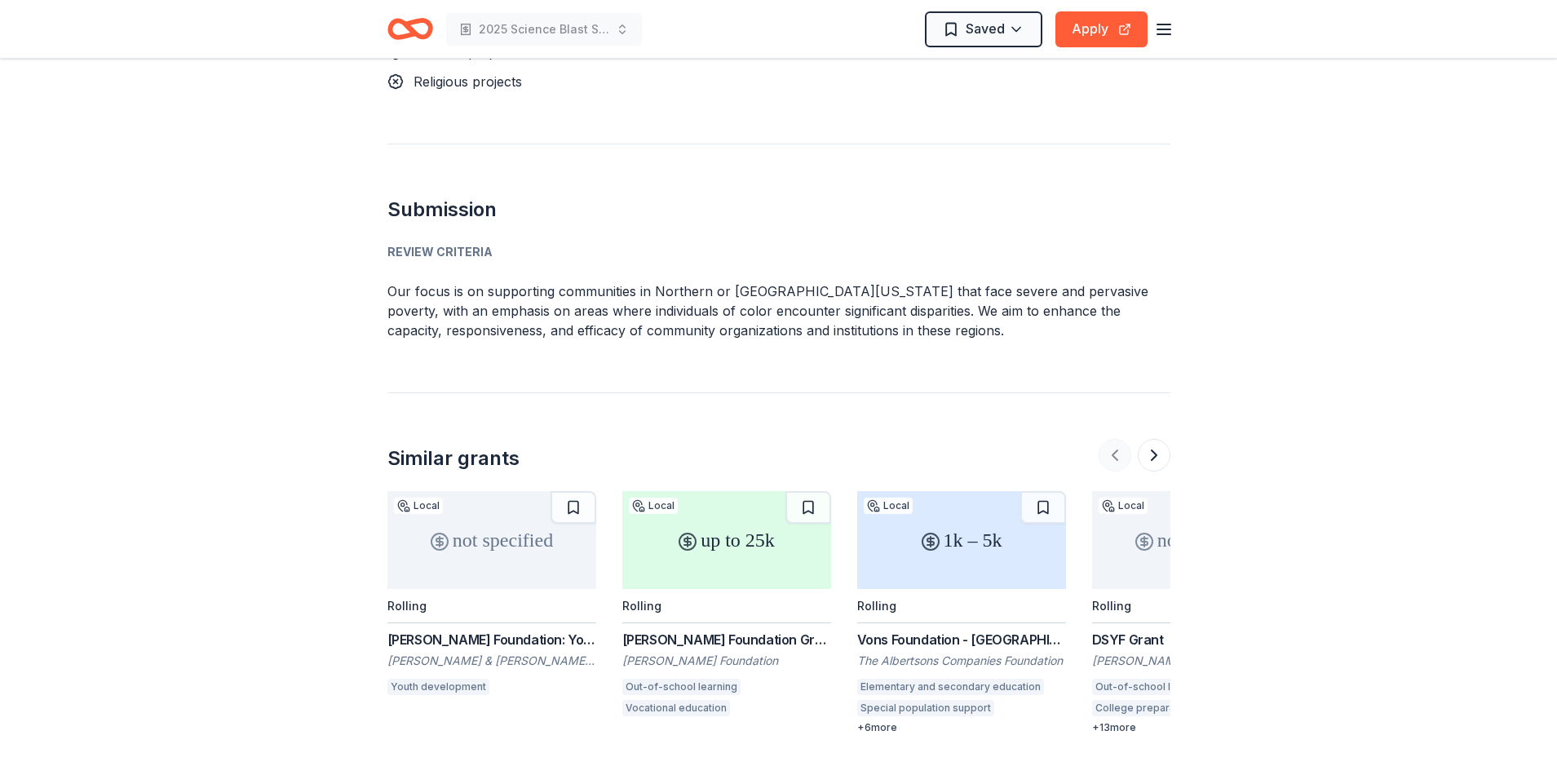
click at [1118, 438] on div at bounding box center [1134, 454] width 71 height 33
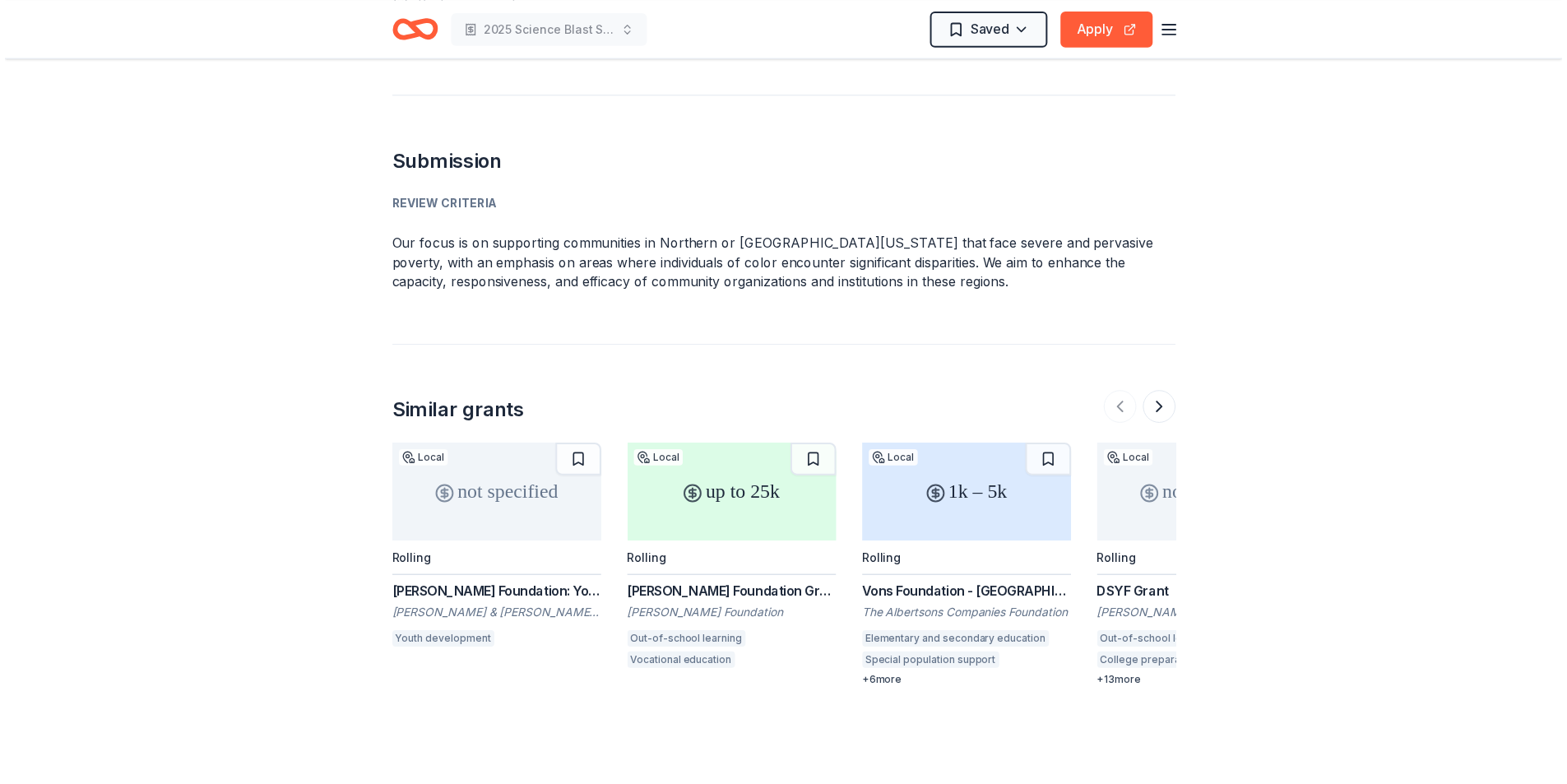
scroll to position [2229, 0]
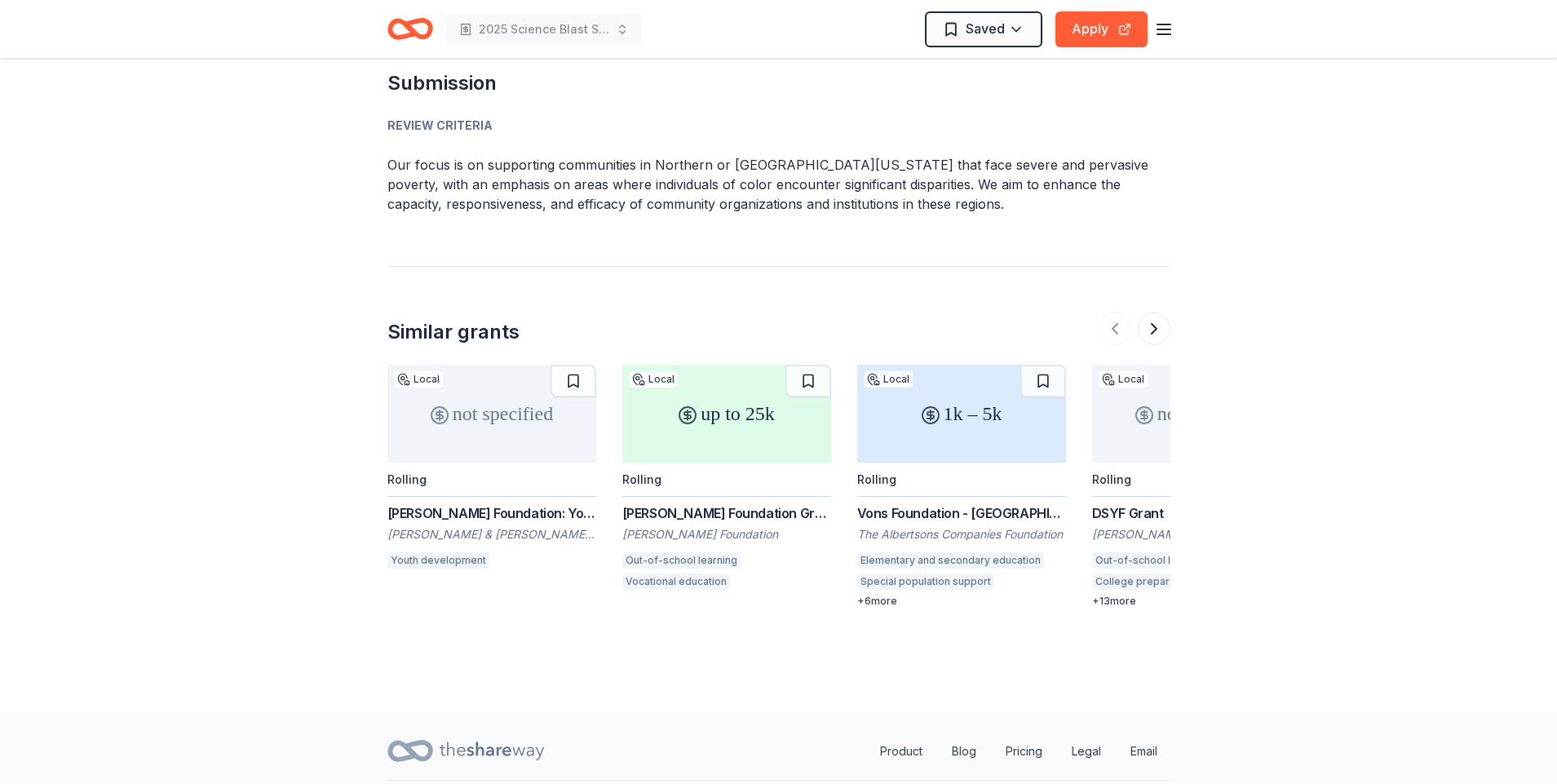
click at [1064, 552] on div "Elementary and secondary education Special population support Military veterans…" at bounding box center [962, 573] width 208 height 42
click at [1151, 313] on button at bounding box center [1152, 329] width 33 height 33
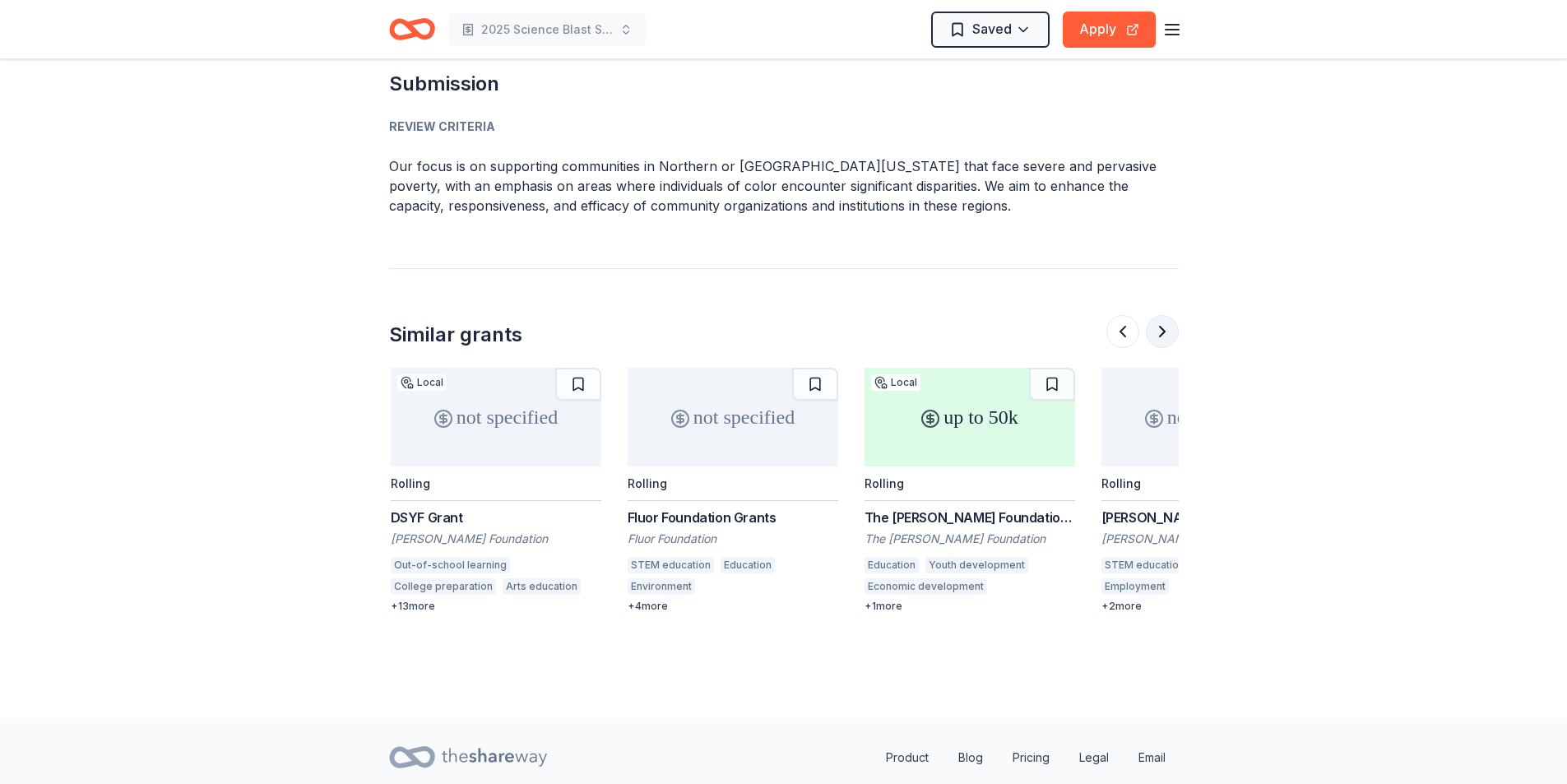
scroll to position [0, 711]
click at [1123, 315] on button at bounding box center [1123, 331] width 33 height 33
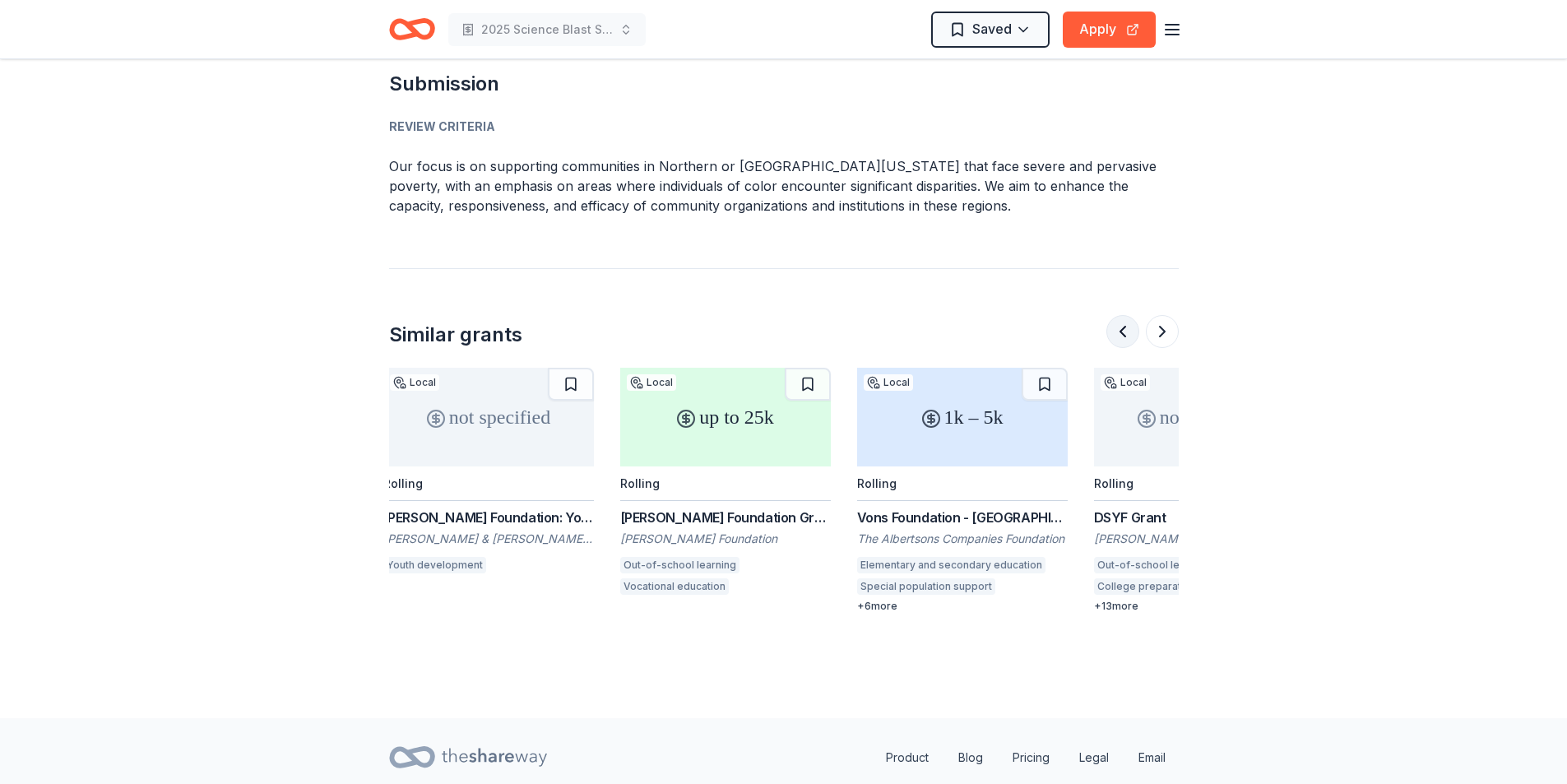
scroll to position [0, 0]
click at [1162, 315] on button at bounding box center [1162, 331] width 33 height 33
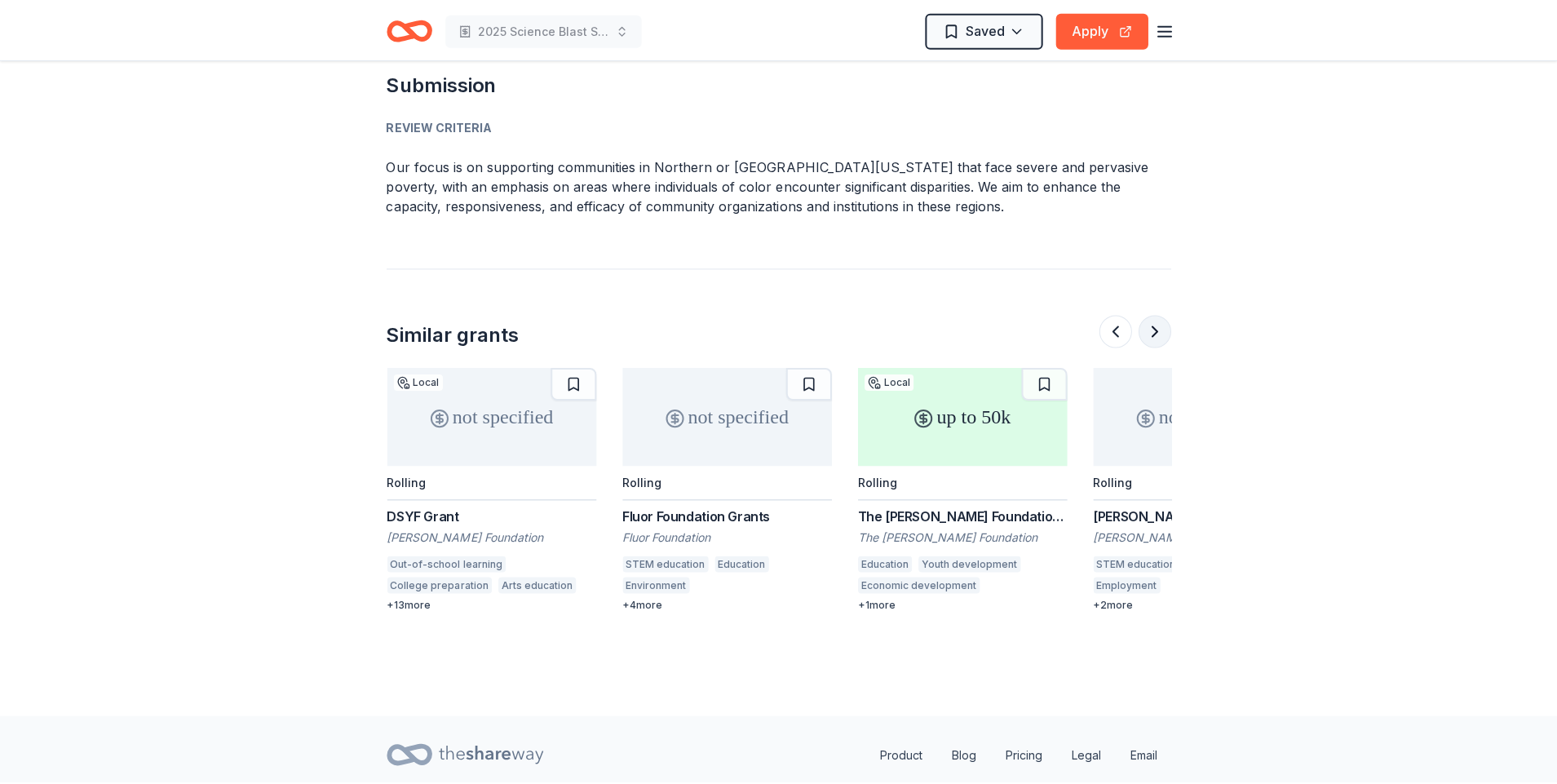
scroll to position [0, 704]
click at [1151, 313] on button at bounding box center [1153, 329] width 33 height 33
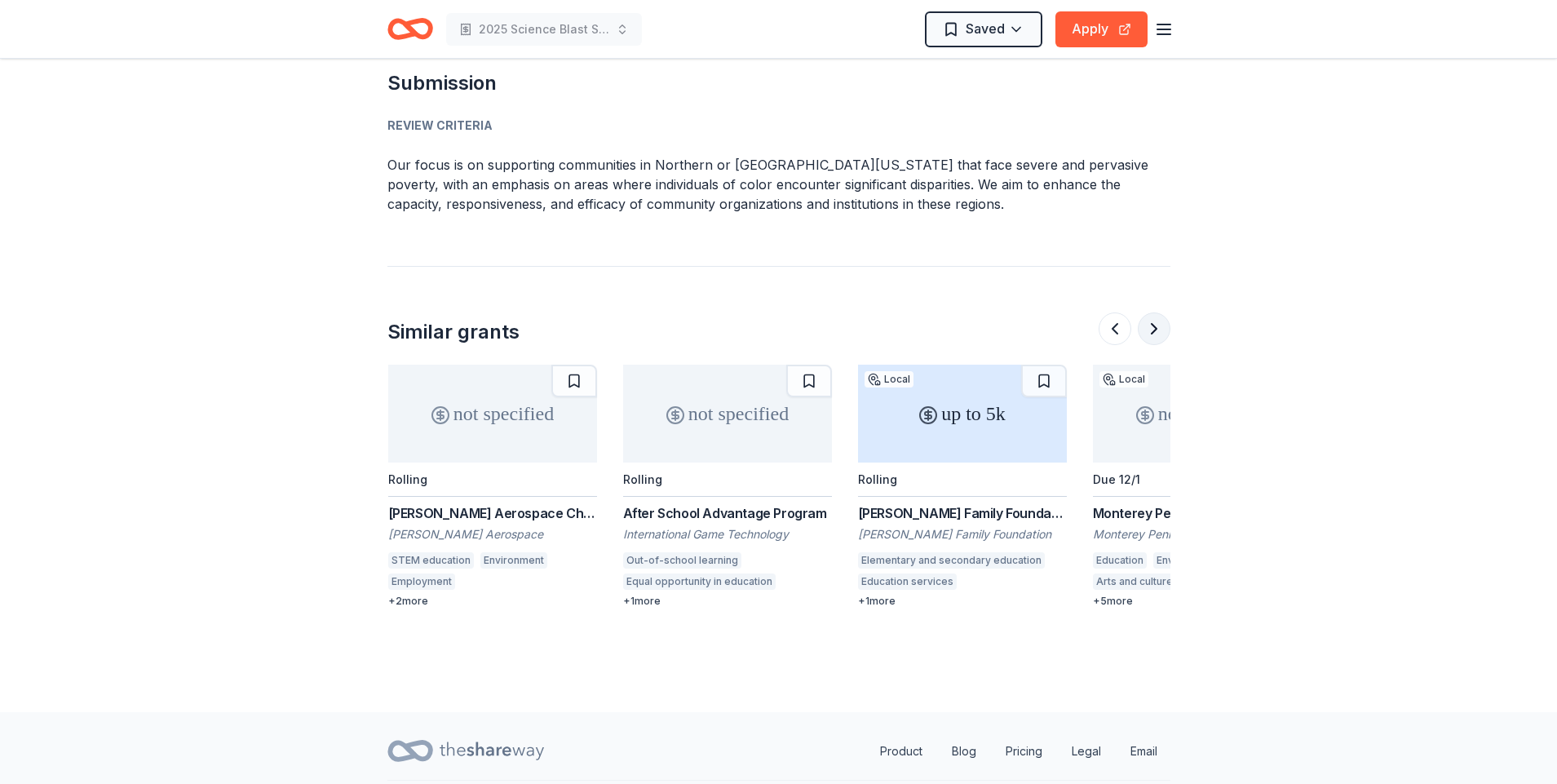
scroll to position [0, 1410]
click at [1154, 313] on button at bounding box center [1153, 329] width 33 height 33
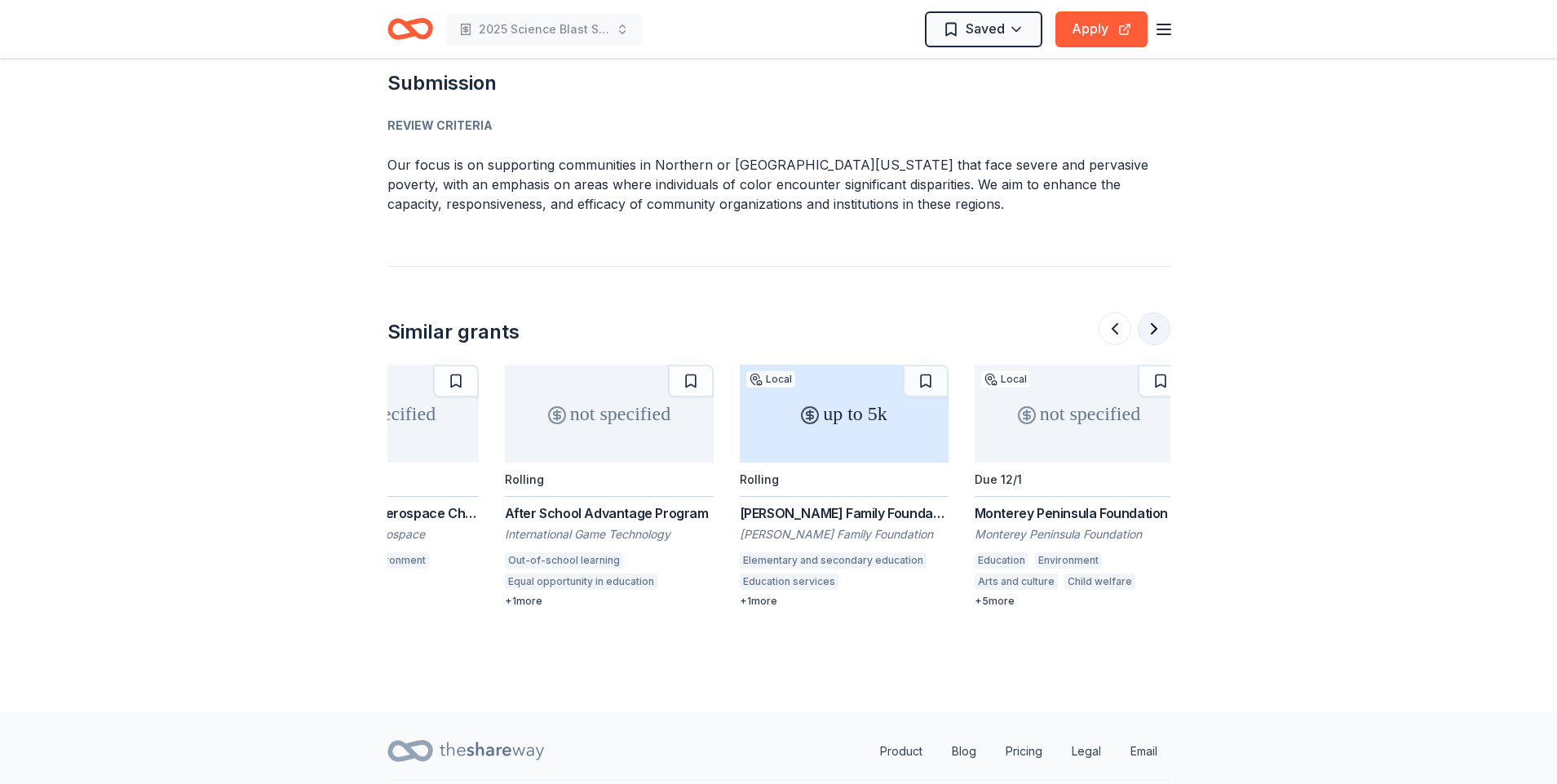
scroll to position [0, 1540]
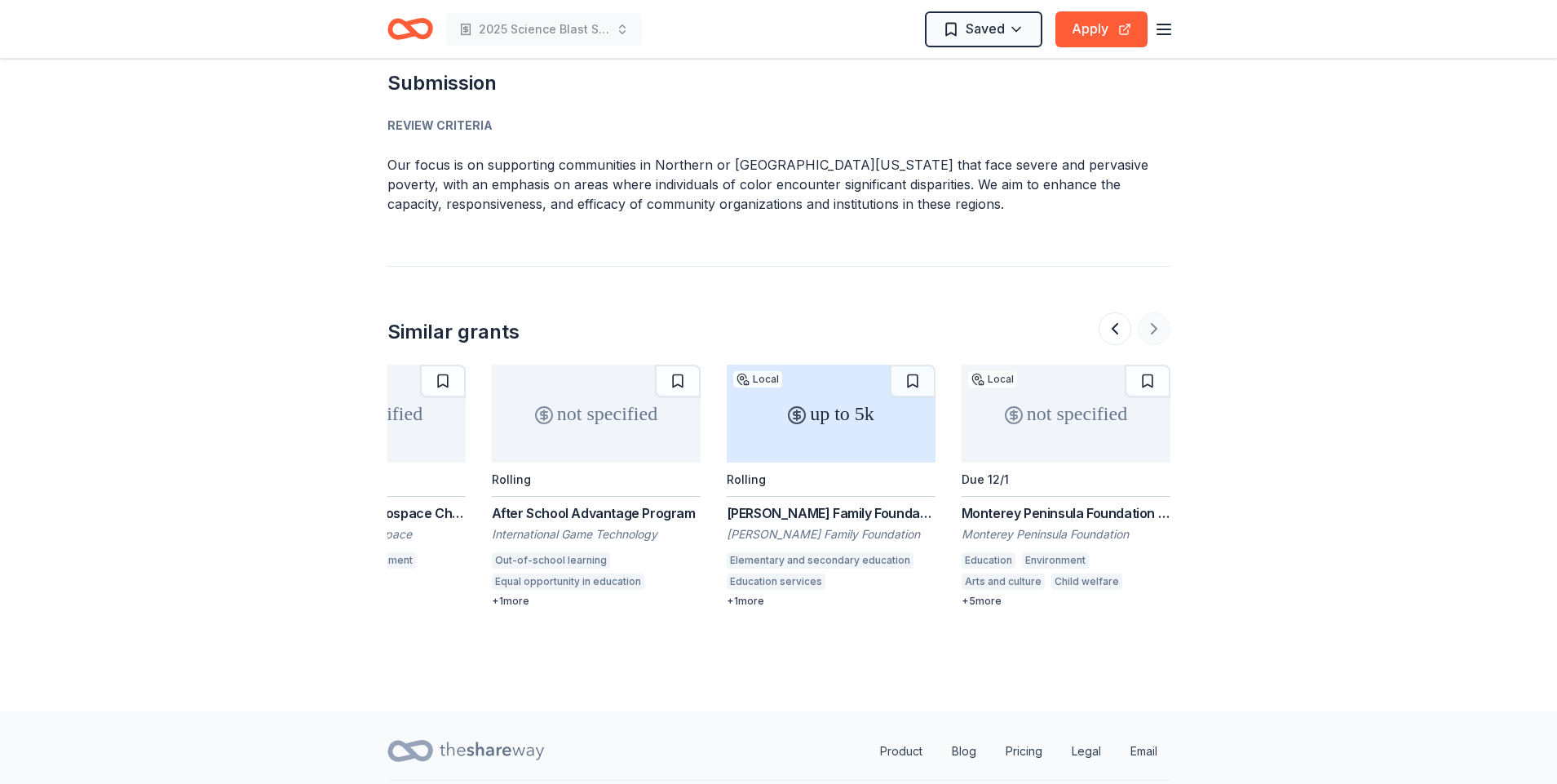
click at [1154, 313] on div at bounding box center [1134, 329] width 71 height 33
click at [1114, 313] on button at bounding box center [1115, 329] width 33 height 33
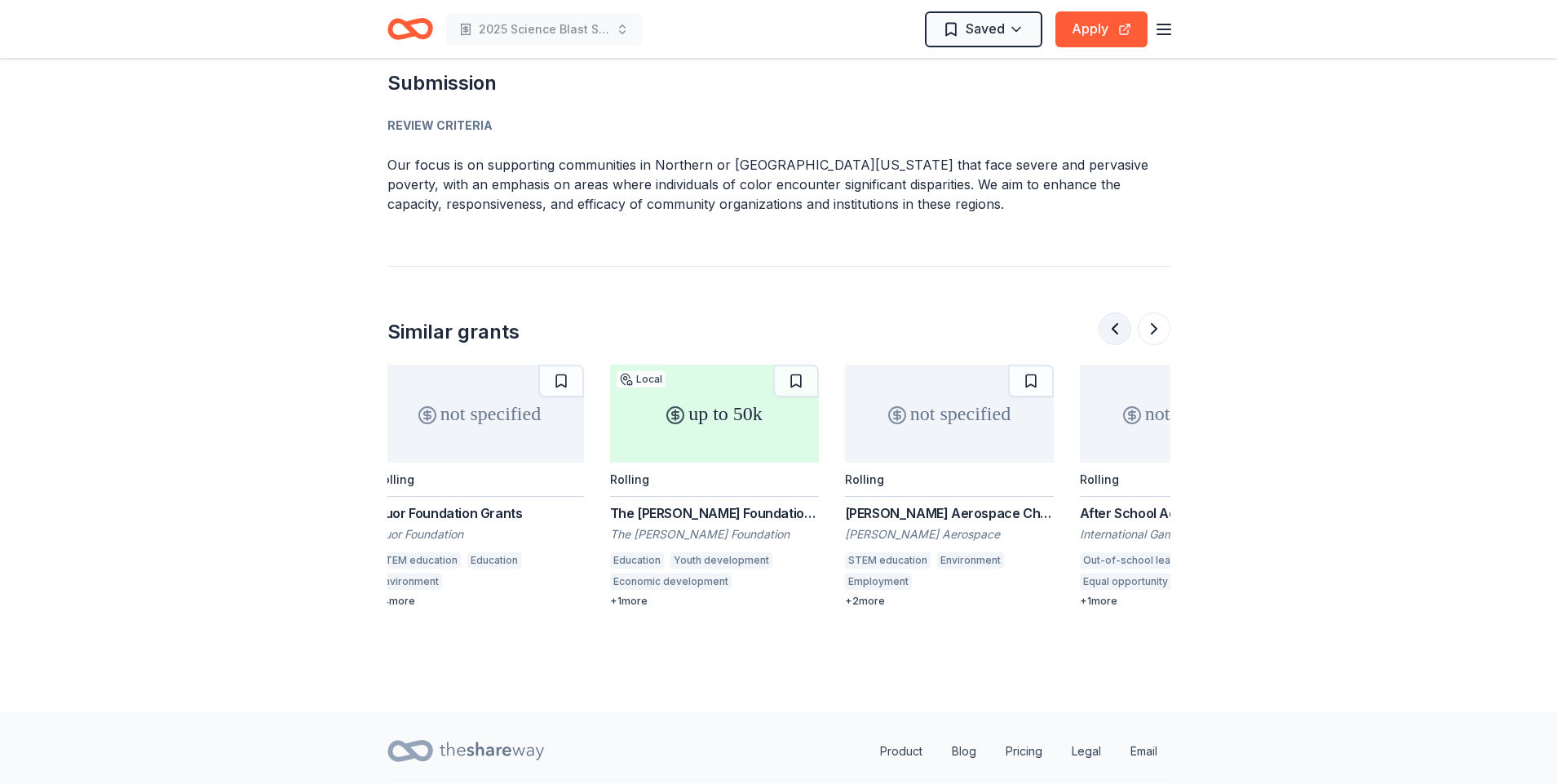
click at [1114, 313] on button at bounding box center [1115, 329] width 33 height 33
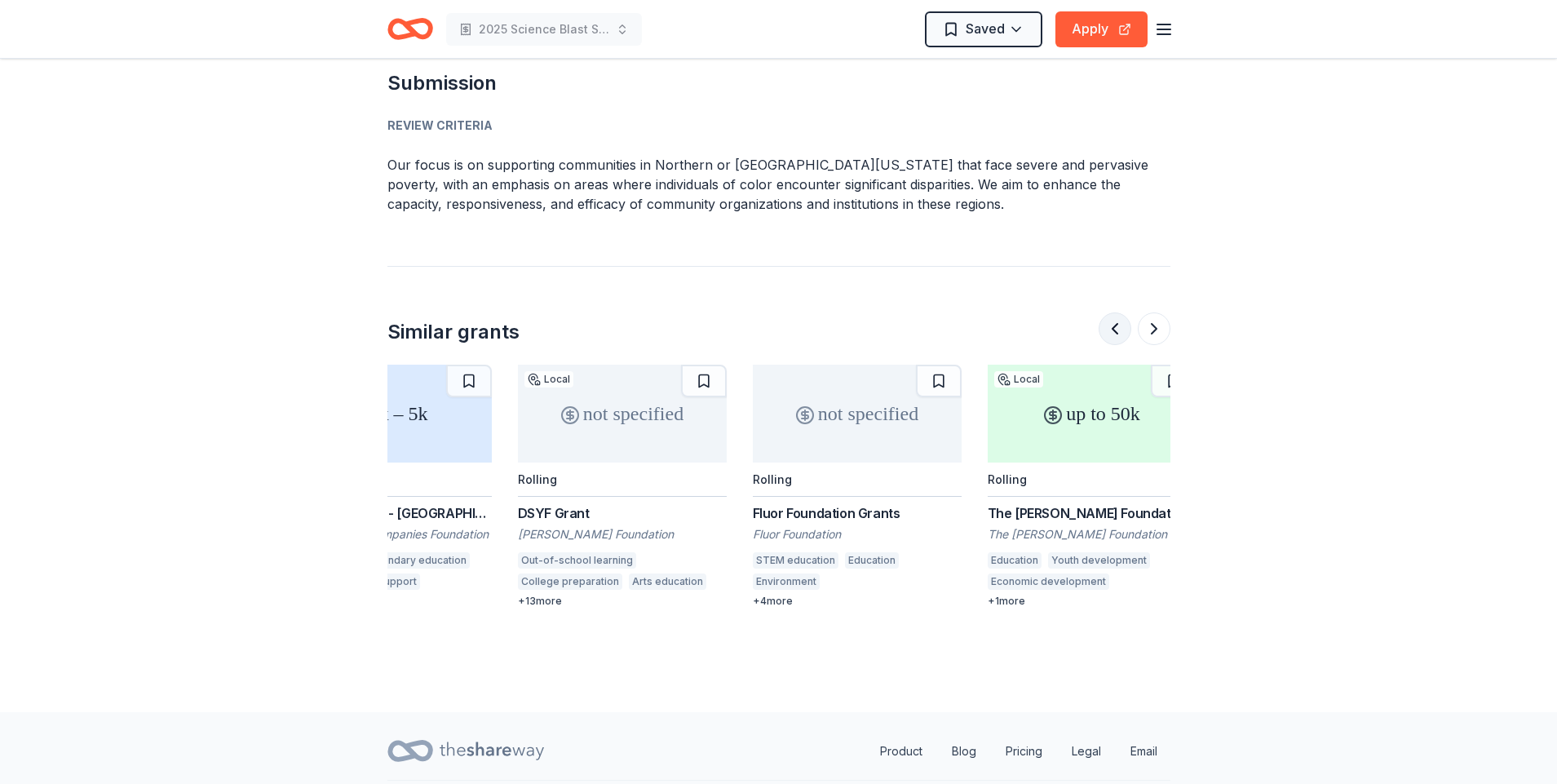
click at [1114, 313] on button at bounding box center [1115, 329] width 33 height 33
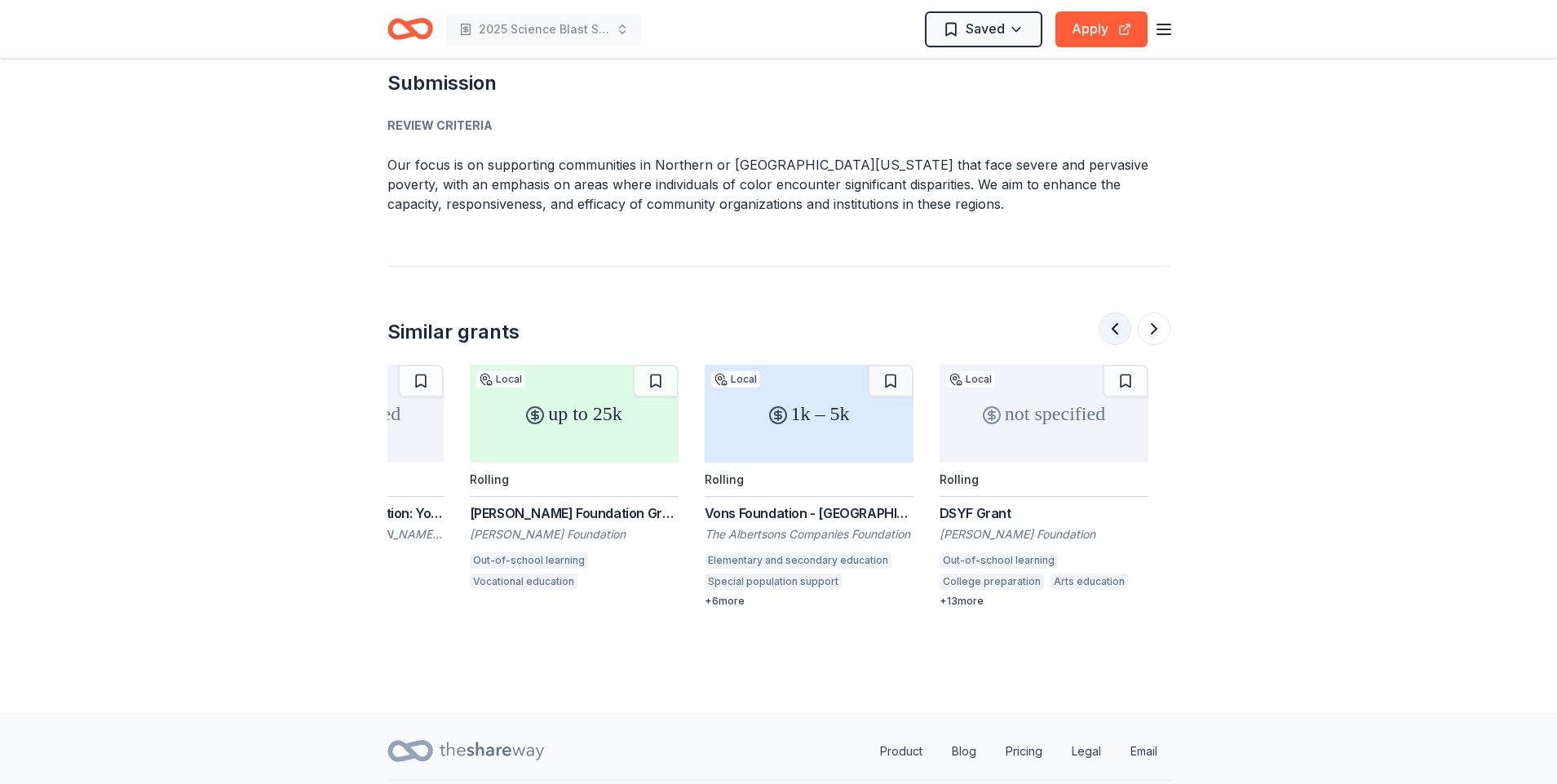
click at [1114, 313] on button at bounding box center [1115, 329] width 33 height 33
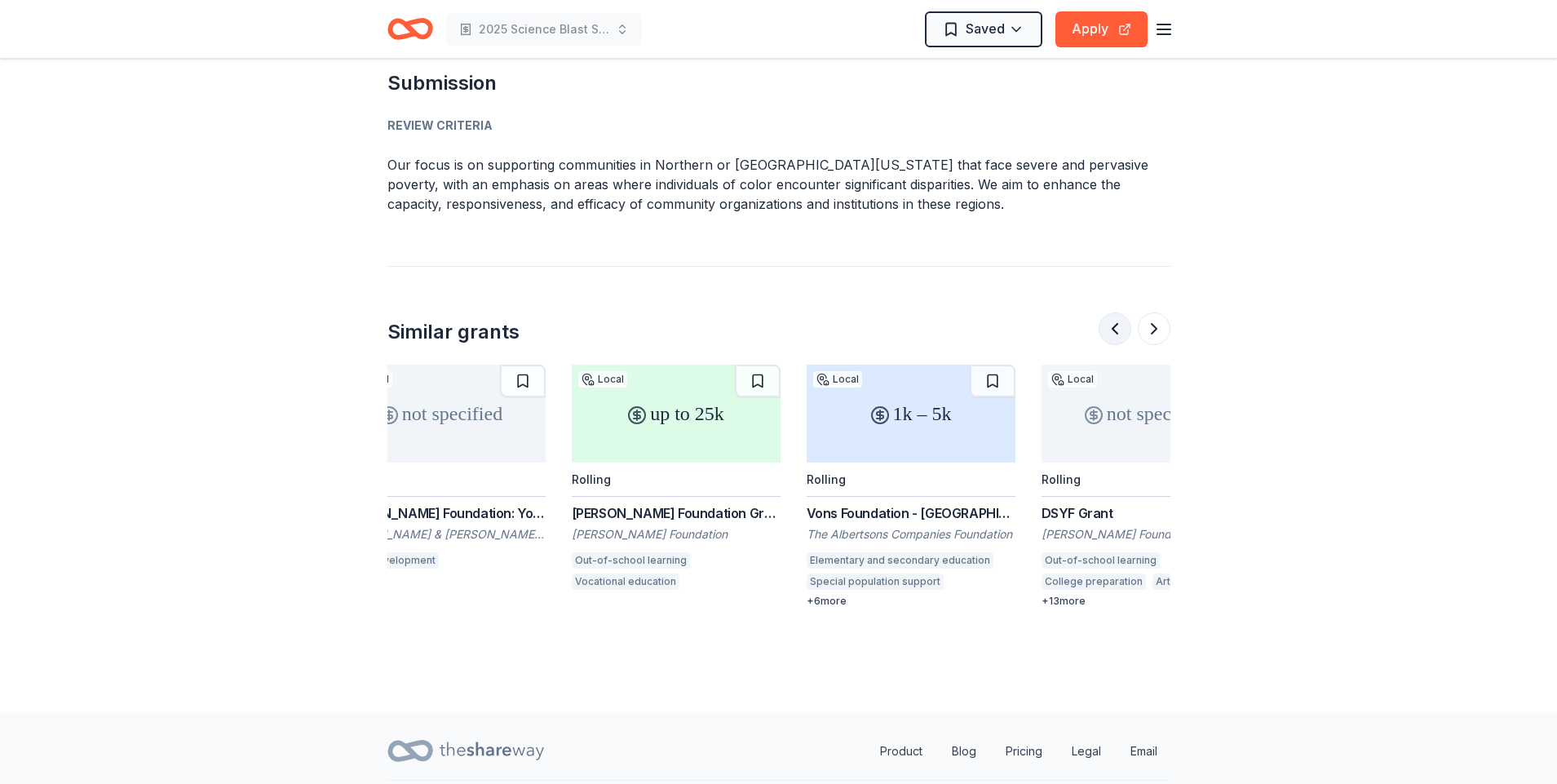
scroll to position [0, 5]
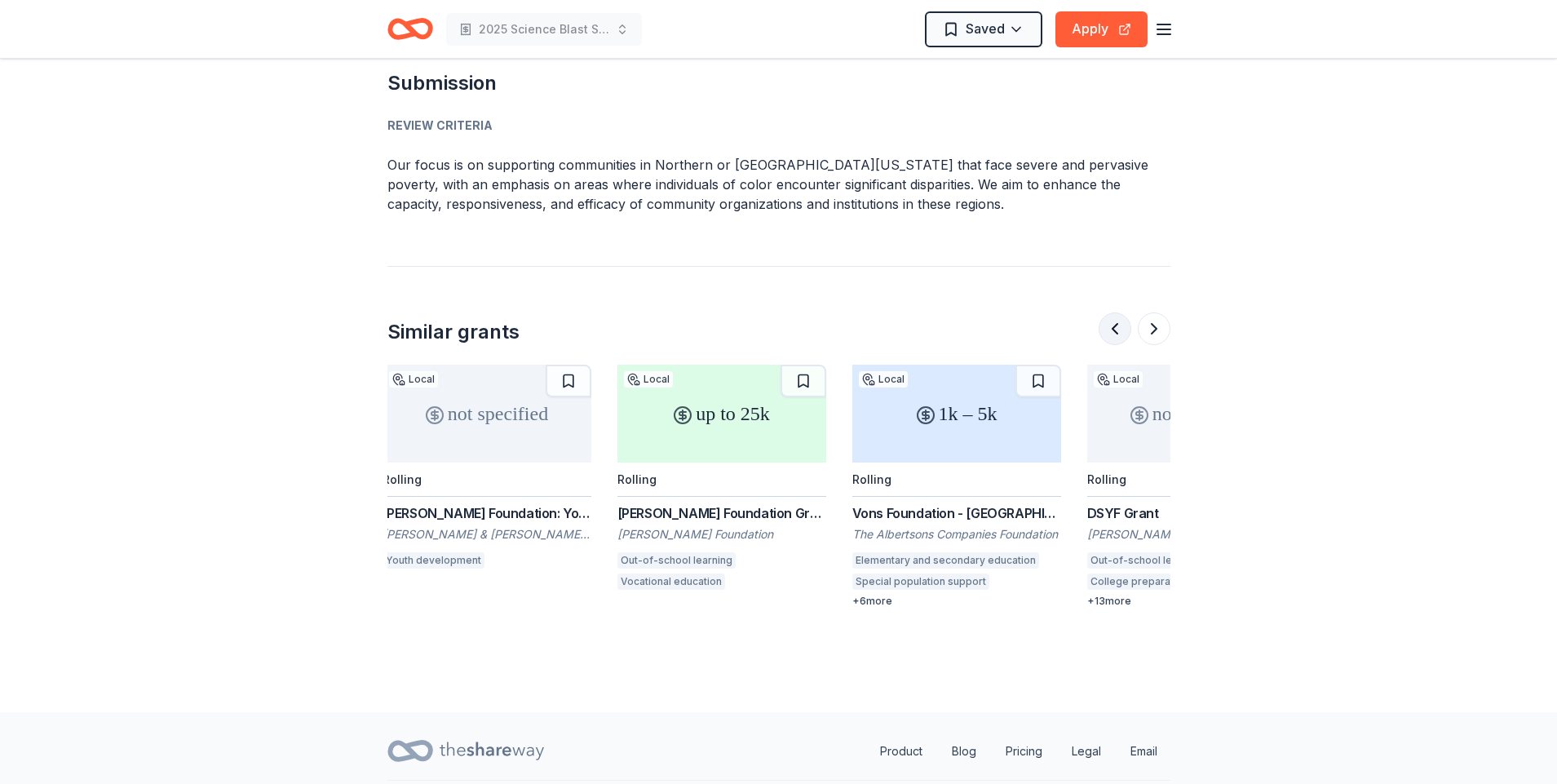
click at [1114, 313] on div at bounding box center [1134, 329] width 71 height 33
click at [879, 594] on div "+ 6 more" at bounding box center [962, 601] width 208 height 13
click at [1142, 313] on button at bounding box center [1153, 329] width 33 height 33
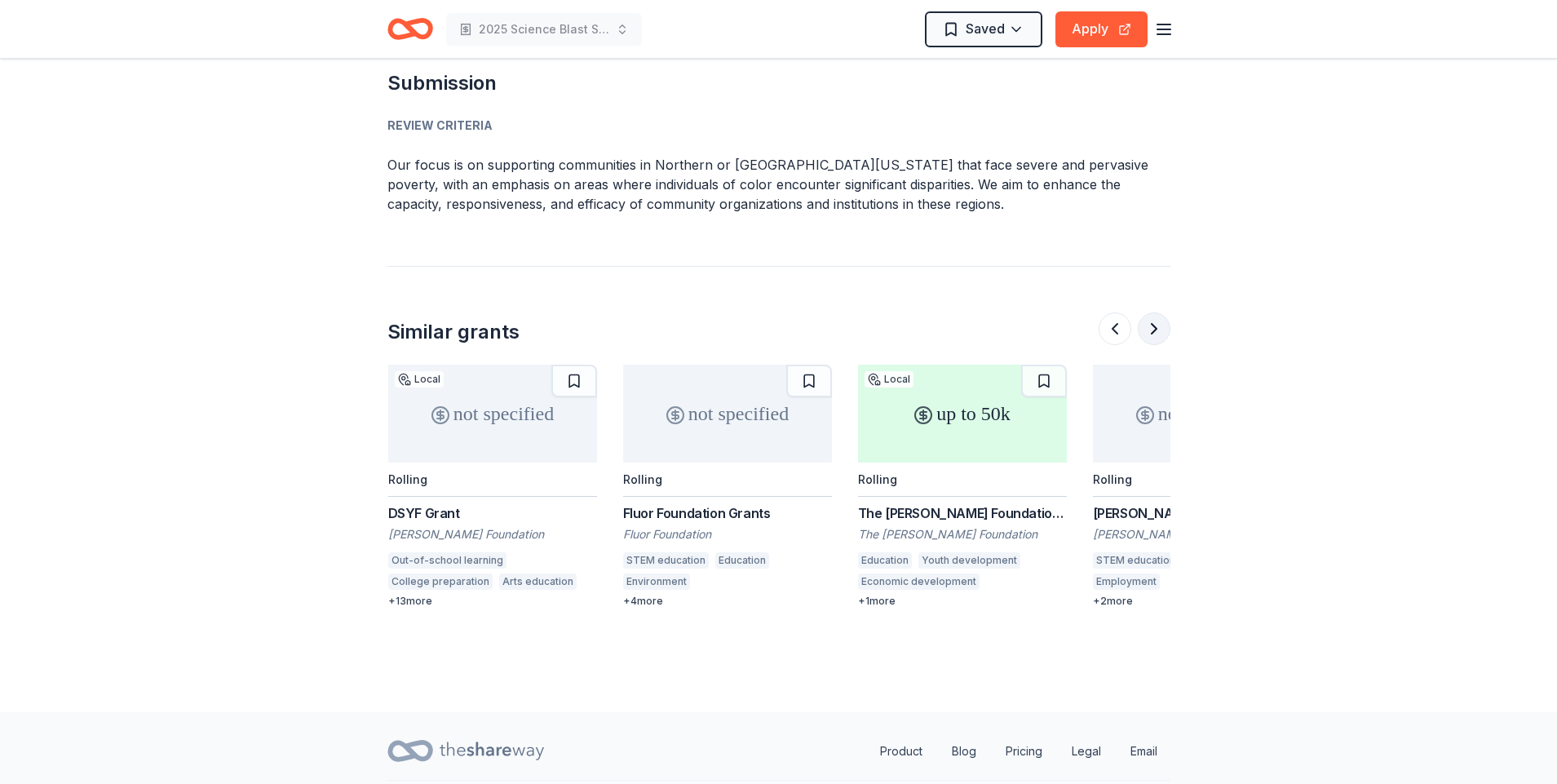
scroll to position [0, 704]
click at [412, 594] on div "+ 13 more" at bounding box center [492, 601] width 208 height 13
drag, startPoint x: 940, startPoint y: 587, endPoint x: 944, endPoint y: 576, distance: 11.7
click at [1154, 313] on button at bounding box center [1153, 329] width 33 height 33
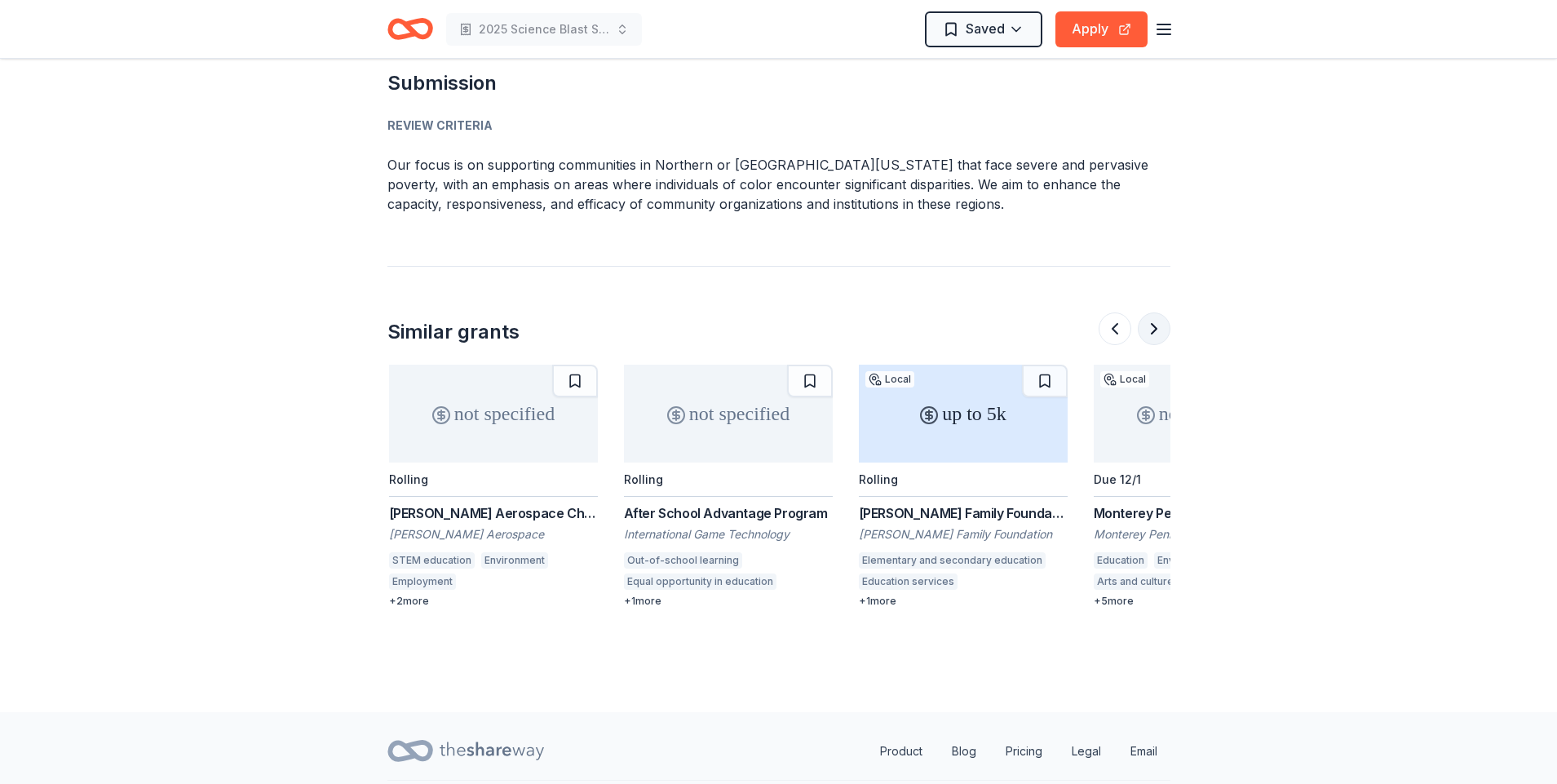
scroll to position [0, 1410]
click at [1020, 552] on div "Elementary and secondary education" at bounding box center [950, 560] width 187 height 16
click at [1153, 313] on button at bounding box center [1153, 329] width 33 height 33
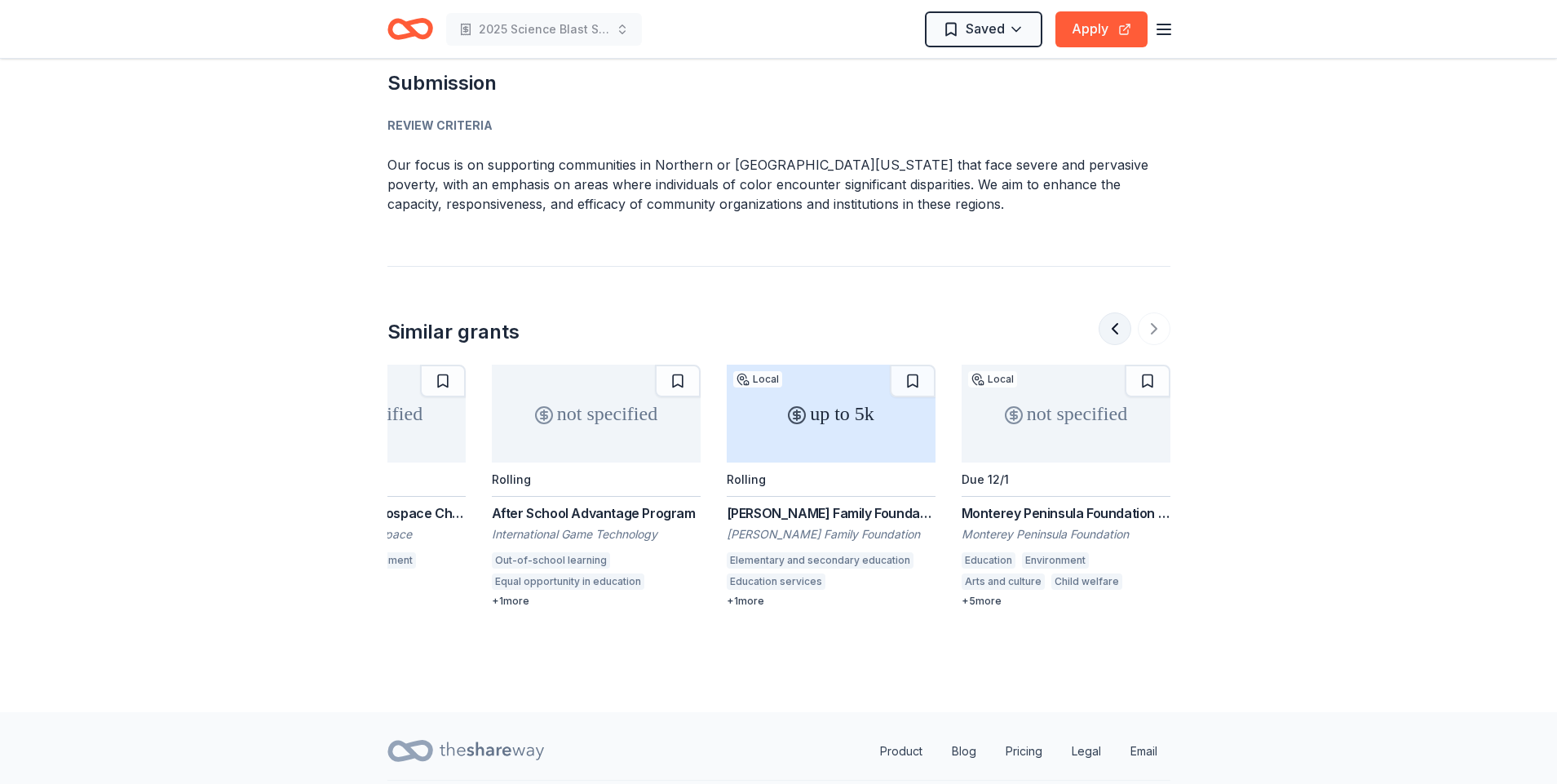
click at [1113, 313] on button at bounding box center [1115, 329] width 33 height 33
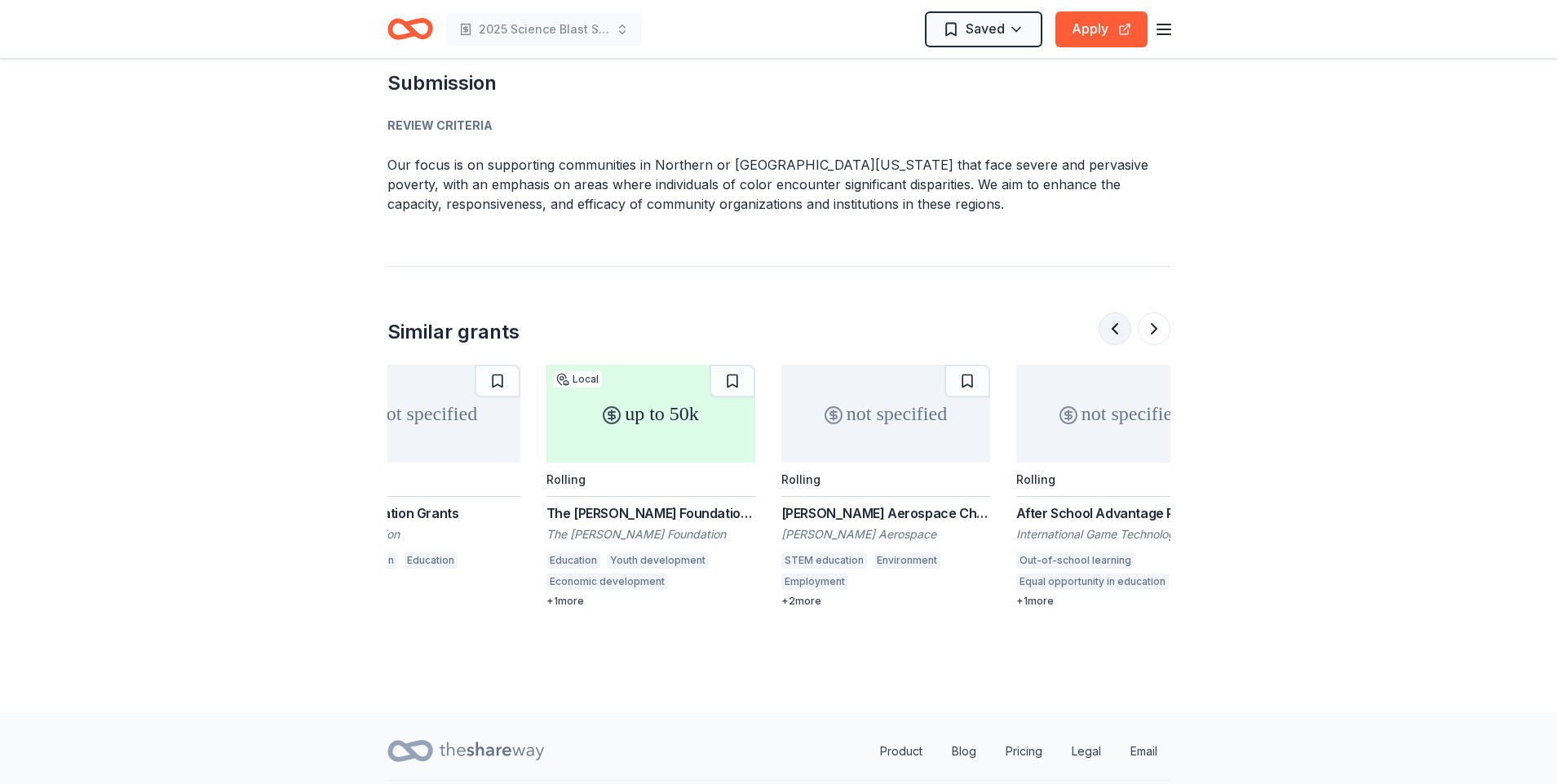
scroll to position [0, 939]
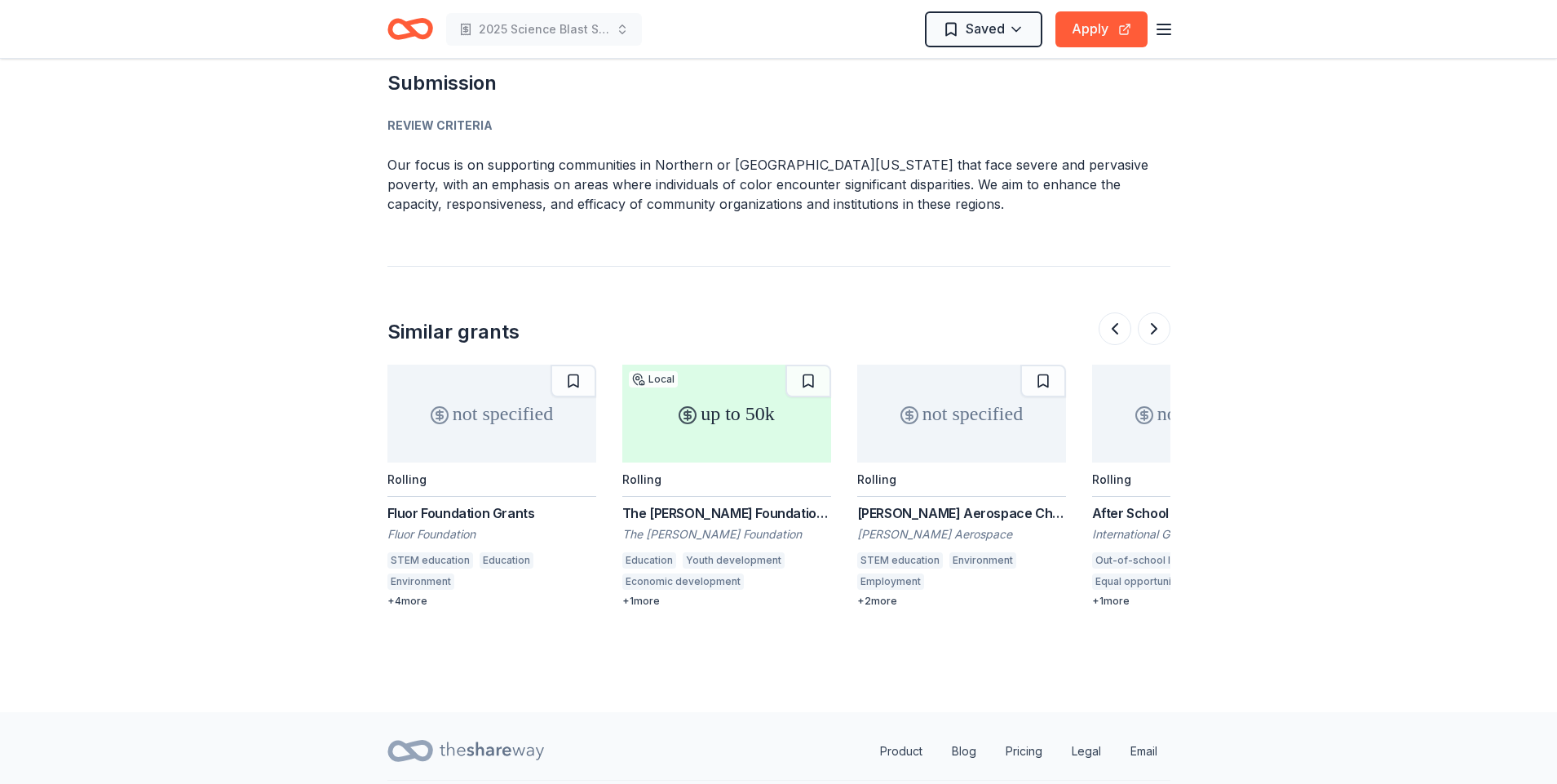
click at [1151, 313] on button at bounding box center [1153, 329] width 33 height 33
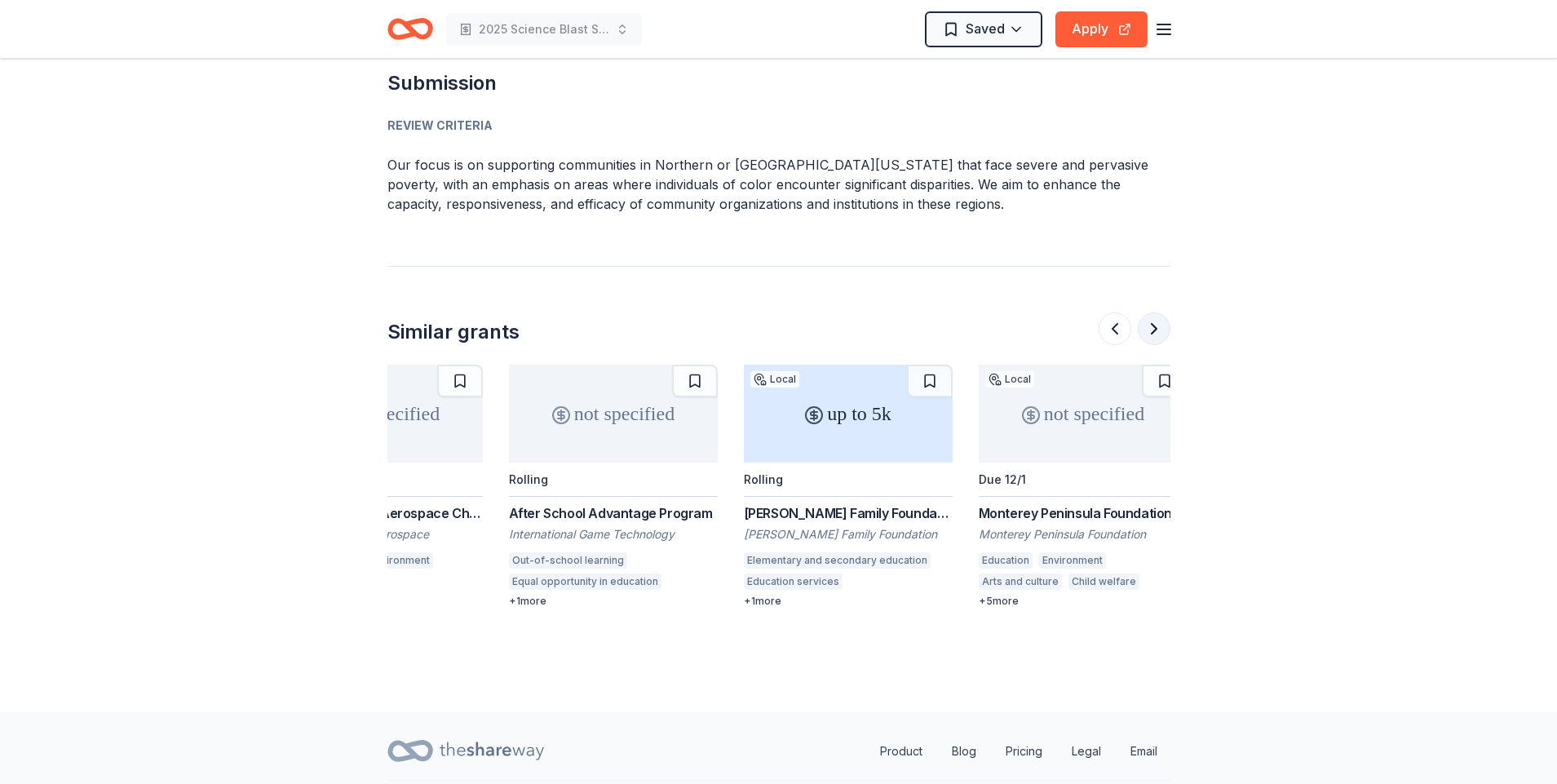
scroll to position [0, 1540]
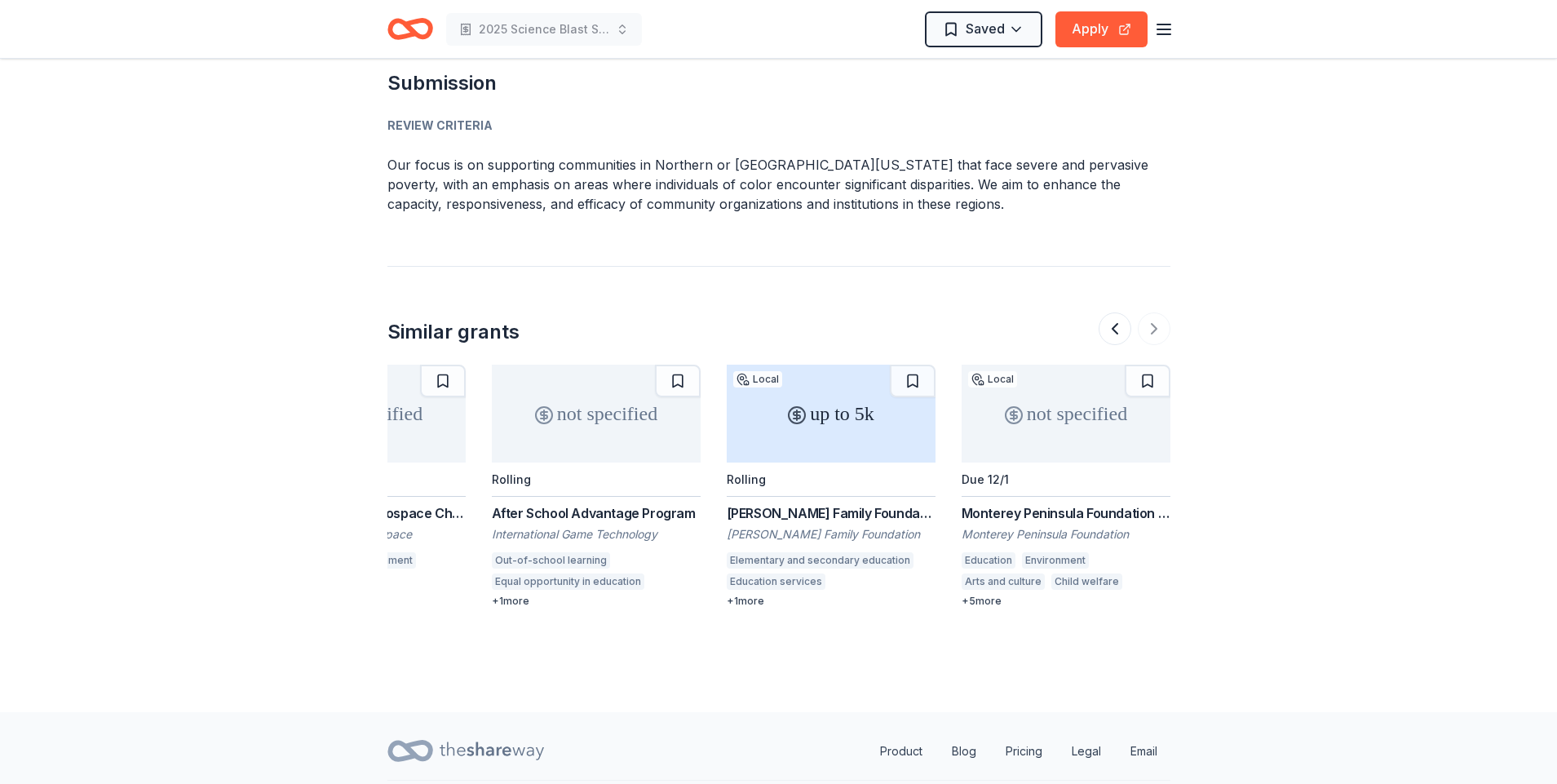
click at [899, 594] on div "+ 1 more" at bounding box center [831, 601] width 208 height 13
click at [982, 594] on div "+ 5 more" at bounding box center [1066, 601] width 208 height 13
click at [1125, 24] on button "Apply" at bounding box center [1102, 29] width 92 height 36
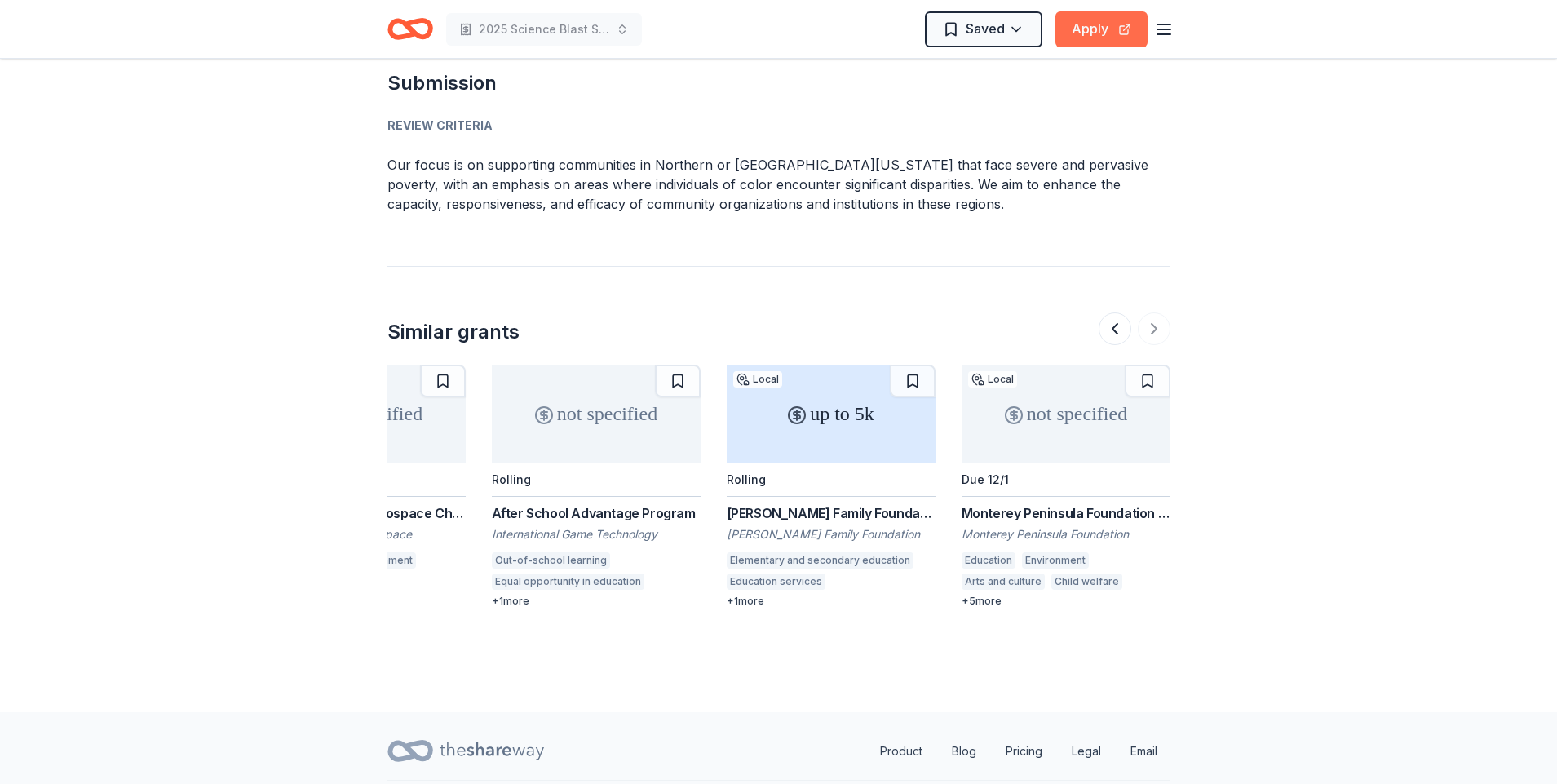
click at [1100, 26] on button "Apply" at bounding box center [1102, 29] width 92 height 36
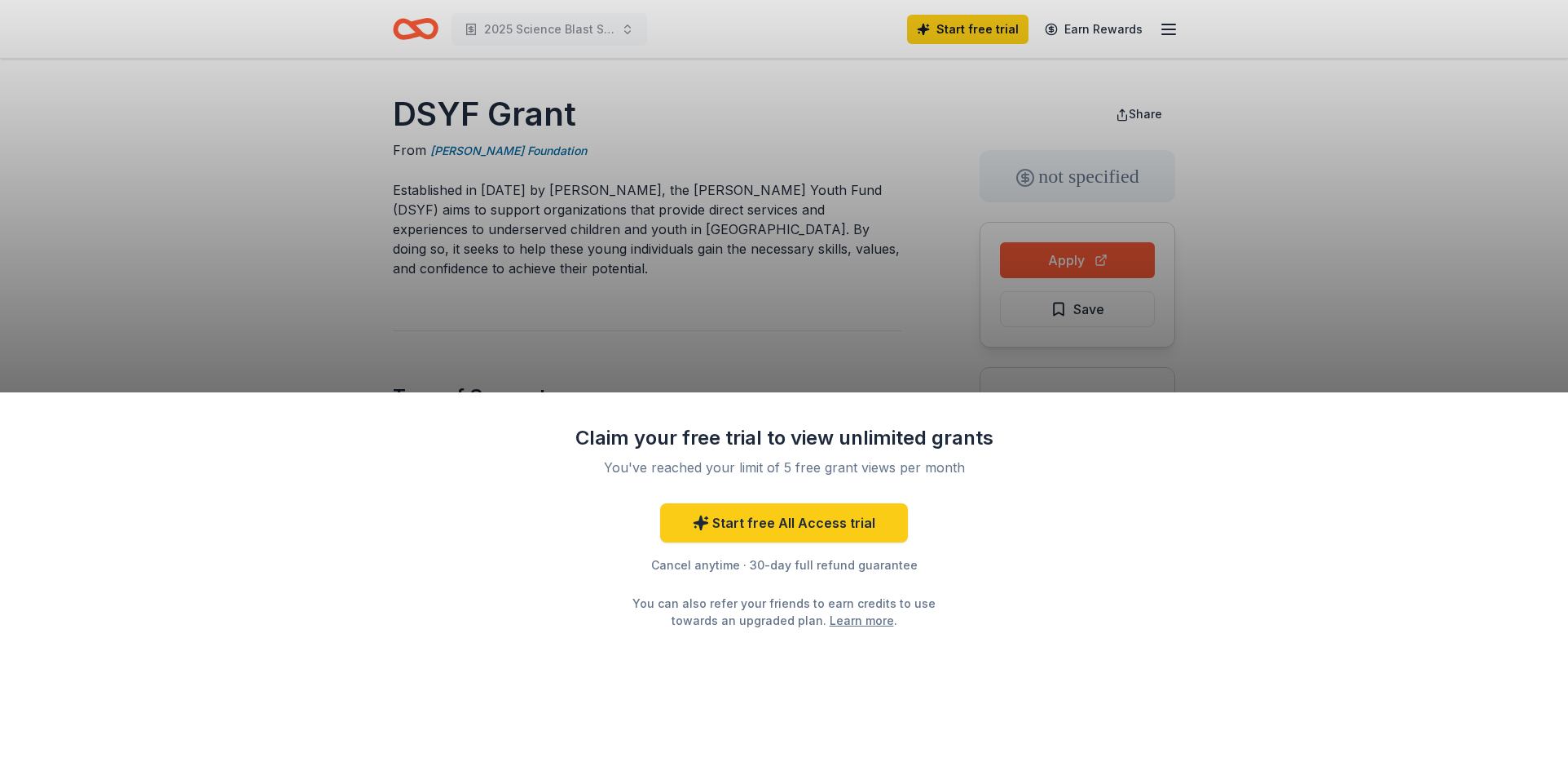
click at [449, 509] on div "Claim your free trial to view unlimited grants You've reached your limit of 5 f…" at bounding box center [784, 589] width 1568 height 392
click at [1290, 446] on div "Claim your free trial to view unlimited grants You've reached your limit of 5 f…" at bounding box center [784, 589] width 1568 height 392
